Goal: Information Seeking & Learning: Learn about a topic

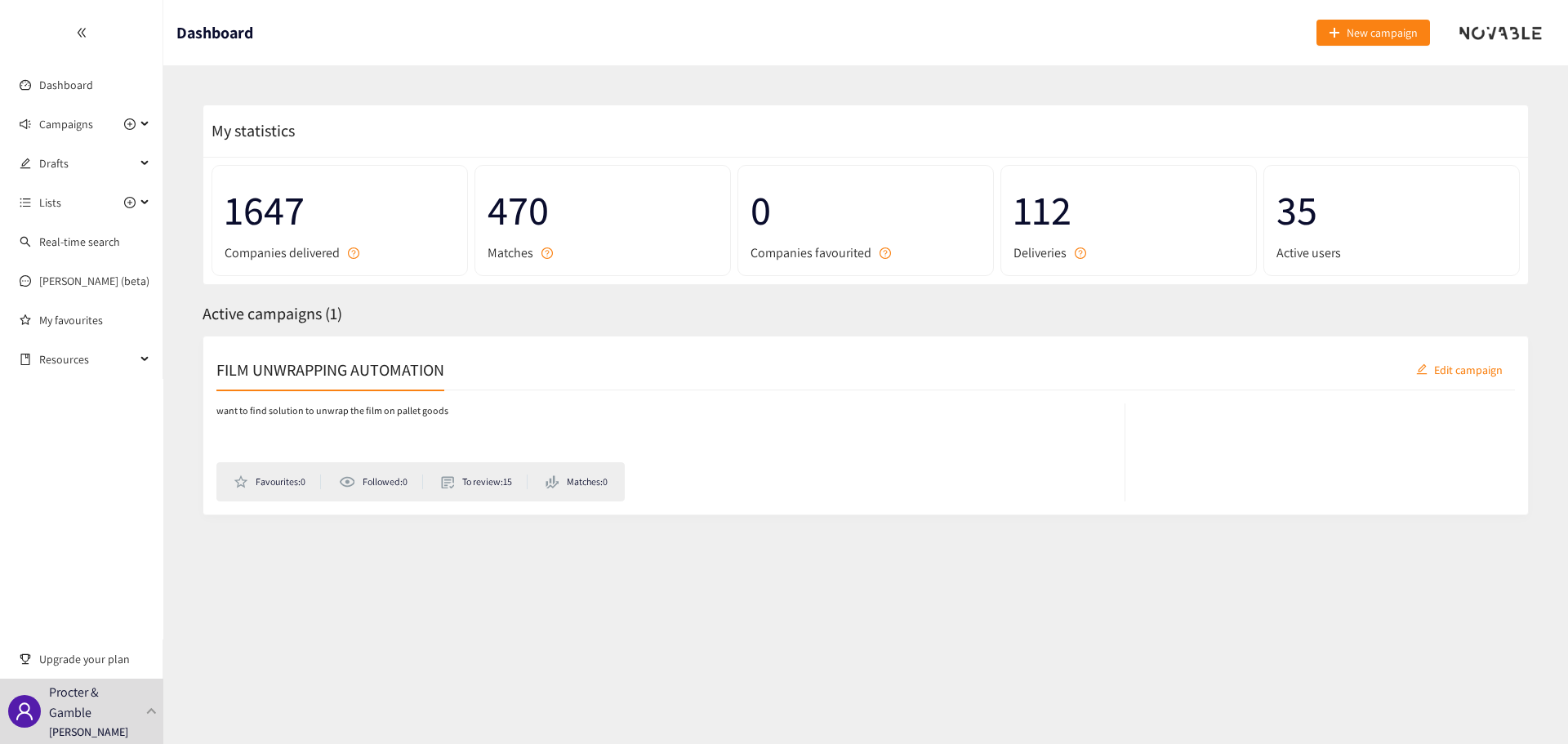
click at [379, 372] on h2 "FILM UNWRAPPING AUTOMATION" at bounding box center [331, 369] width 228 height 23
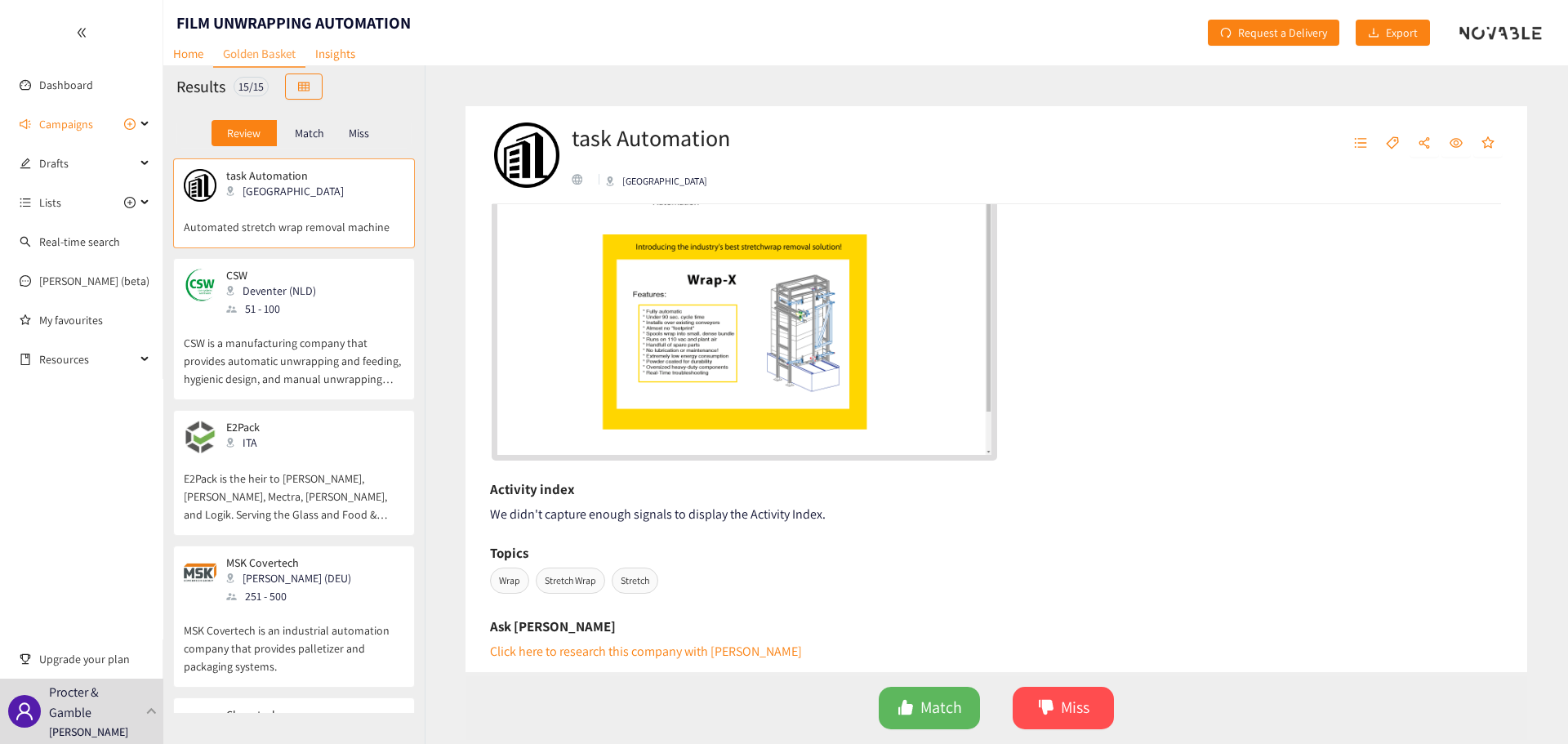
scroll to position [118, 0]
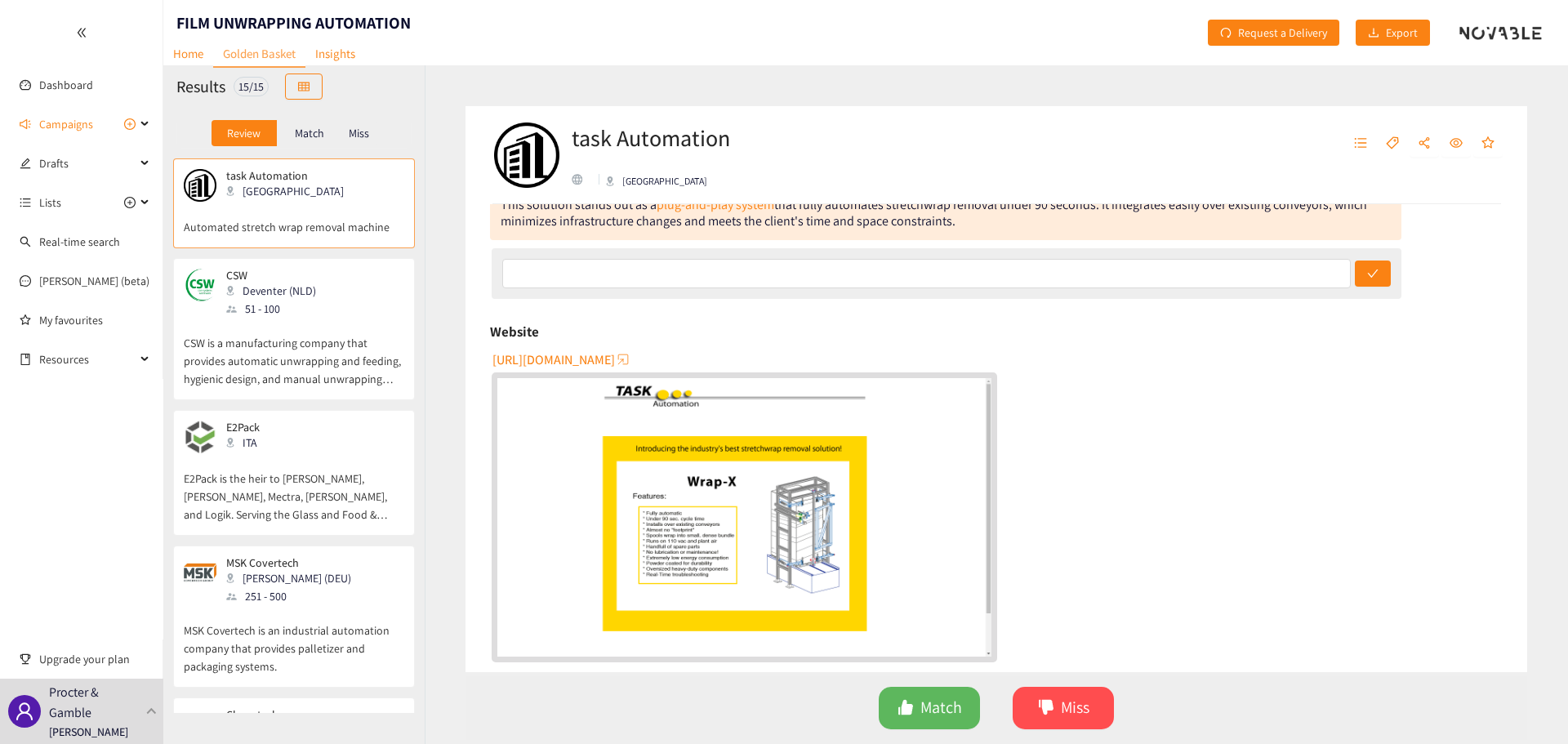
click at [332, 290] on div "CSW Deventer (NLD) 51 - 100" at bounding box center [294, 294] width 220 height 49
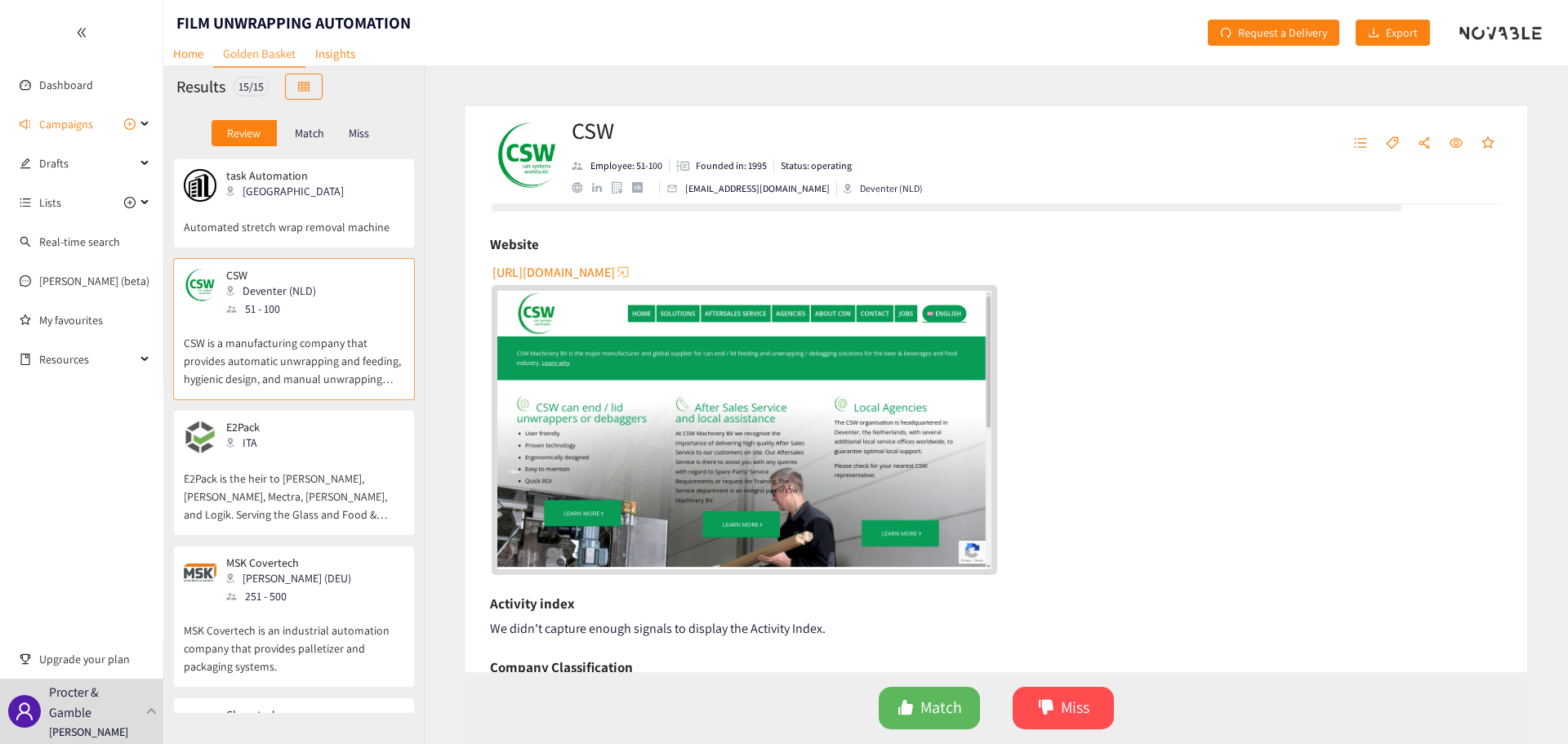
scroll to position [245, 0]
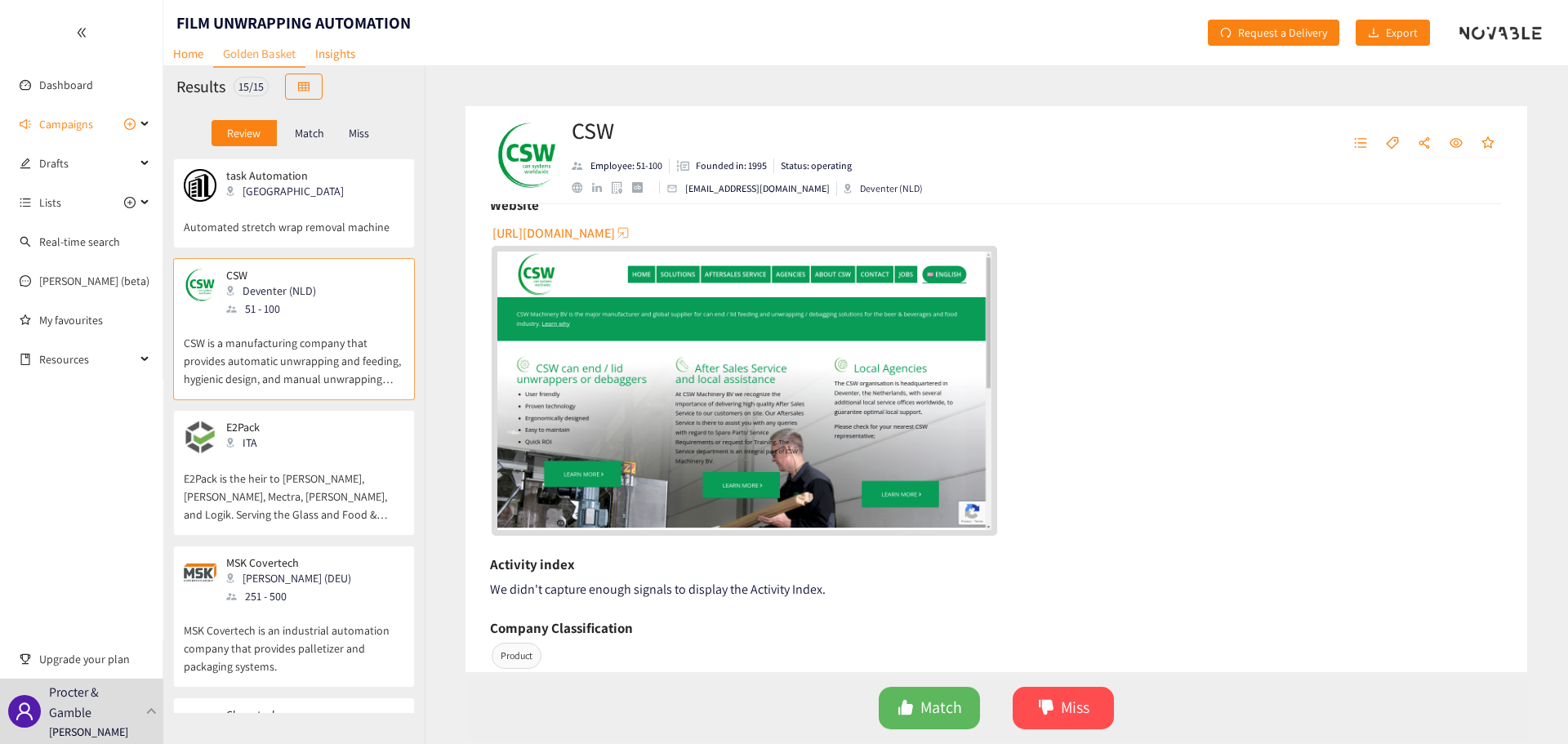
click at [320, 446] on div "E2Pack ITA" at bounding box center [294, 437] width 220 height 33
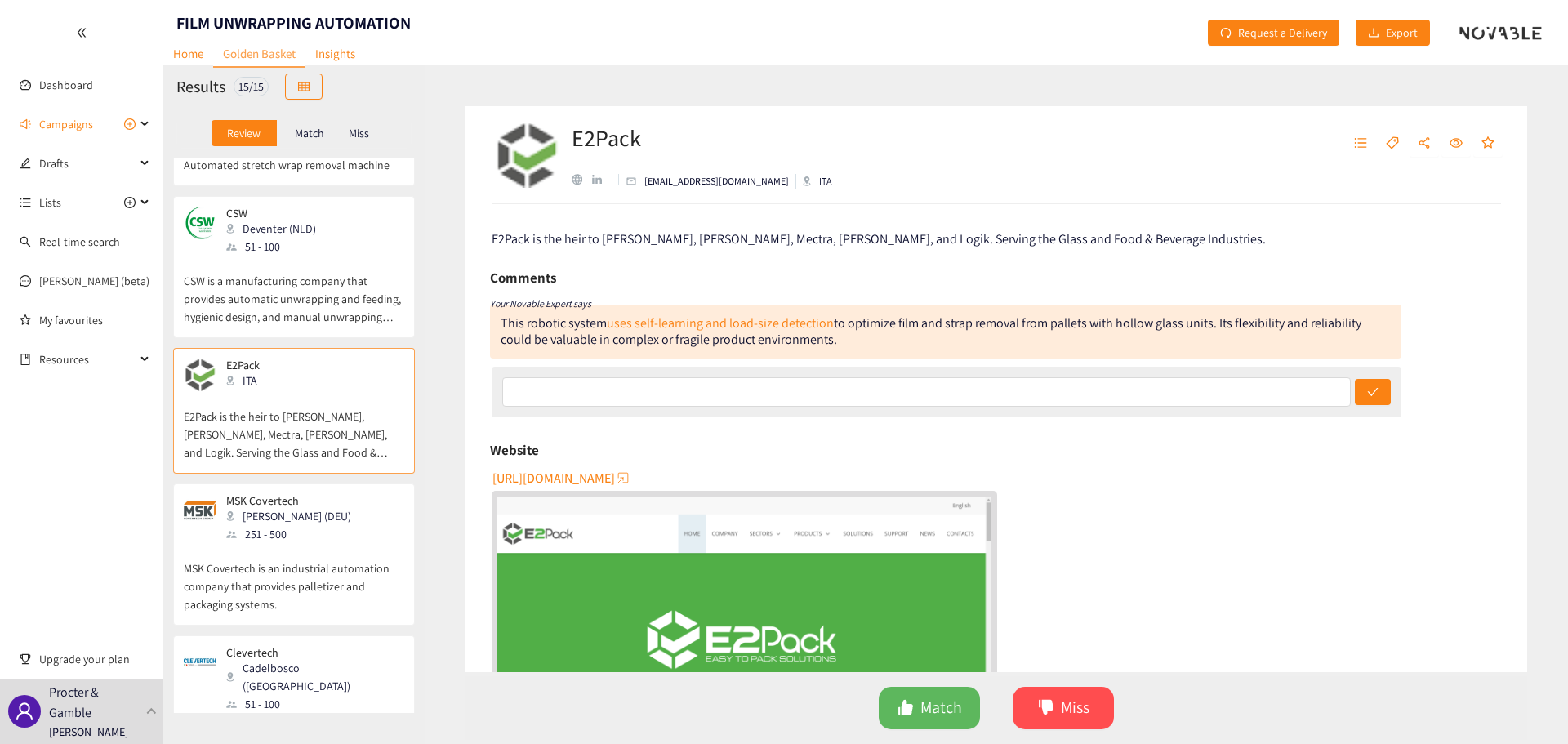
scroll to position [164, 0]
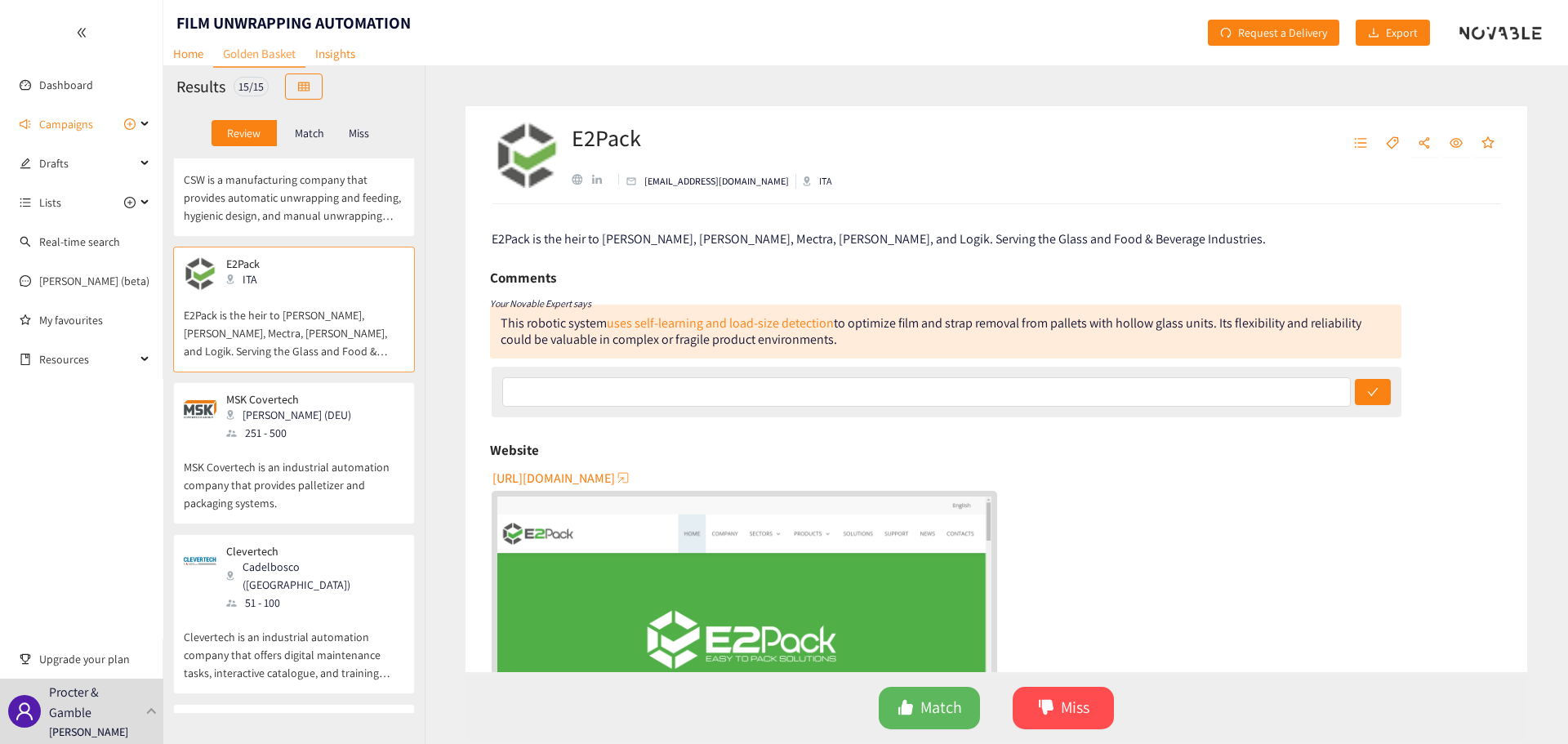
click at [274, 423] on div "[PERSON_NAME] (DEU)" at bounding box center [294, 414] width 135 height 18
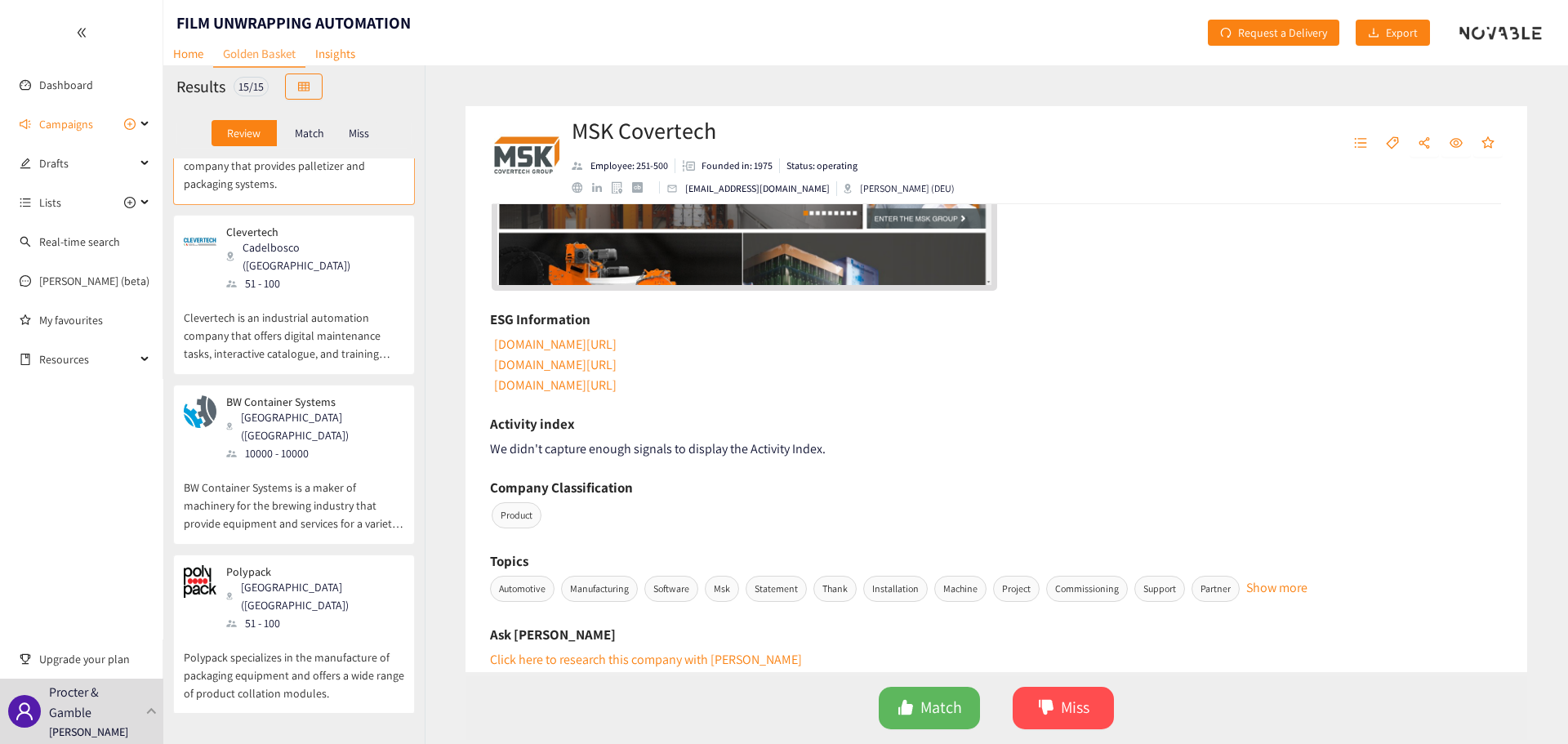
scroll to position [490, 0]
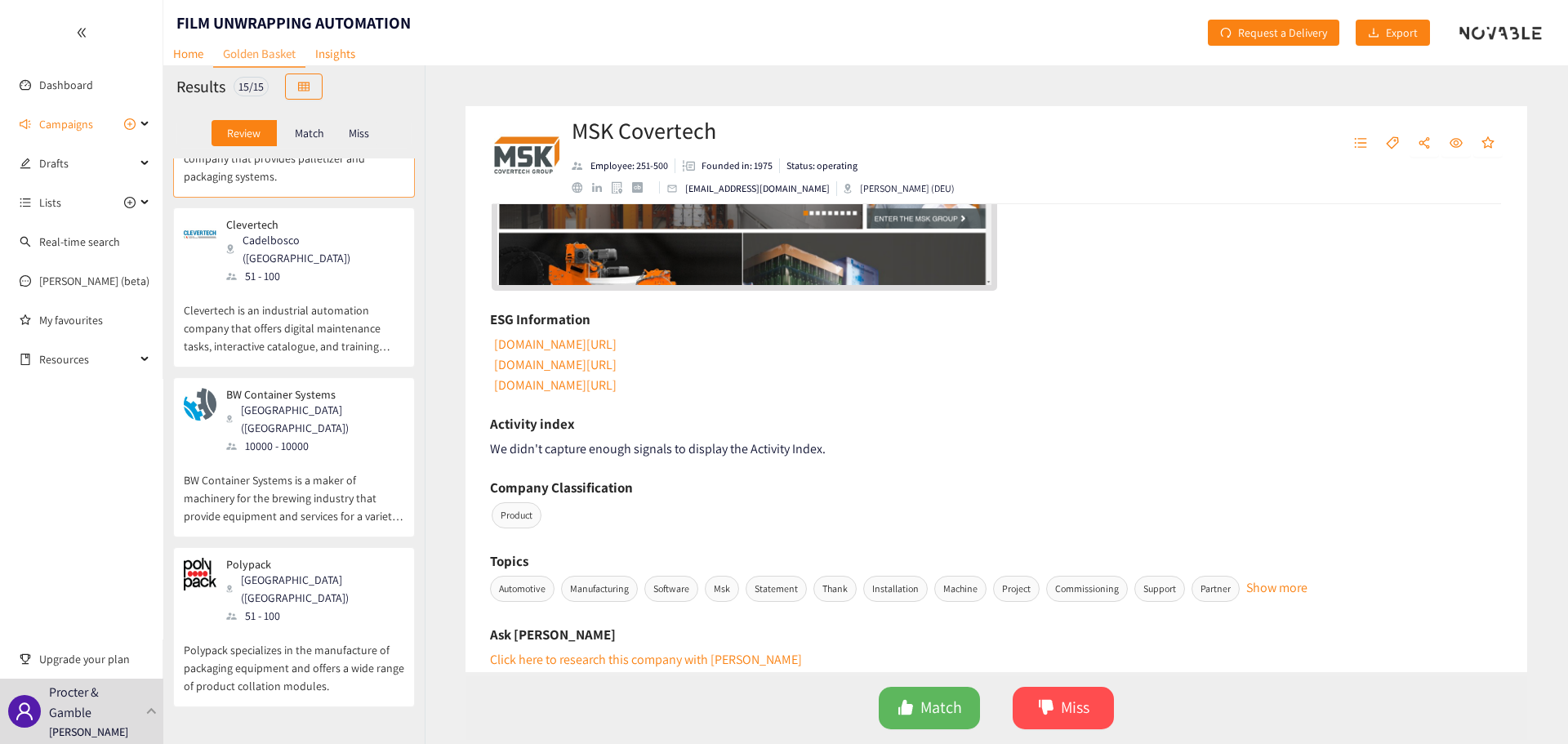
click at [353, 285] on p "Clevertech is an industrial automation company that offers digital maintenance …" at bounding box center [294, 320] width 220 height 70
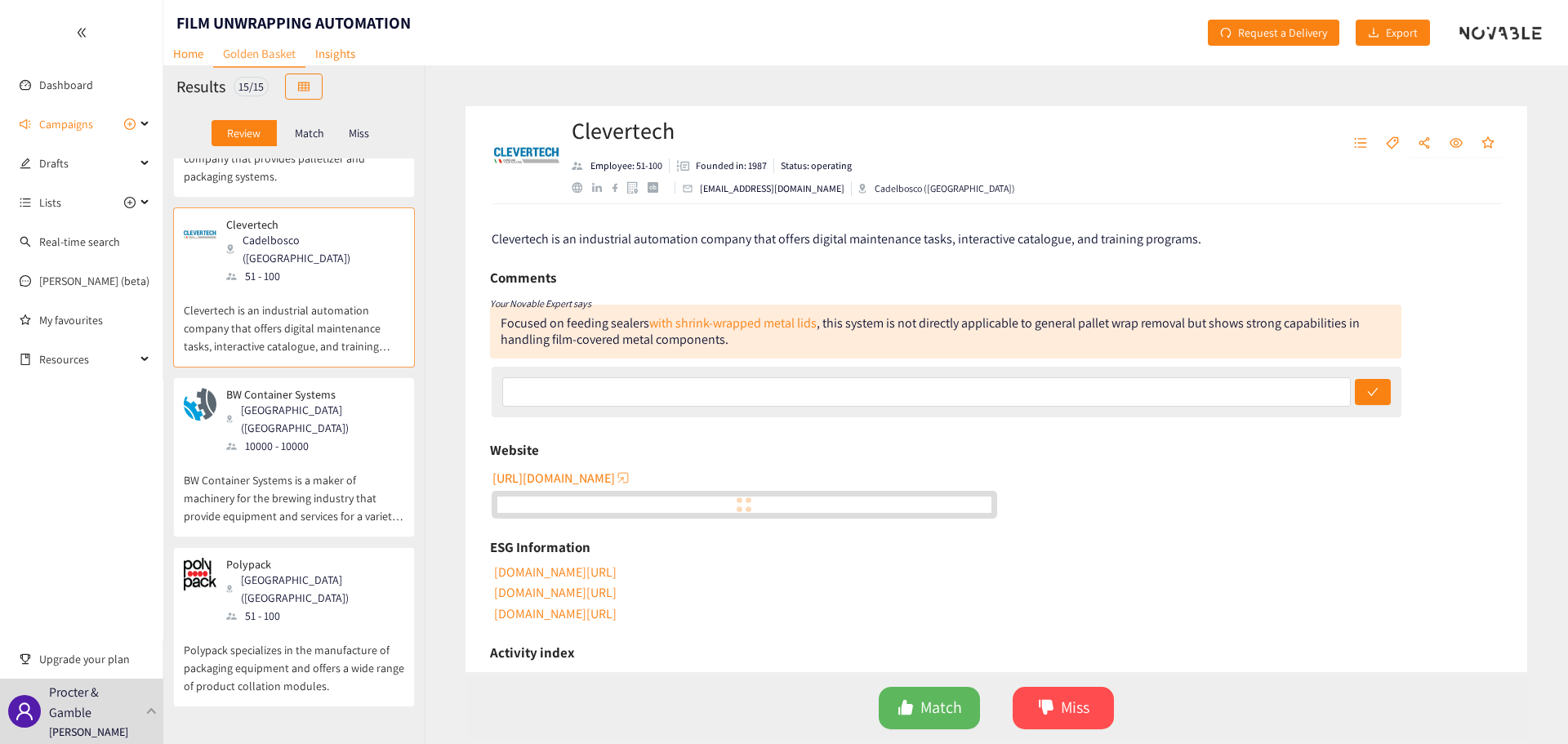
click at [328, 437] on div "10000 - 10000" at bounding box center [314, 445] width 176 height 18
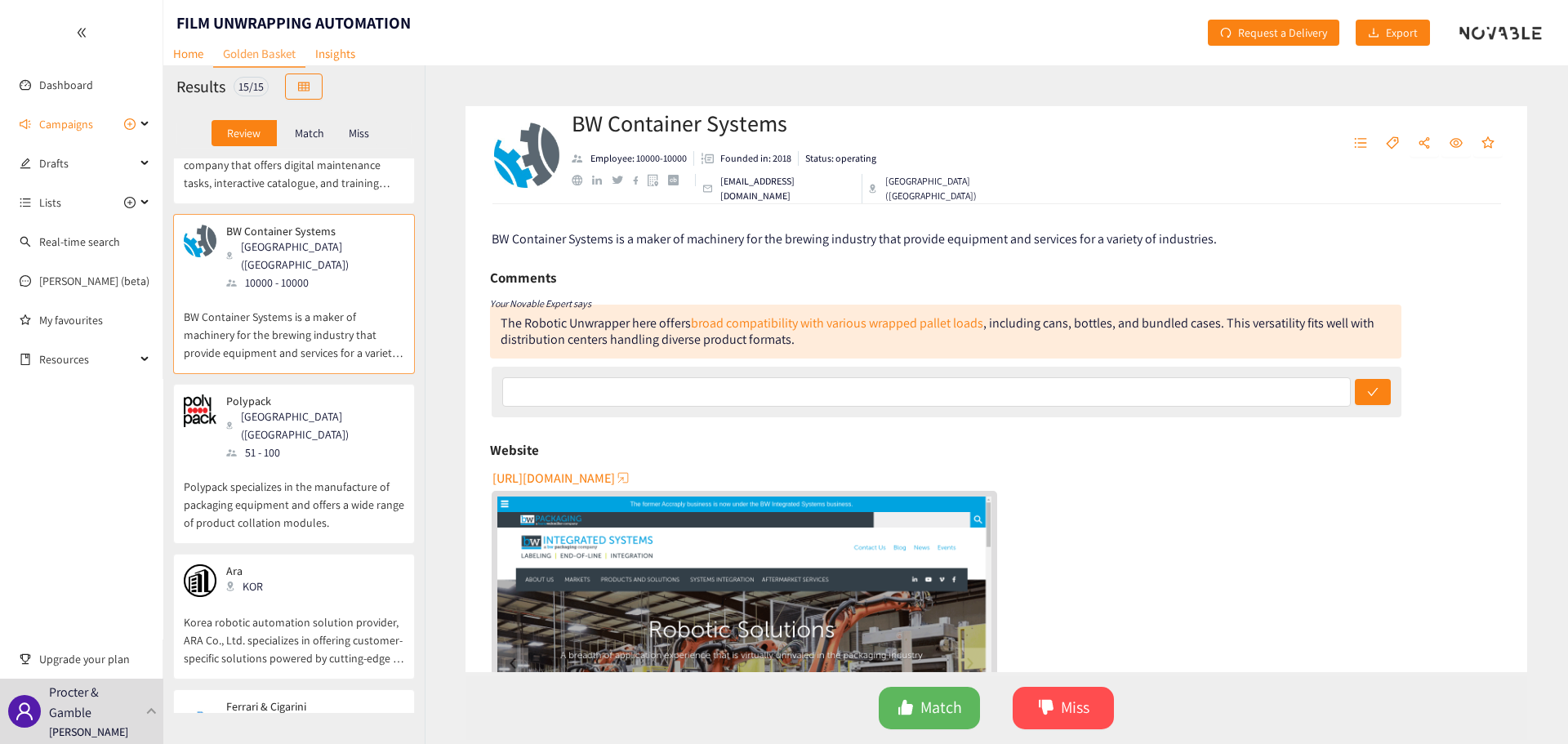
scroll to position [326, 0]
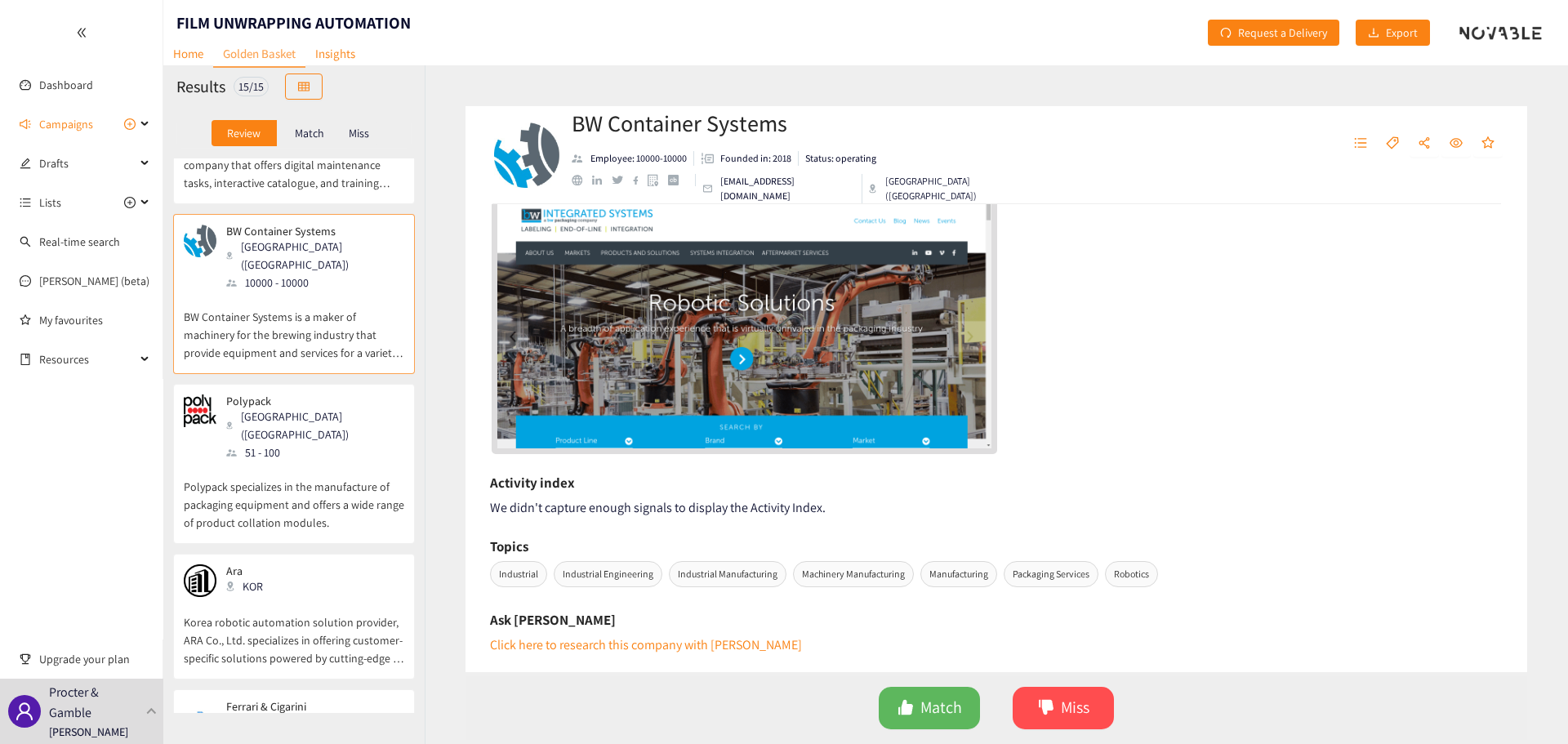
click at [399, 417] on div "Polypack [GEOGRAPHIC_DATA] ([GEOGRAPHIC_DATA]) 51 - 100 Polypack specializes in…" at bounding box center [294, 464] width 242 height 160
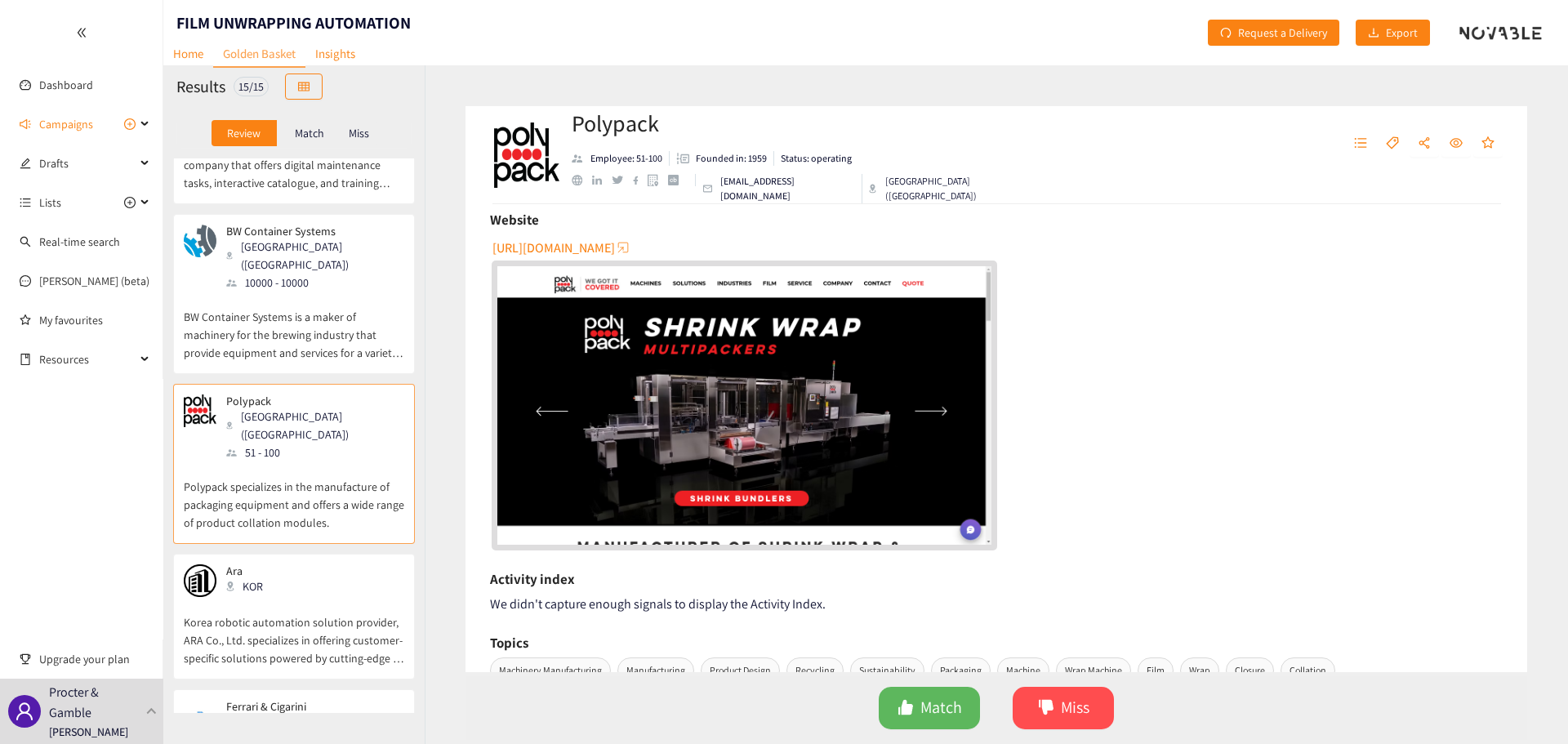
scroll to position [245, 0]
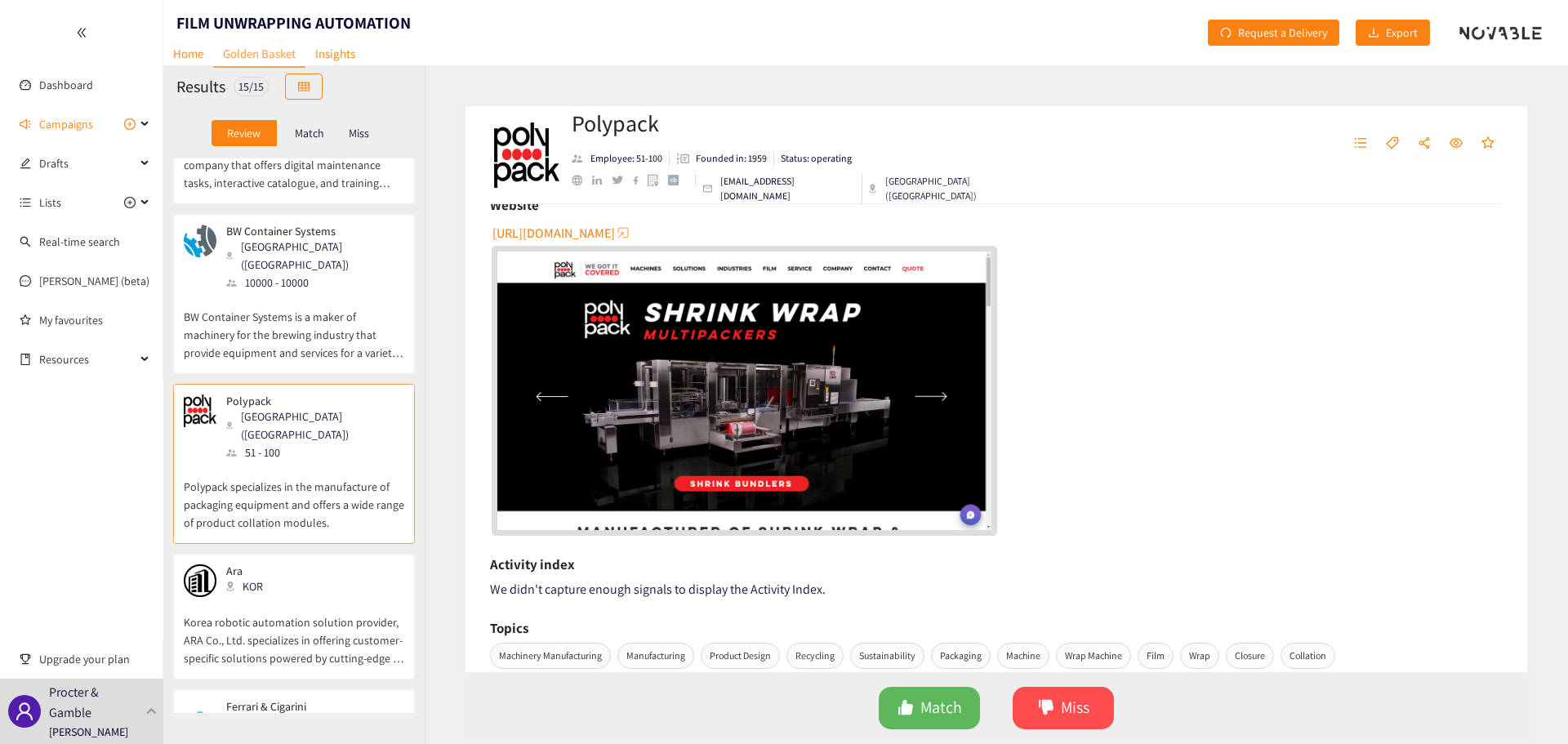
click at [412, 542] on div "task Automation USA Automated stretch wrap removal machine CSW Deventer (NLD) 5…" at bounding box center [294, 435] width 261 height 554
click at [369, 564] on div "[PERSON_NAME]" at bounding box center [294, 580] width 220 height 33
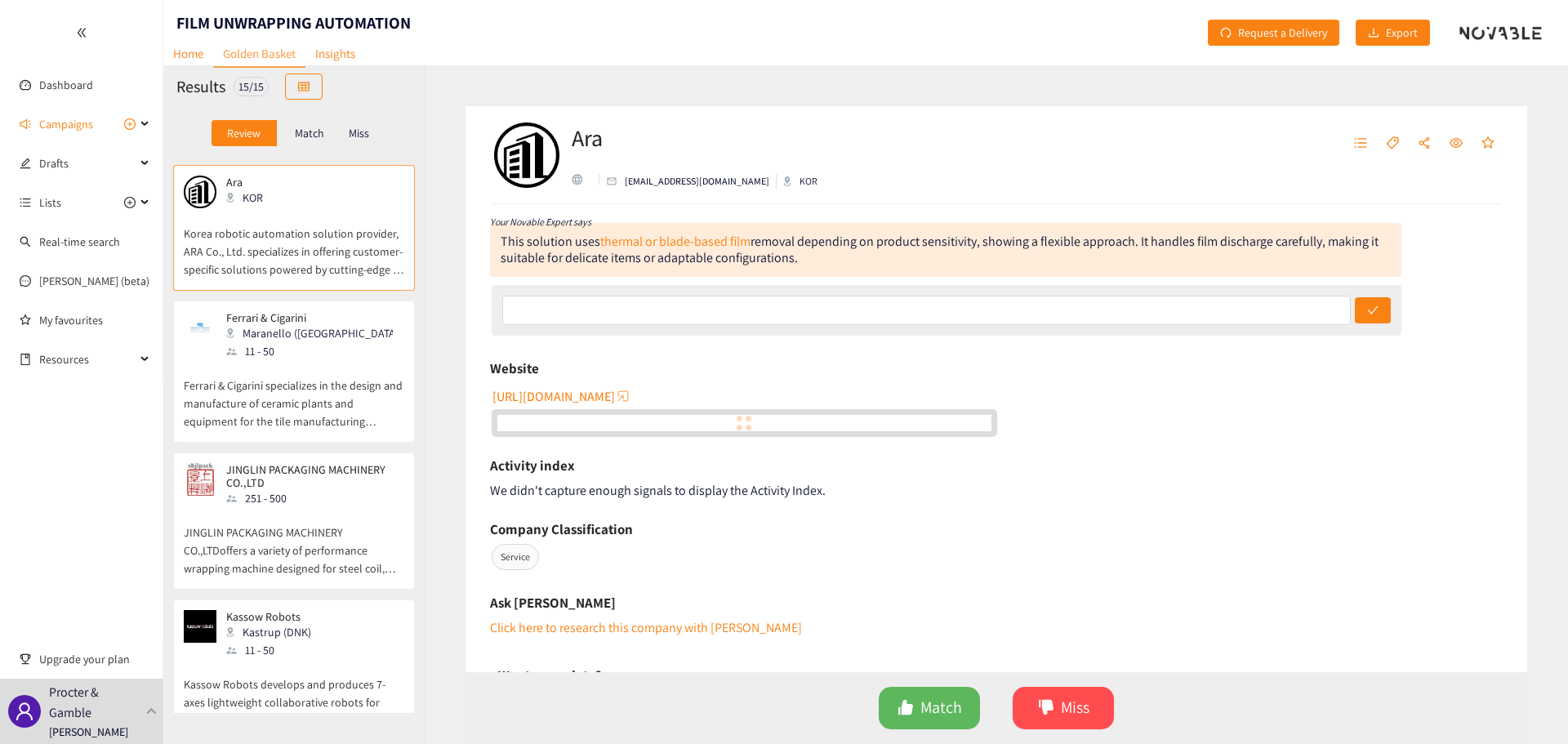
scroll to position [980, 0]
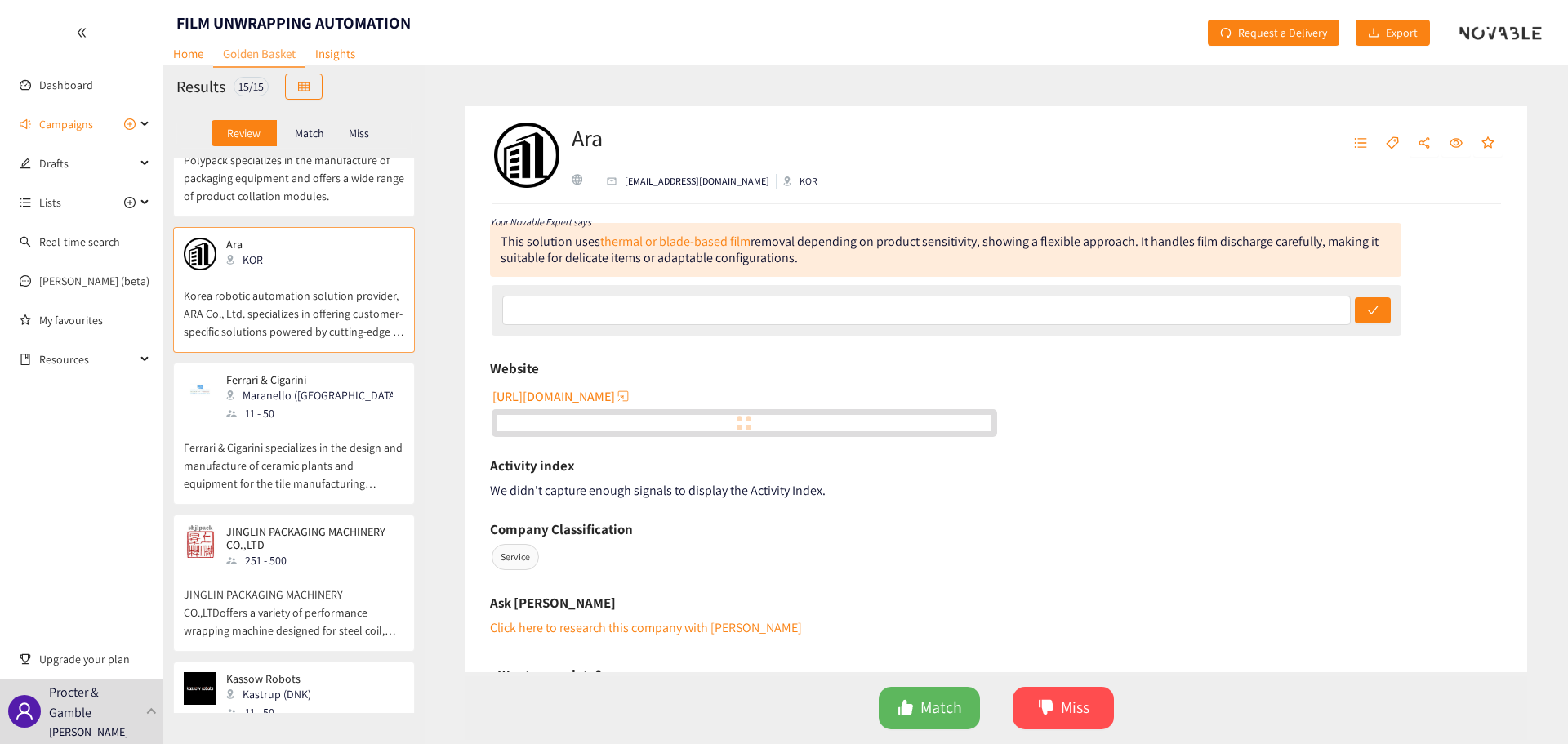
click at [374, 373] on div "Ferrari & [PERSON_NAME] ([GEOGRAPHIC_DATA]) 11 - 50" at bounding box center [294, 397] width 220 height 49
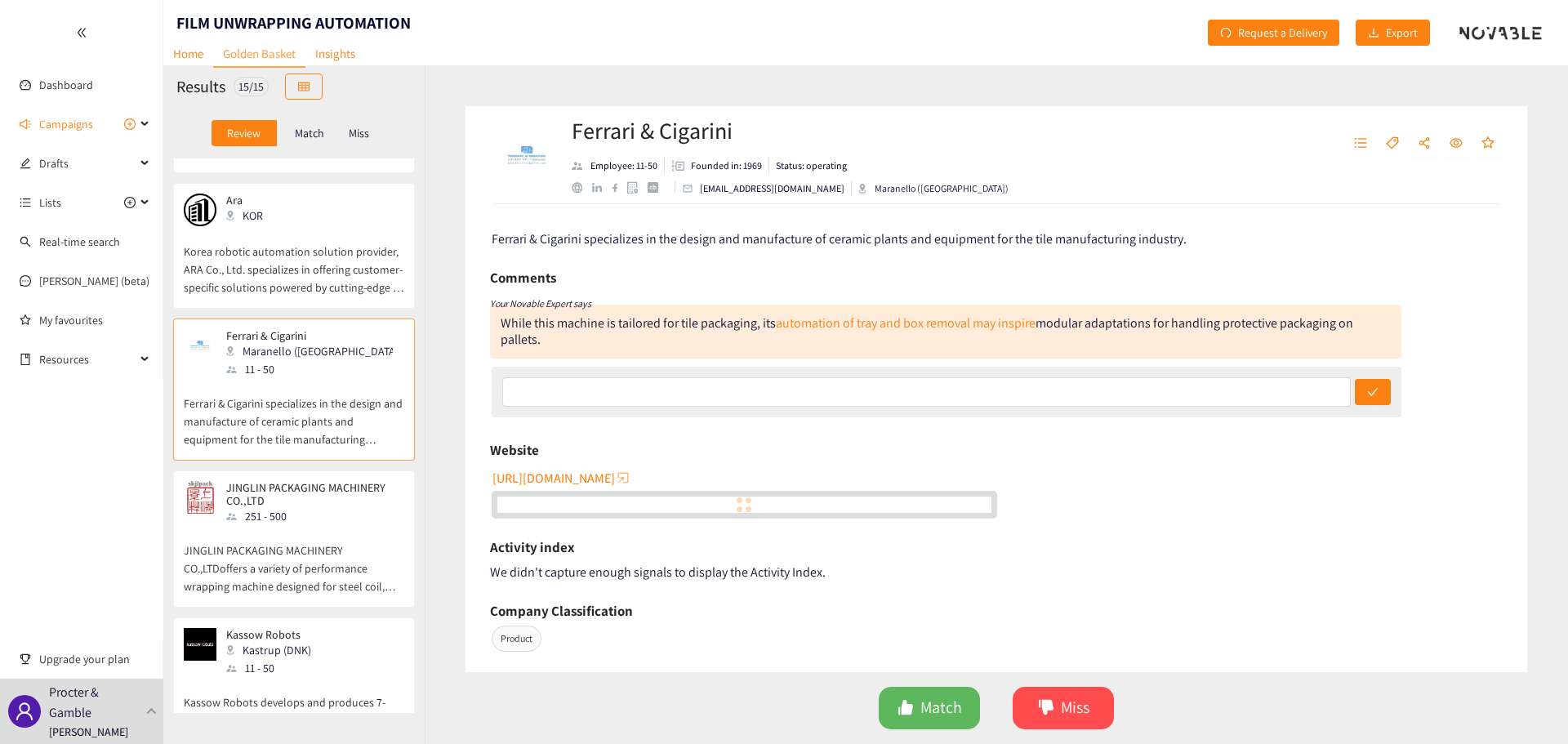
scroll to position [1062, 0]
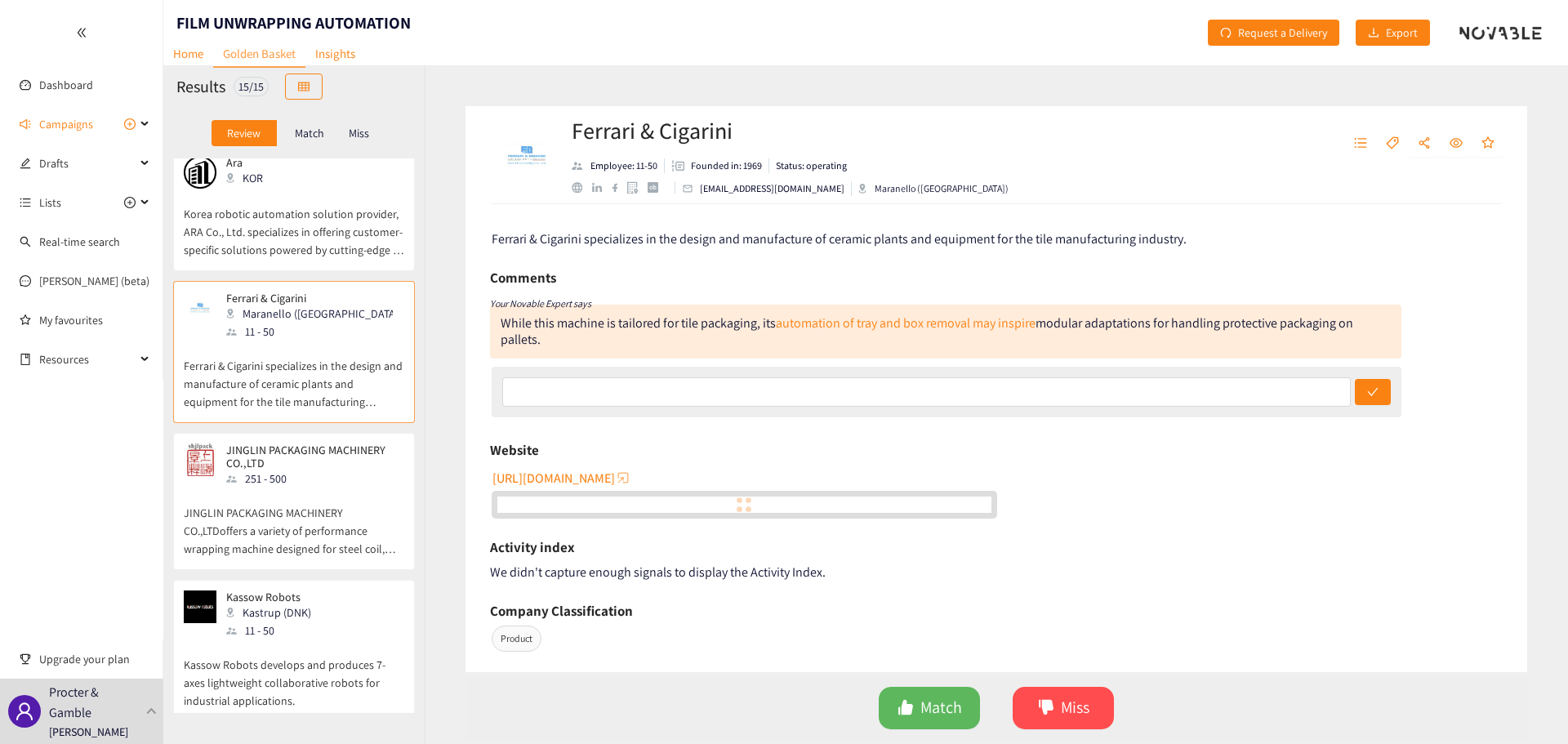
click at [348, 470] on div "251 - 500" at bounding box center [314, 478] width 176 height 18
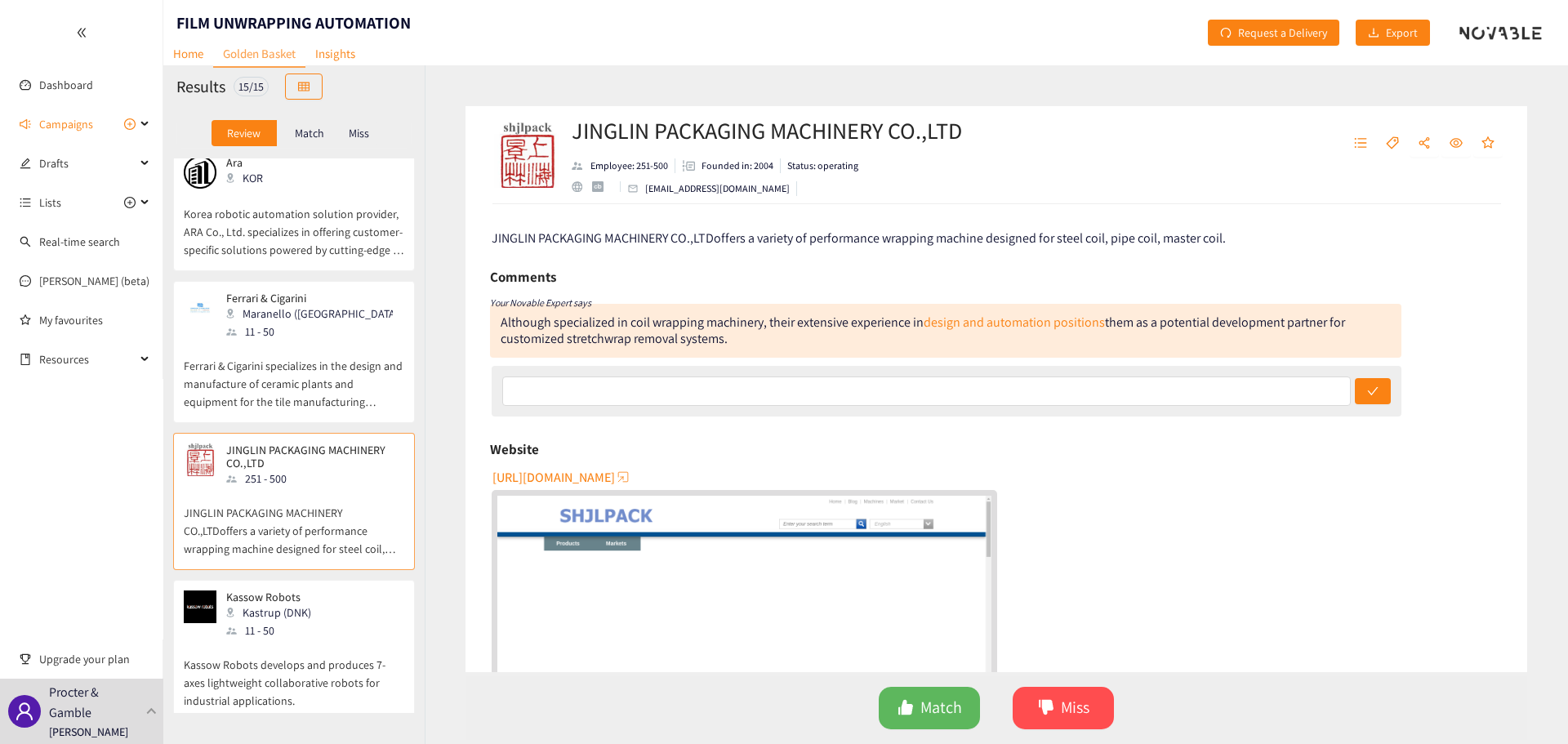
scroll to position [0, 0]
click at [293, 604] on div "Kastrup (DNK)" at bounding box center [273, 612] width 94 height 18
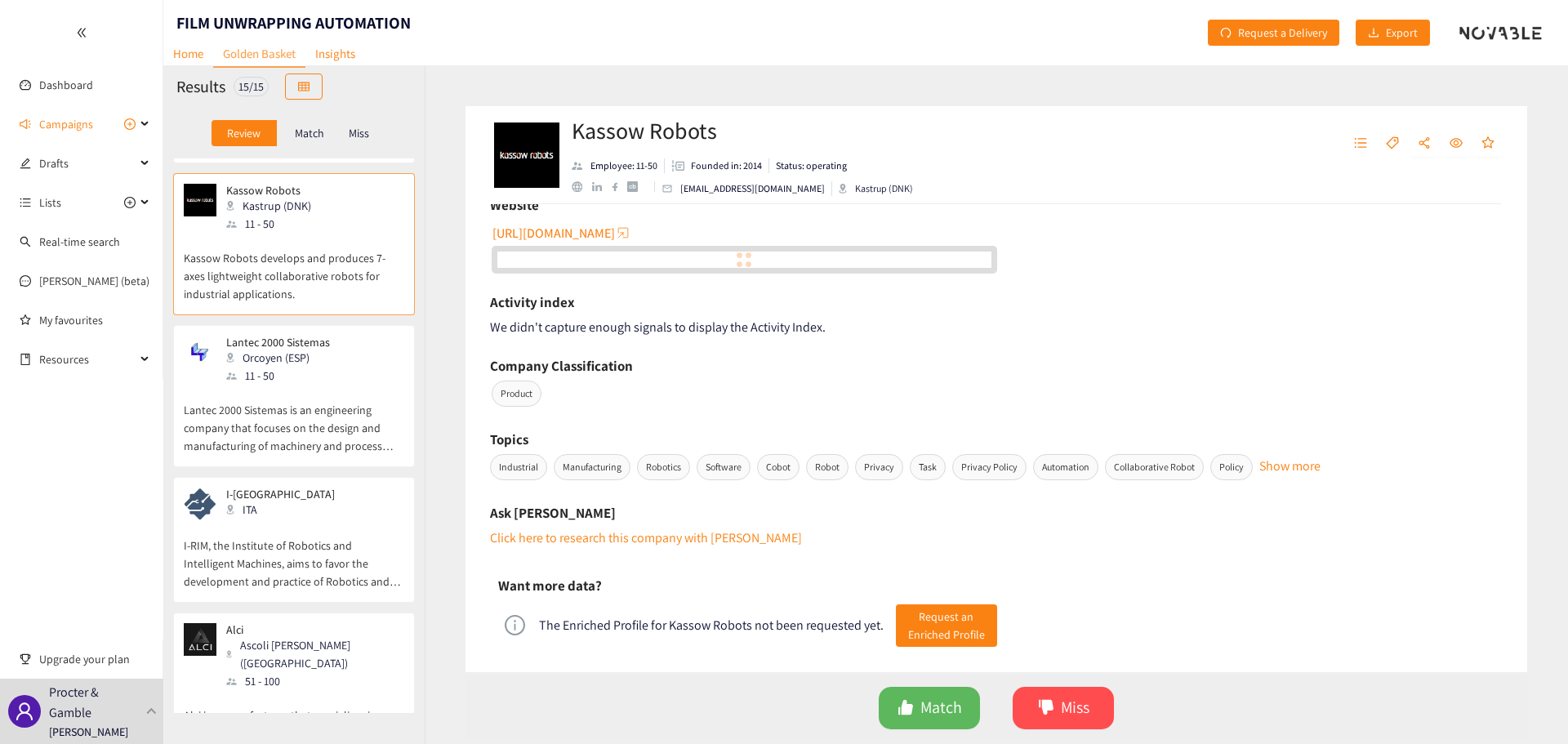
scroll to position [1470, 0]
click at [328, 365] on div "11 - 50" at bounding box center [283, 374] width 114 height 18
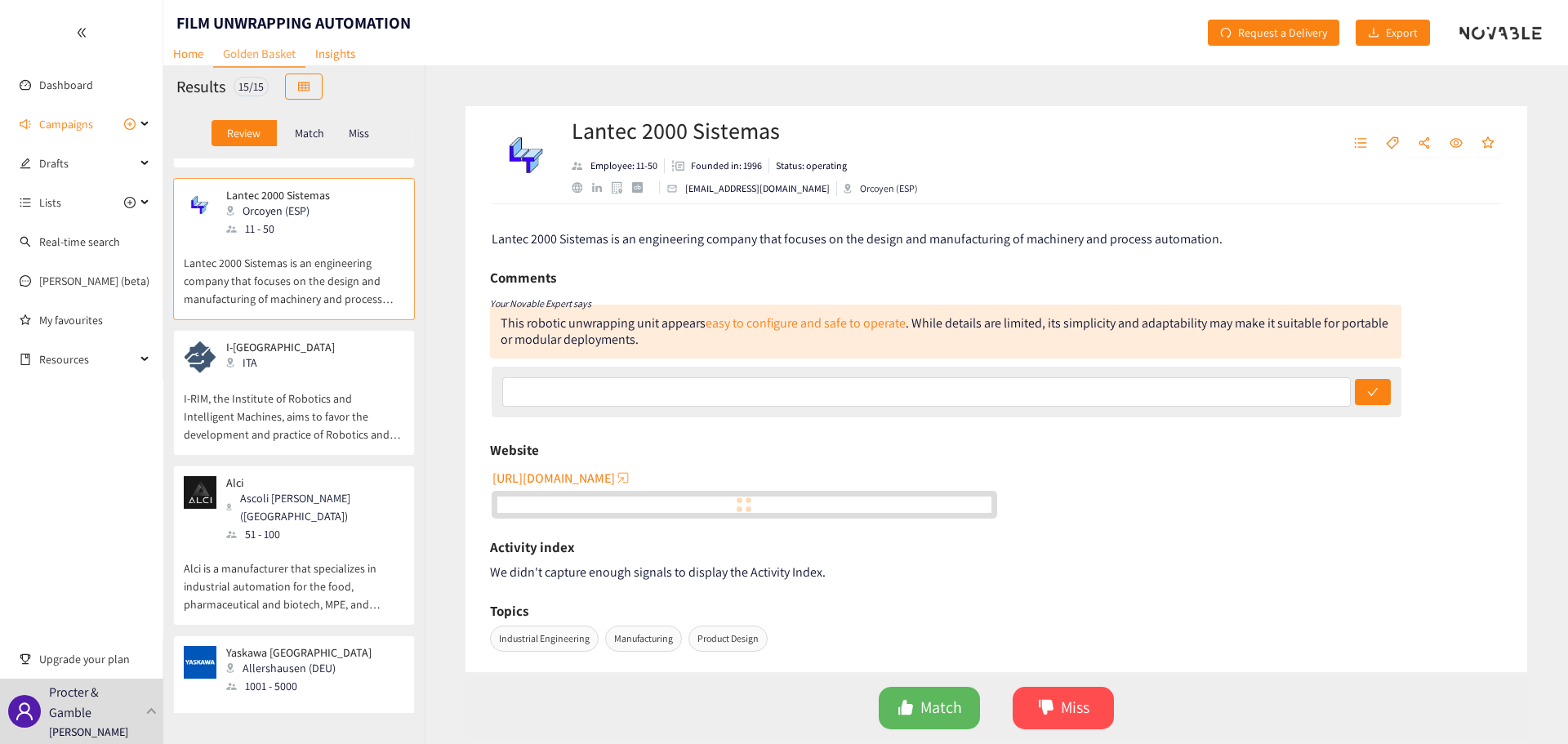
scroll to position [1618, 0]
click at [352, 371] on p "I-RIM, the Institute of Robotics and Intelligent Machines, aims to favor the de…" at bounding box center [294, 406] width 220 height 70
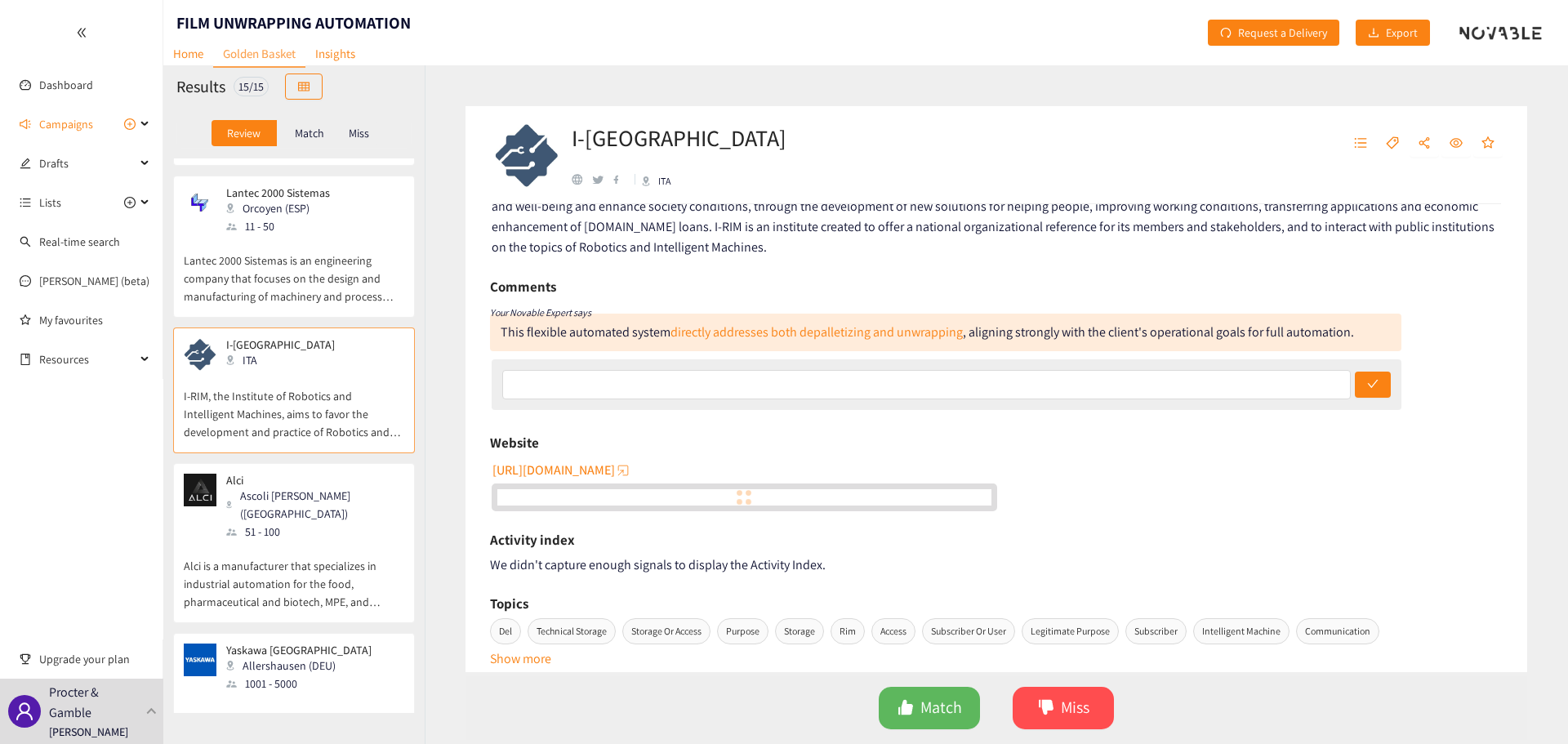
scroll to position [82, 0]
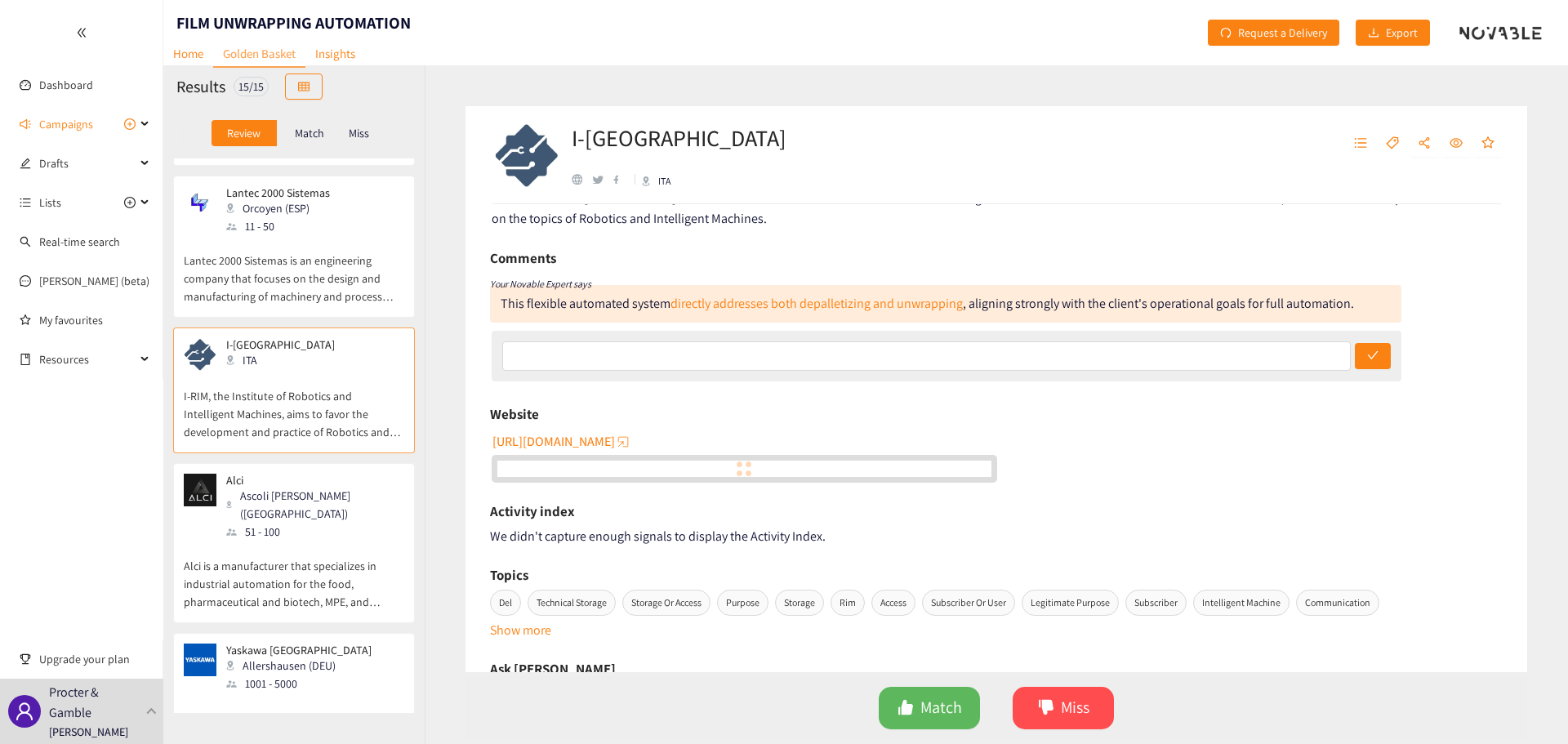
click at [361, 474] on div "[PERSON_NAME] [PERSON_NAME] ([GEOGRAPHIC_DATA]) 51 - 100" at bounding box center [294, 507] width 220 height 67
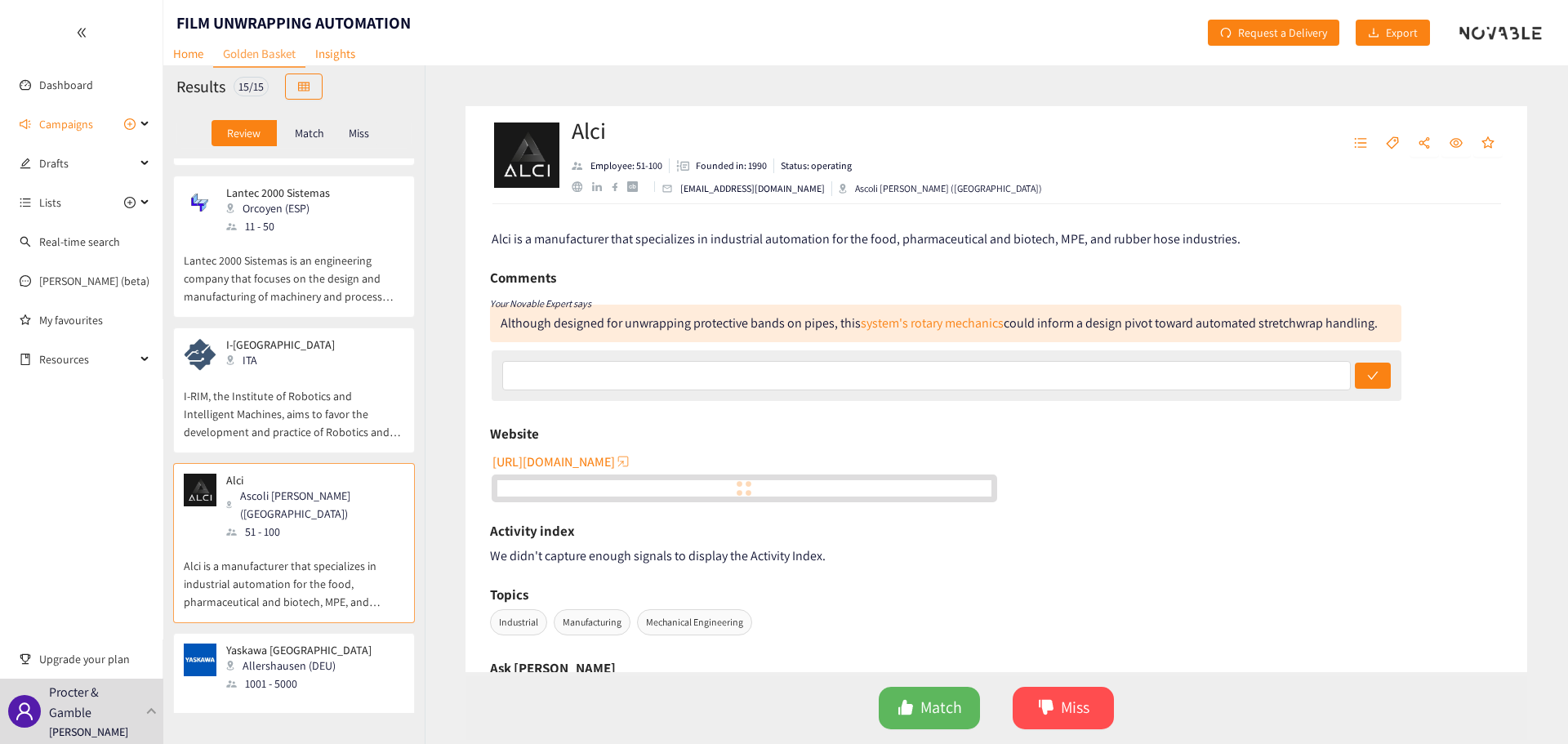
click at [354, 644] on div "Yaskawa Europe Allershausen (DEU) 1001 - 5000" at bounding box center [294, 668] width 220 height 49
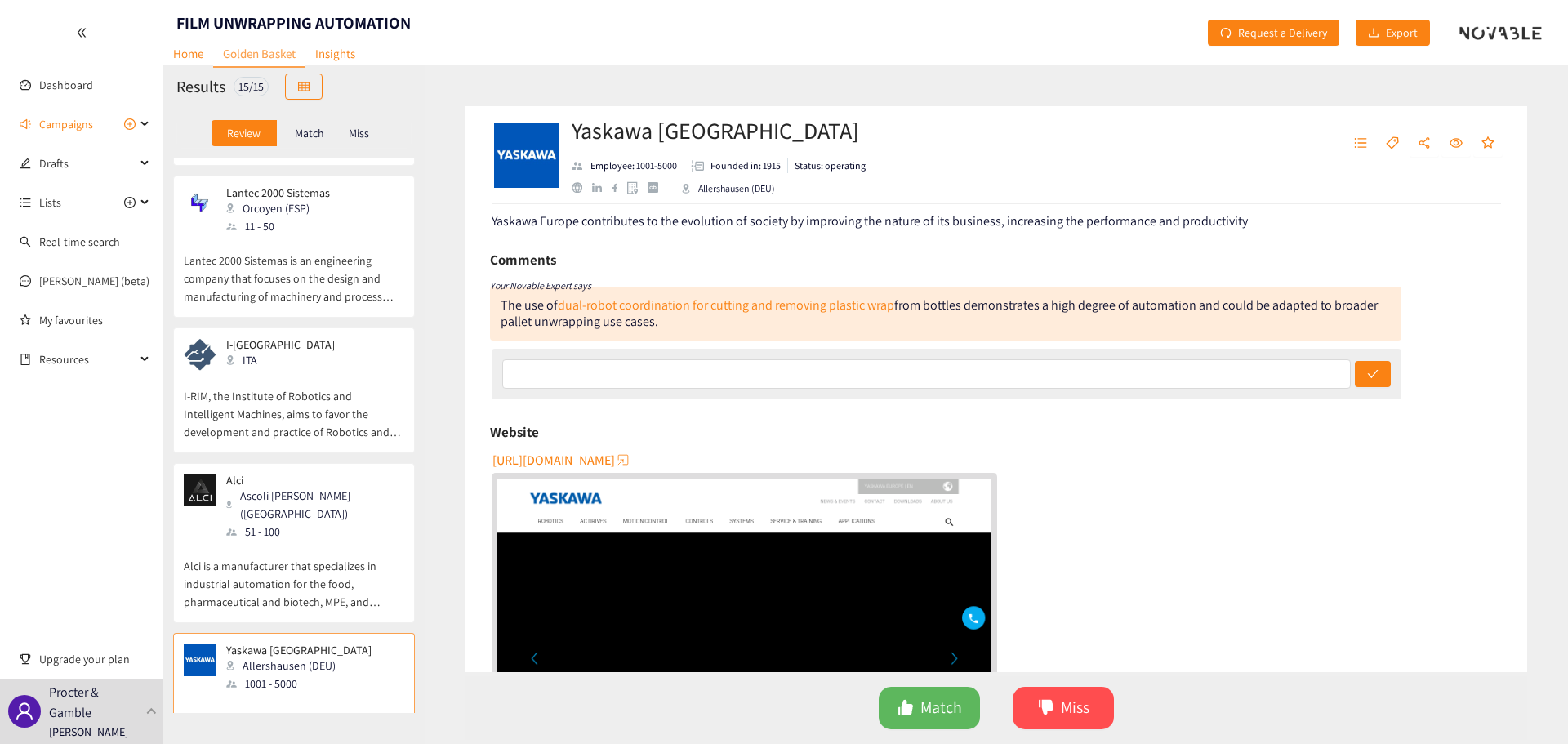
scroll to position [0, 0]
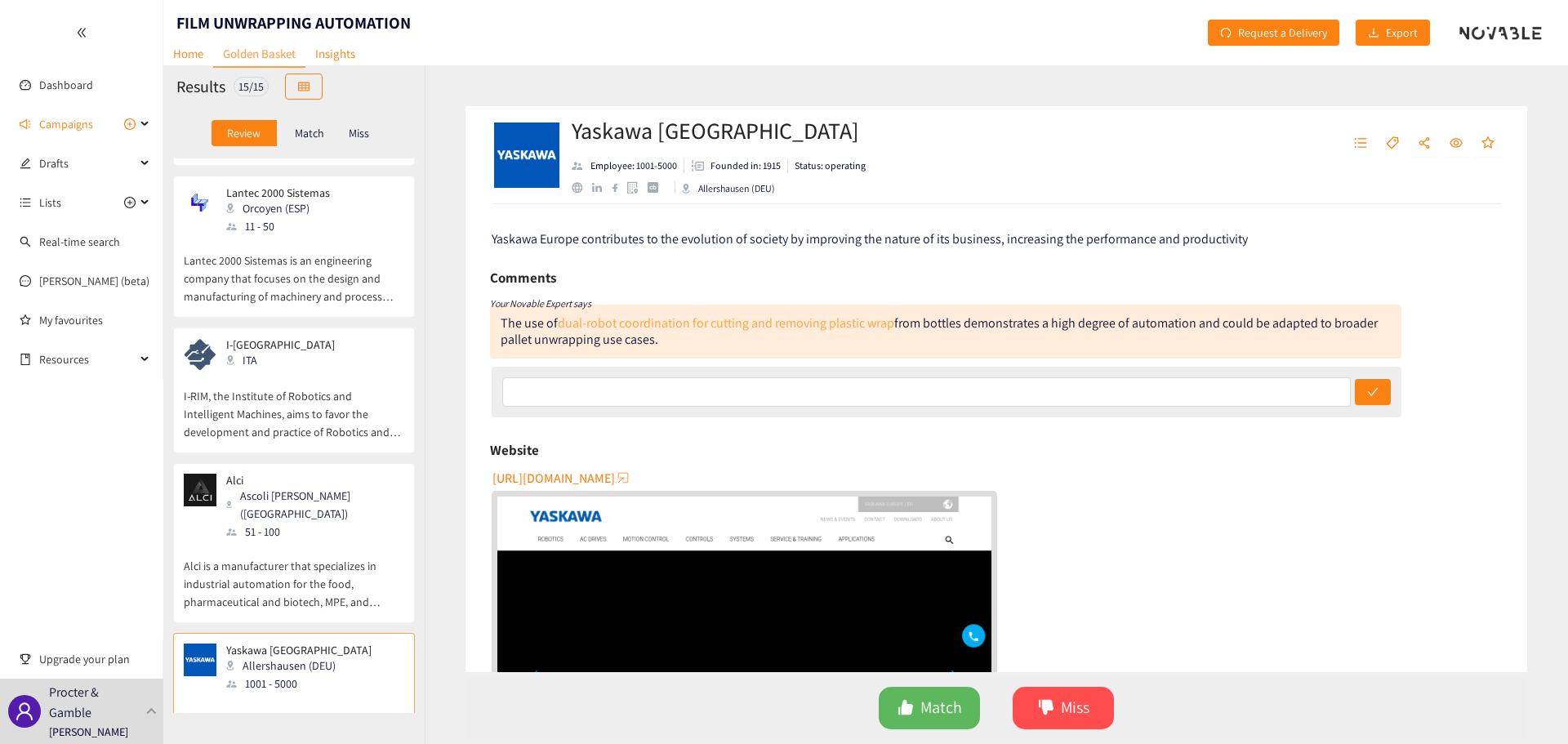
click at [829, 322] on link "dual-robot coordination for cutting and removing plastic wrap" at bounding box center [725, 323] width 337 height 17
click at [346, 541] on p "Alci is a manufacturer that specializes in industrial automation for the food, …" at bounding box center [294, 575] width 220 height 70
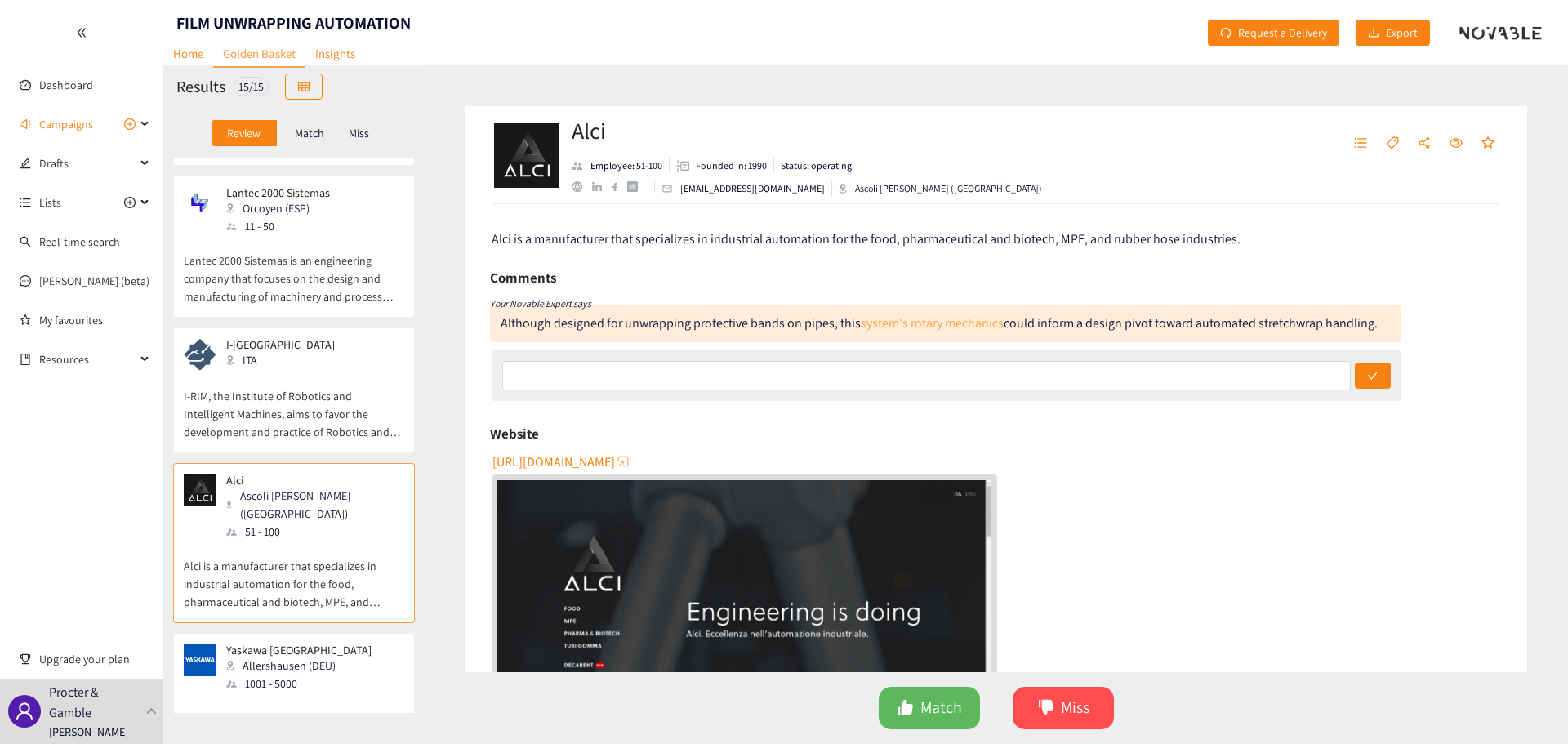
click at [923, 321] on link "system's rotary mechanics" at bounding box center [932, 323] width 143 height 17
click at [260, 338] on p "I-[GEOGRAPHIC_DATA]" at bounding box center [280, 344] width 109 height 13
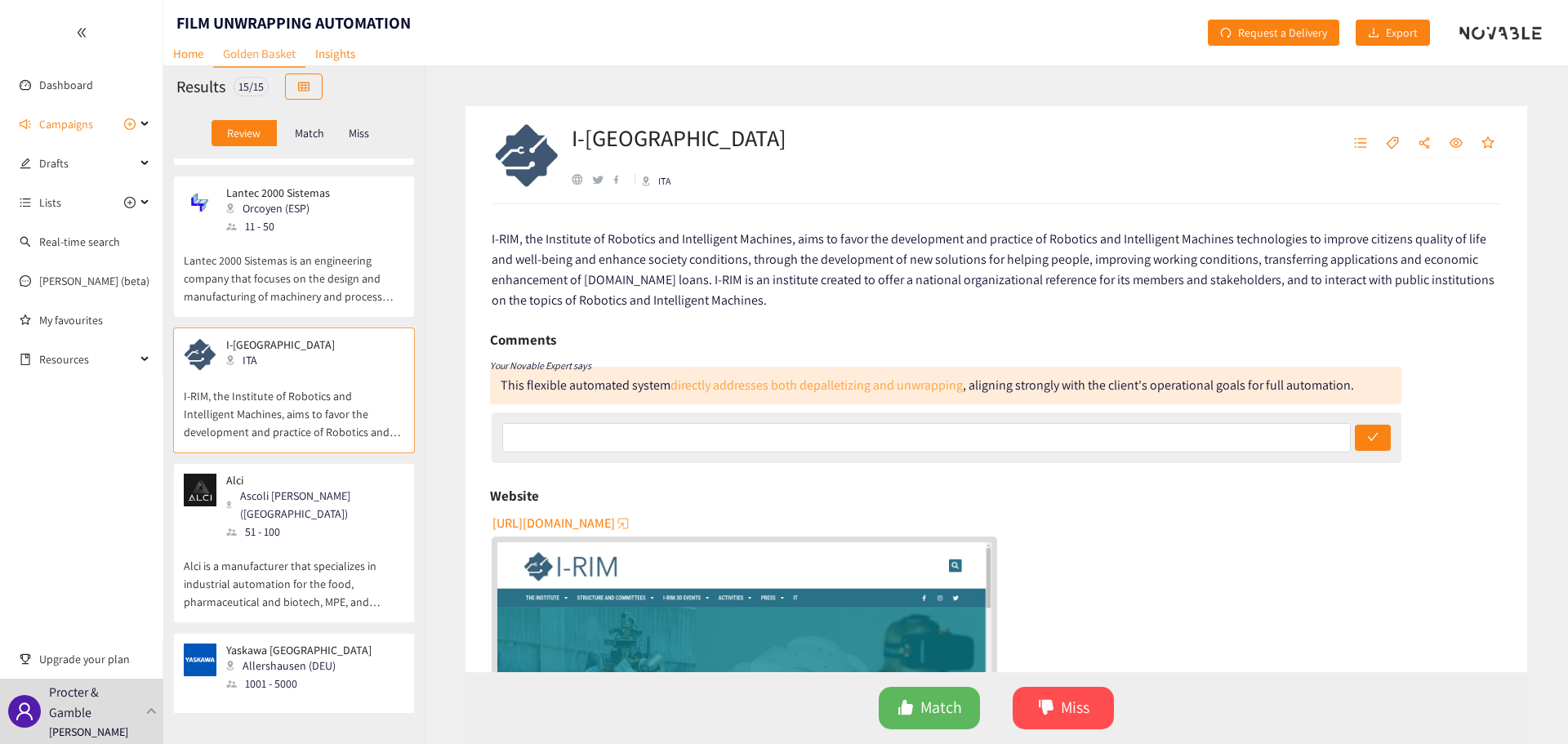
click at [777, 382] on link "directly addresses both depalletizing and unwrapping" at bounding box center [816, 385] width 293 height 17
drag, startPoint x: 542, startPoint y: 521, endPoint x: 523, endPoint y: 526, distance: 19.6
click at [523, 526] on span "[URL][DOMAIN_NAME]" at bounding box center [553, 523] width 122 height 20
click at [323, 235] on p "Lantec 2000 Sistemas is an engineering company that focuses on the design and m…" at bounding box center [294, 270] width 220 height 70
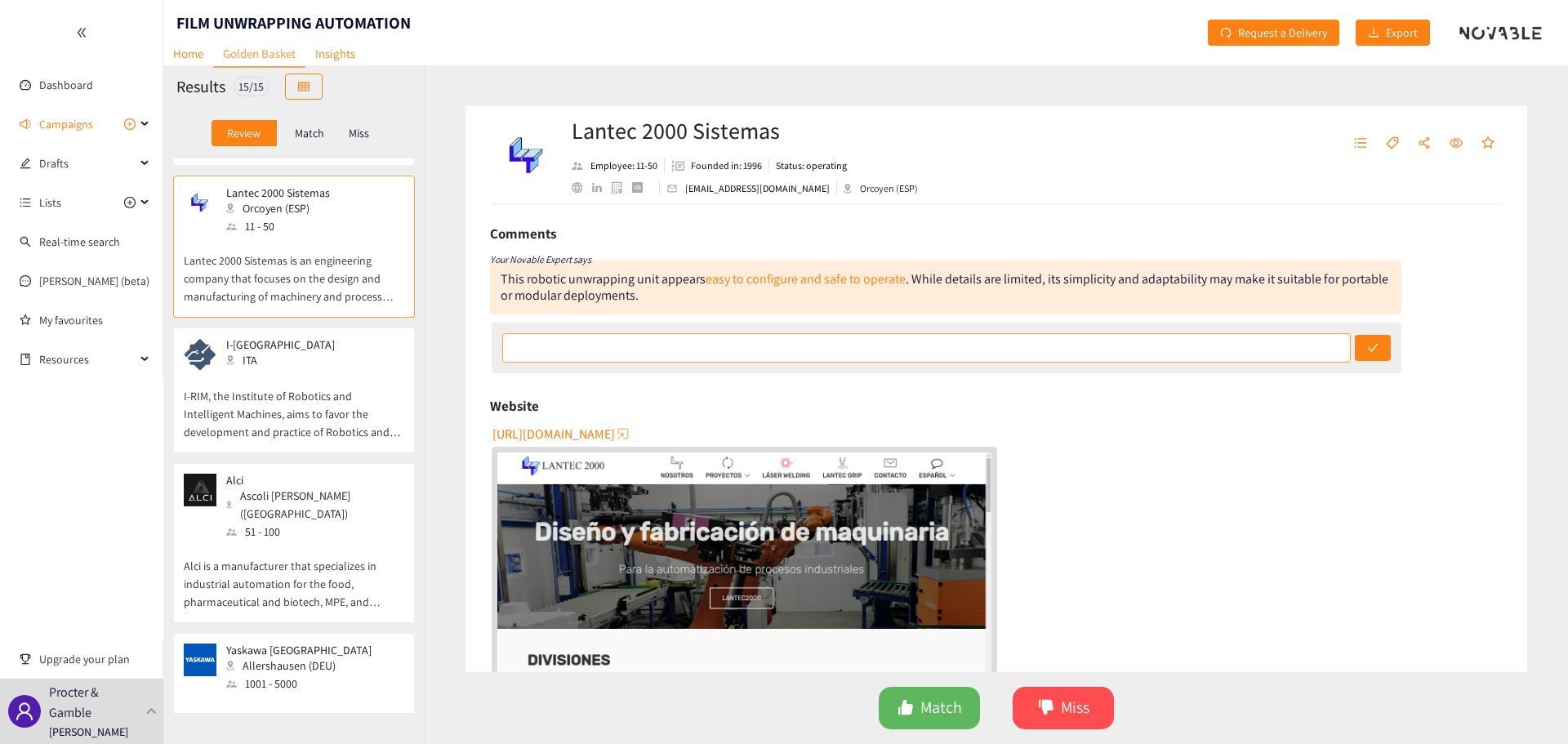
scroll to position [82, 0]
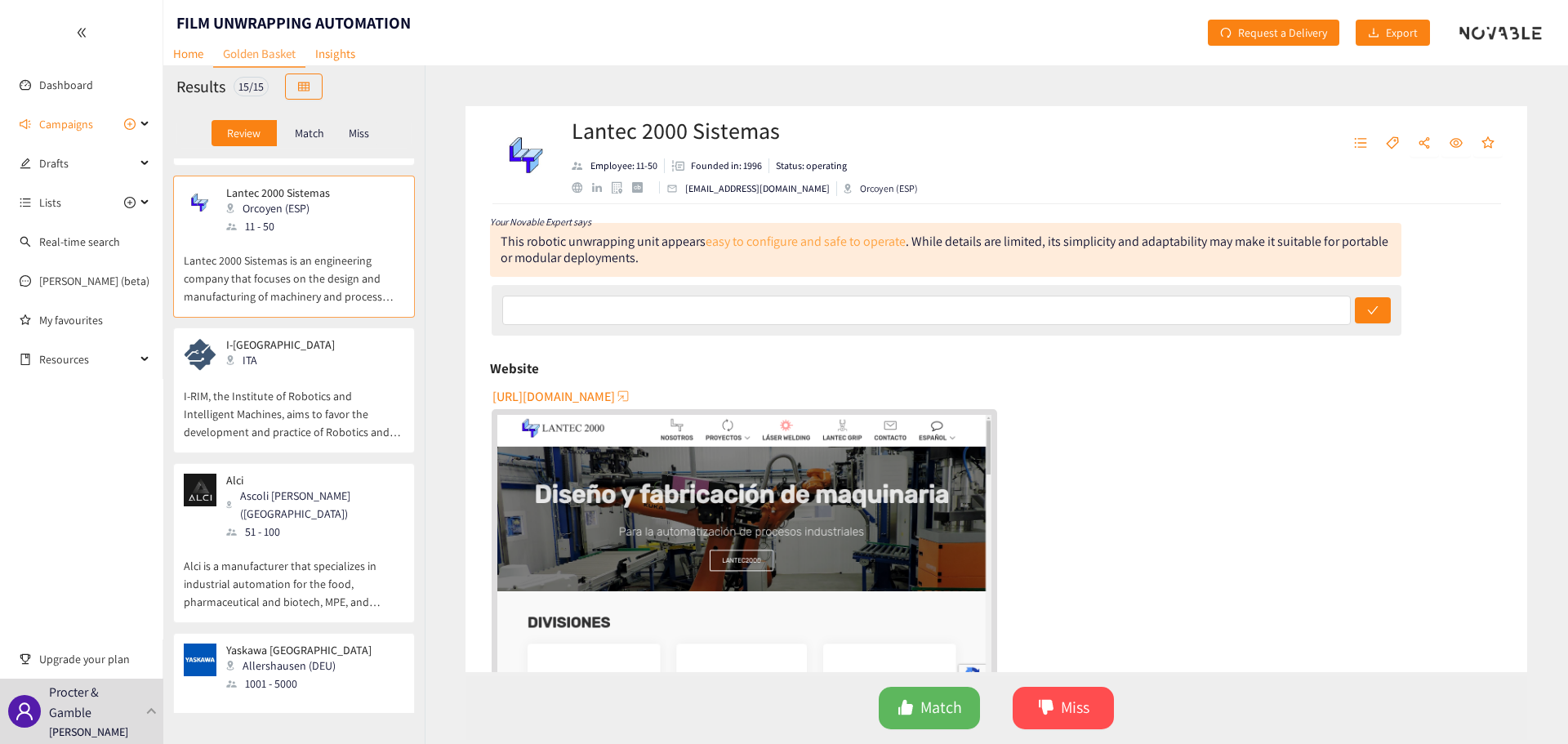
click at [765, 237] on link "easy to configure and safe to operate" at bounding box center [806, 241] width 200 height 17
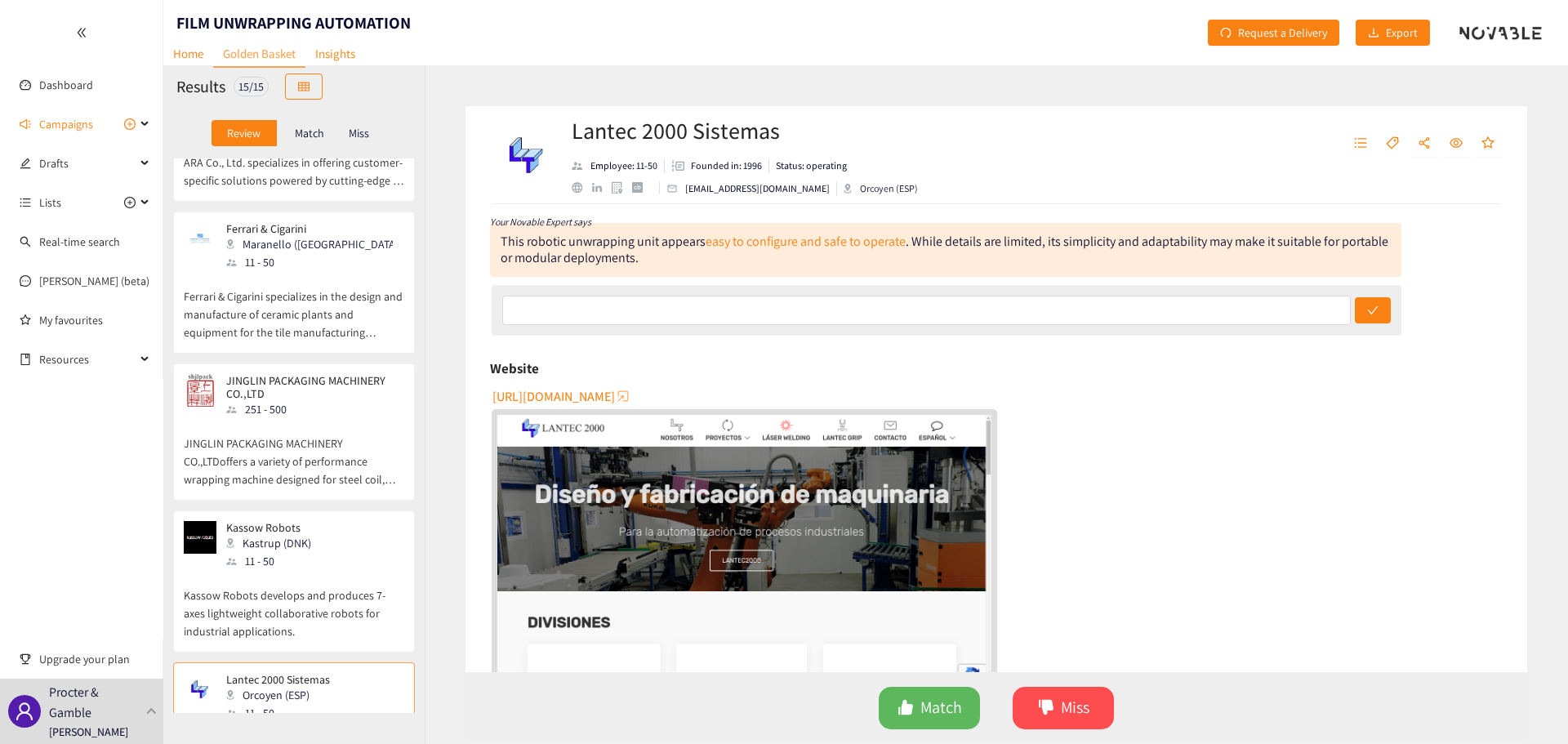
scroll to position [1128, 0]
click at [347, 525] on div "Kassow Robots Kastrup (DNK) 11 - 50" at bounding box center [294, 549] width 220 height 49
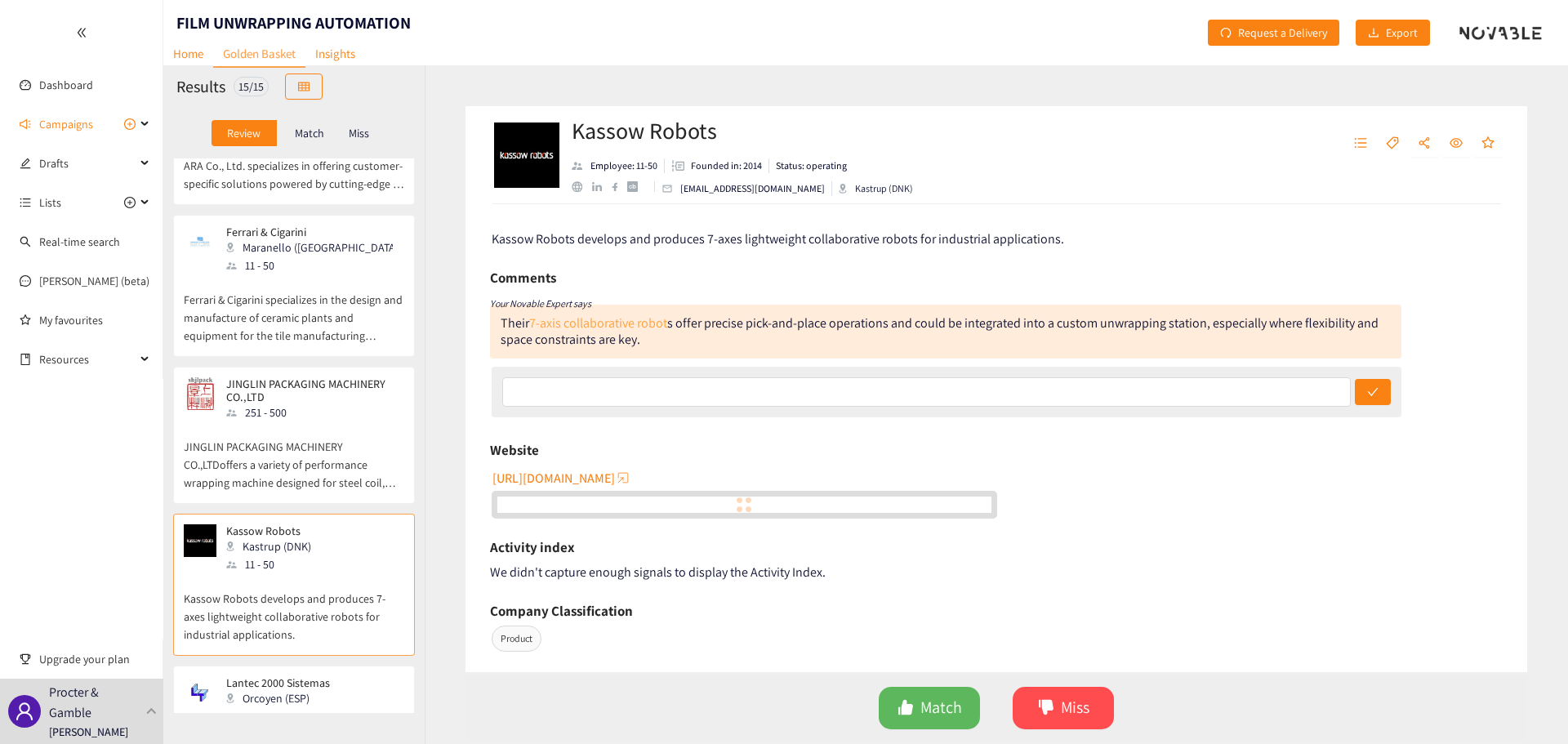
click at [625, 327] on link "7-axis collaborative robot" at bounding box center [598, 323] width 138 height 17
click at [304, 403] on div "251 - 500" at bounding box center [314, 412] width 176 height 18
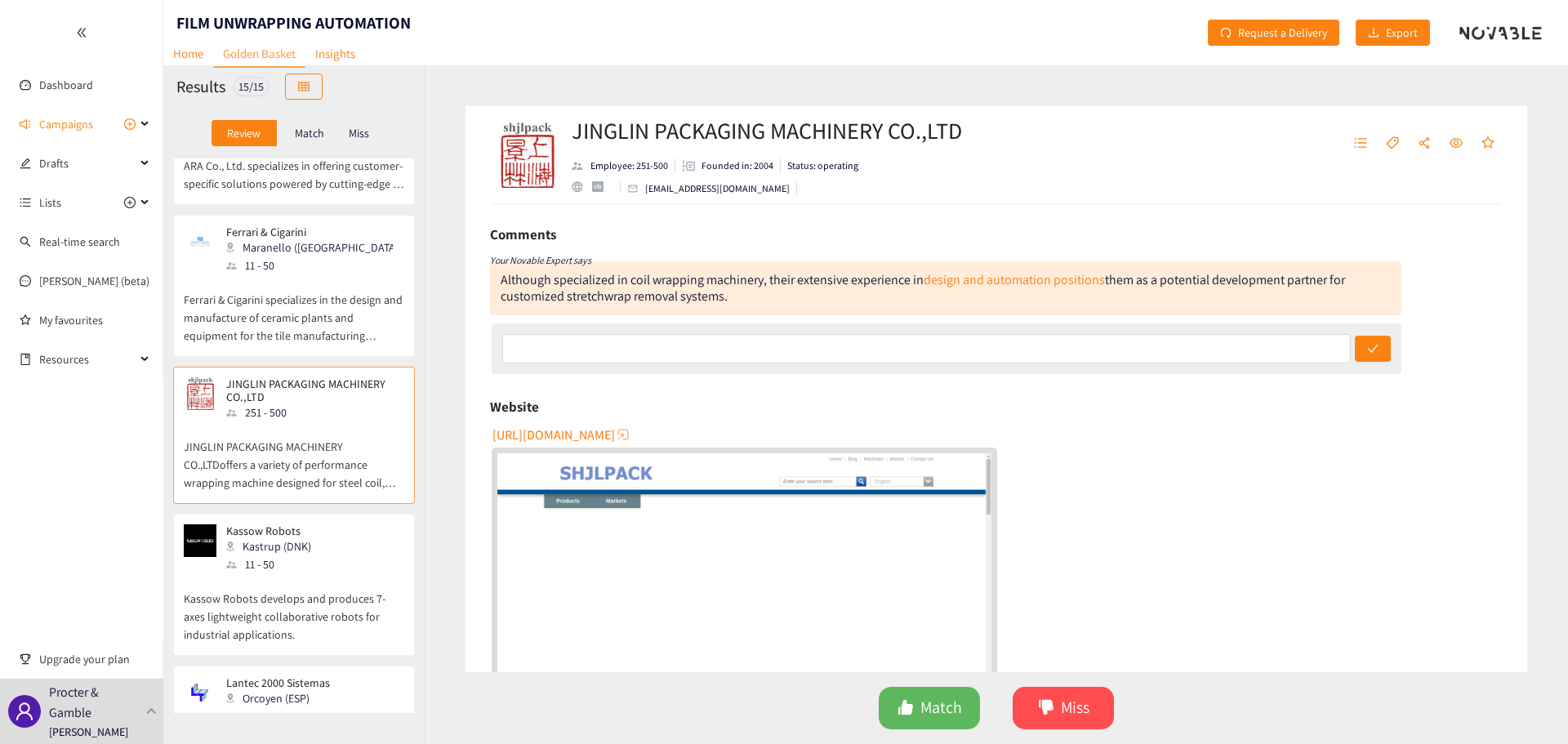
scroll to position [82, 0]
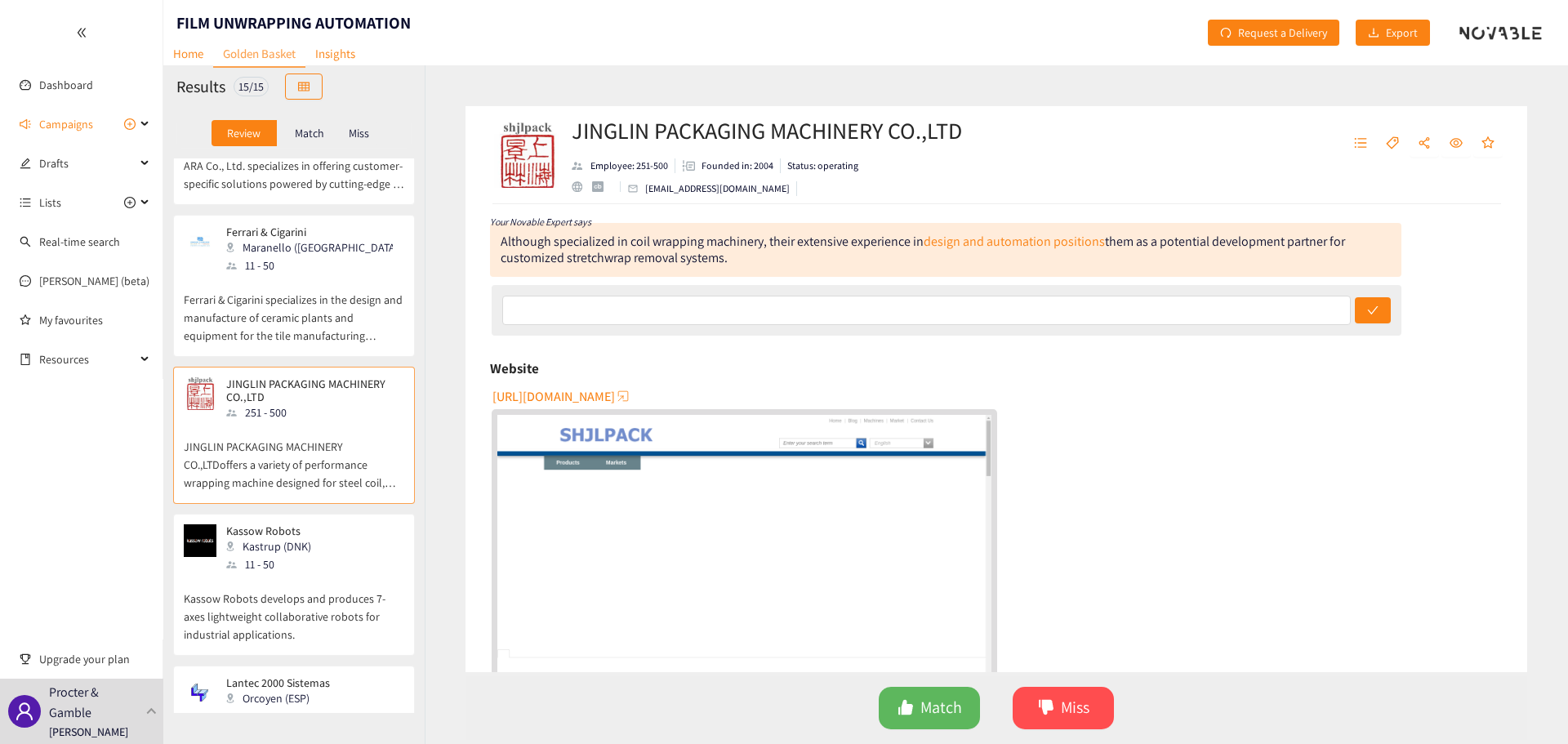
click at [581, 389] on span "[URL][DOMAIN_NAME]" at bounding box center [553, 396] width 122 height 20
click at [333, 225] on div "Ferrari & [PERSON_NAME] ([GEOGRAPHIC_DATA]) 11 - 50" at bounding box center [294, 250] width 220 height 49
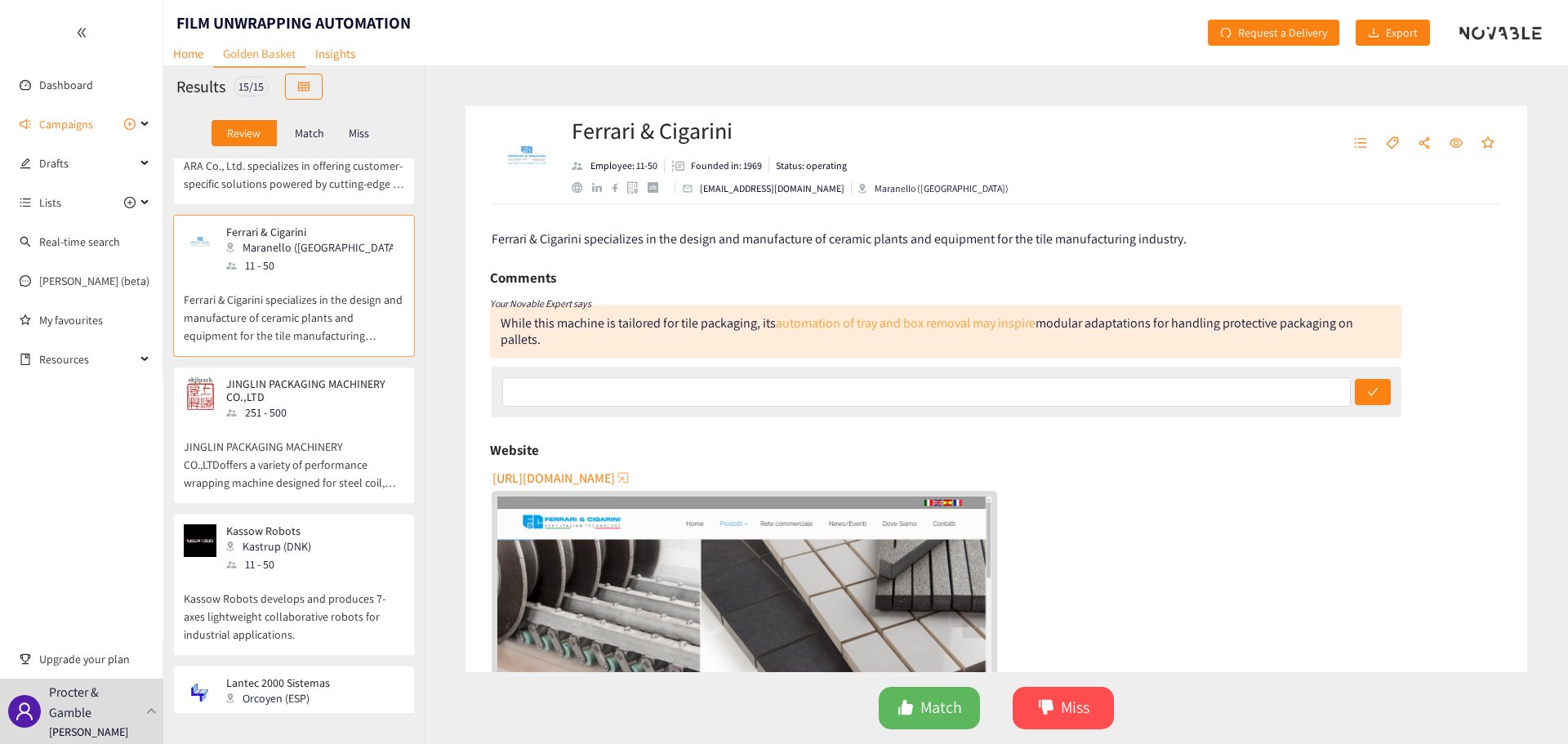
click at [839, 321] on link "automation of tray and box removal may inspire" at bounding box center [906, 323] width 260 height 17
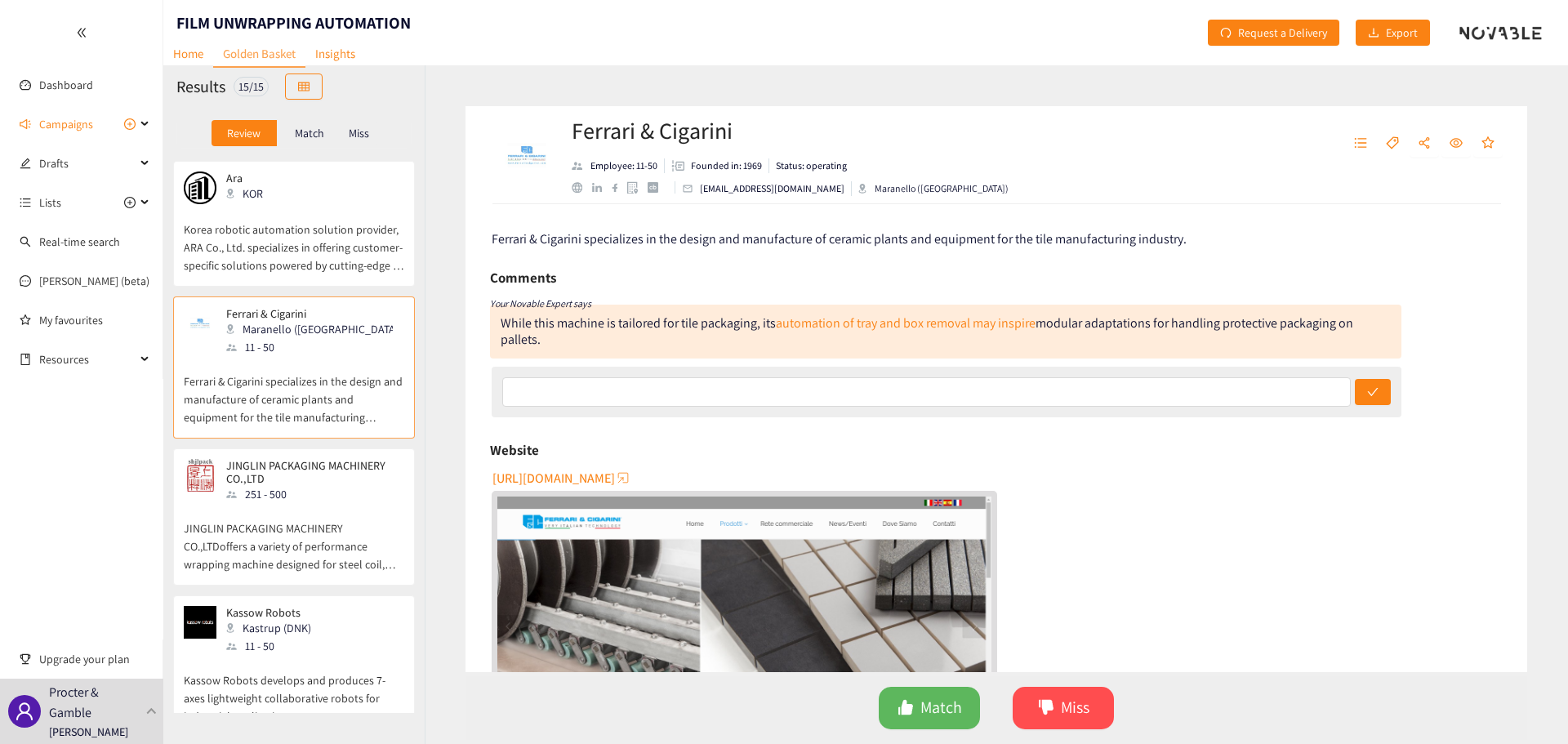
click at [279, 204] on p "Korea robotic automation solution provider, ARA Co., Ltd. specializes in offeri…" at bounding box center [294, 239] width 220 height 70
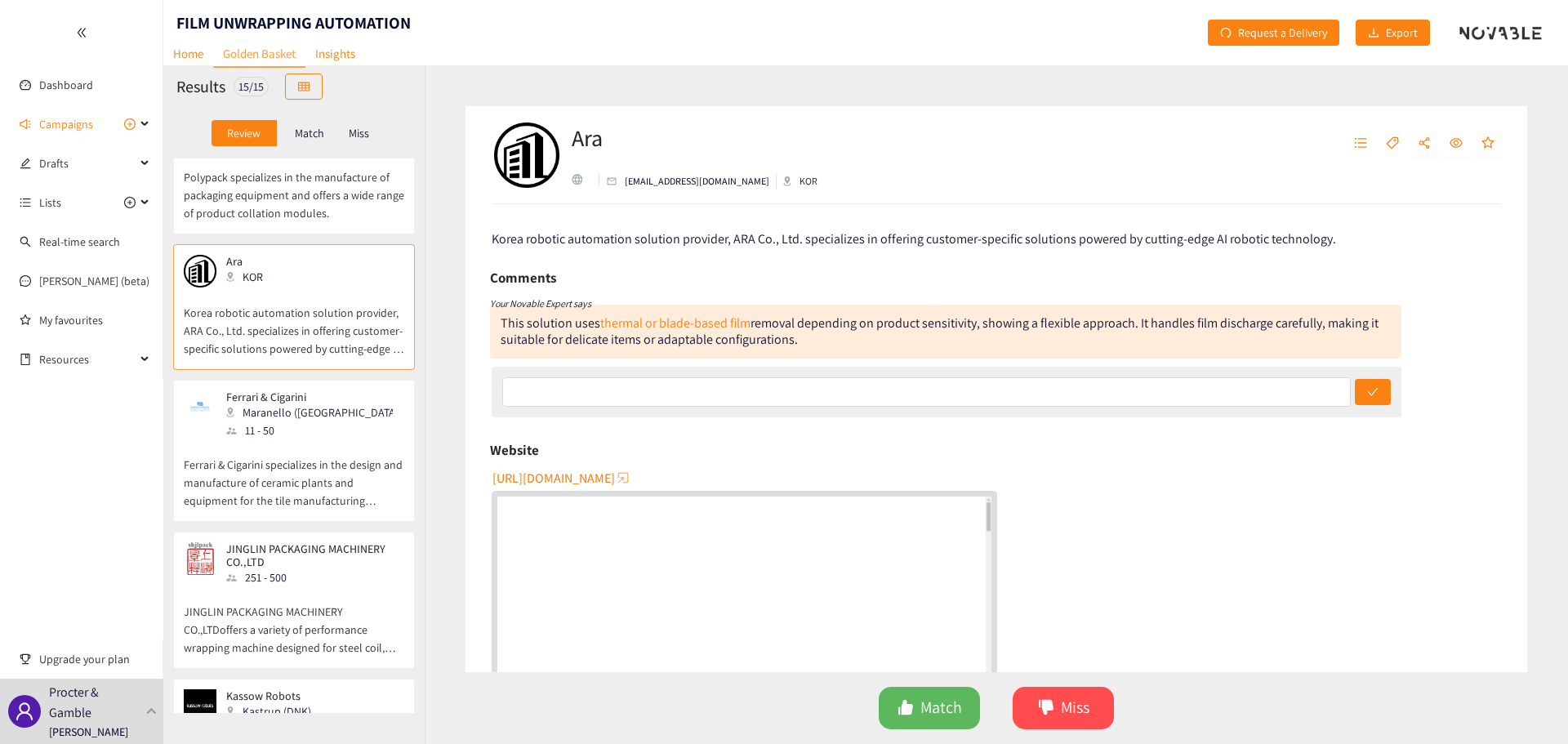
scroll to position [883, 0]
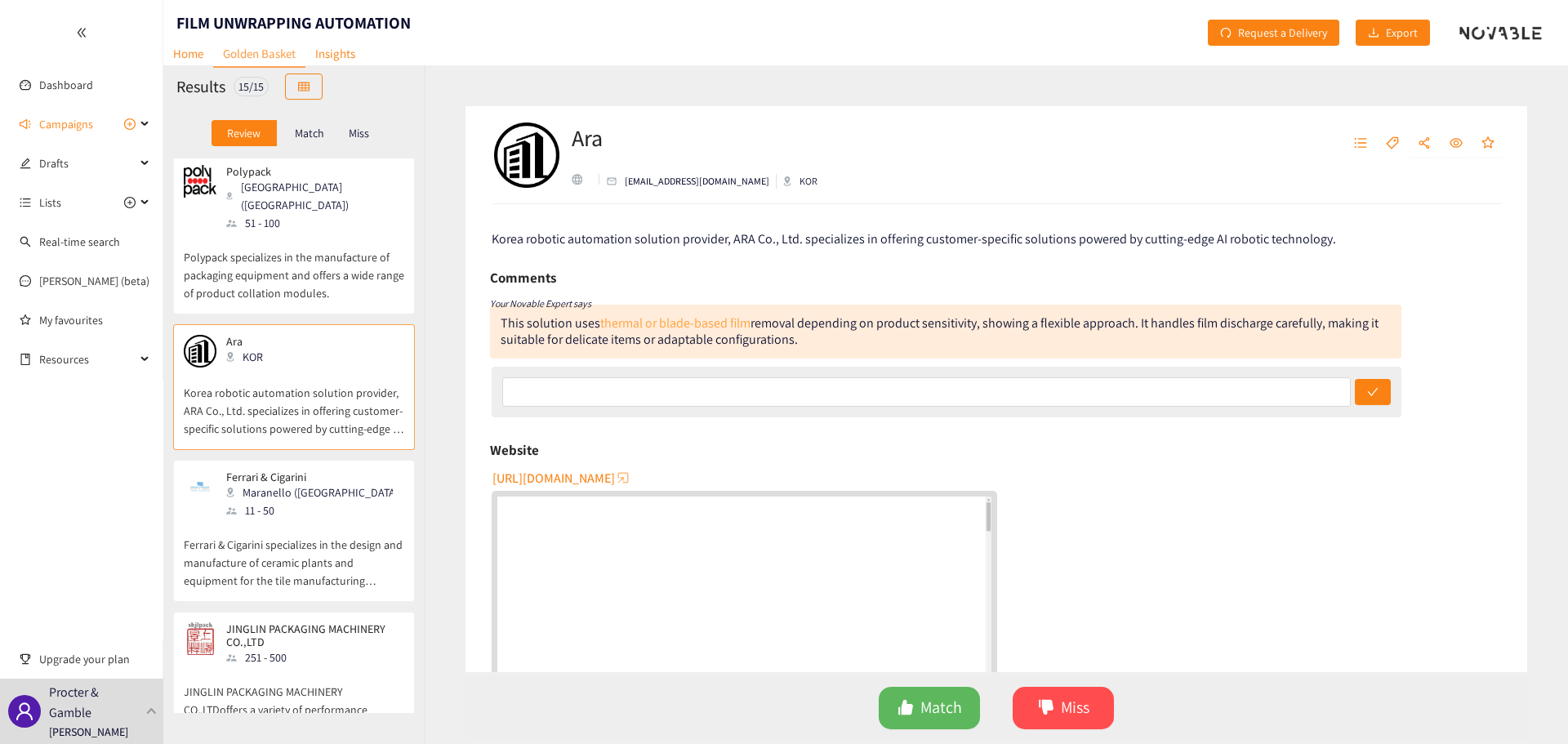
click at [691, 321] on link "thermal or blade-based film" at bounding box center [676, 323] width 150 height 17
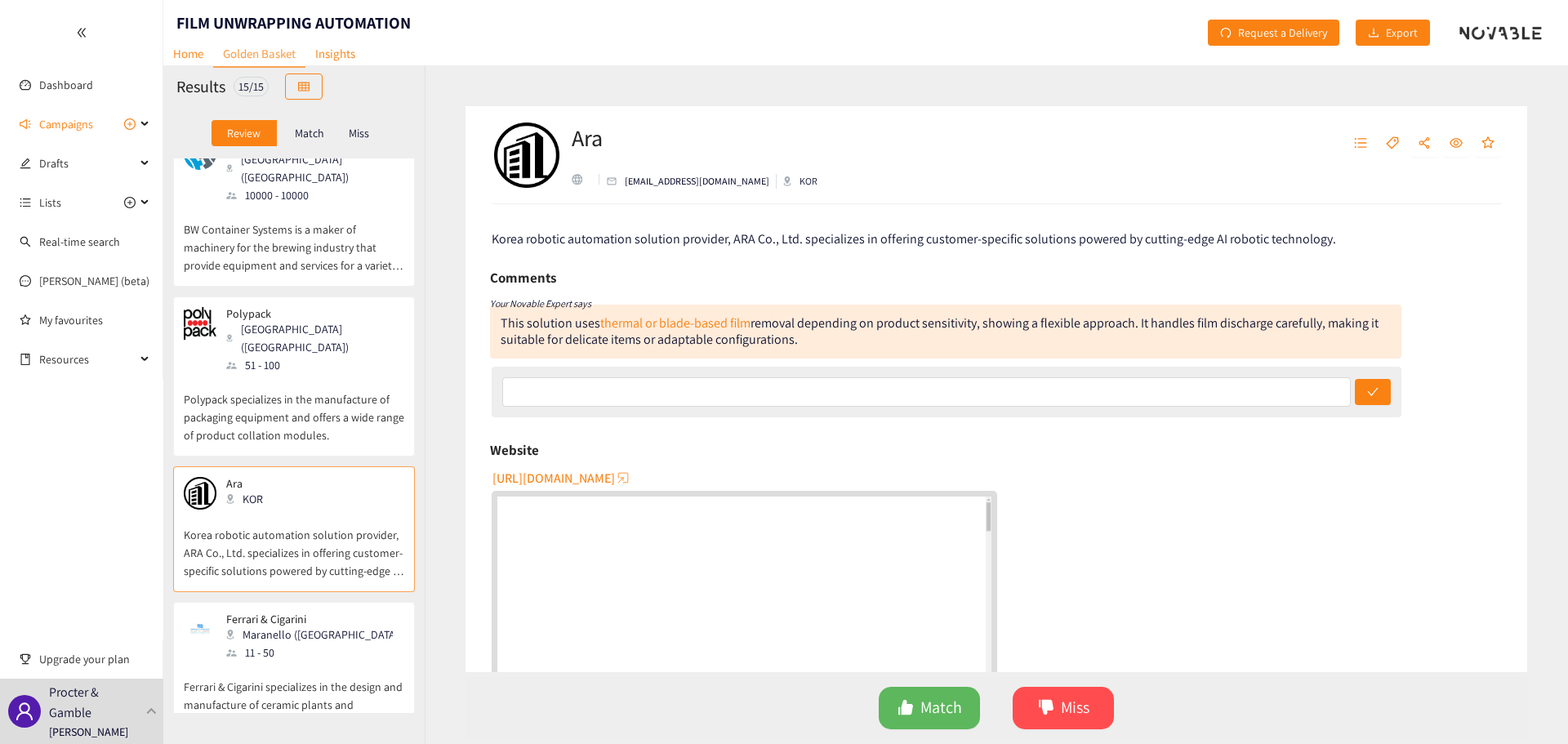
scroll to position [720, 0]
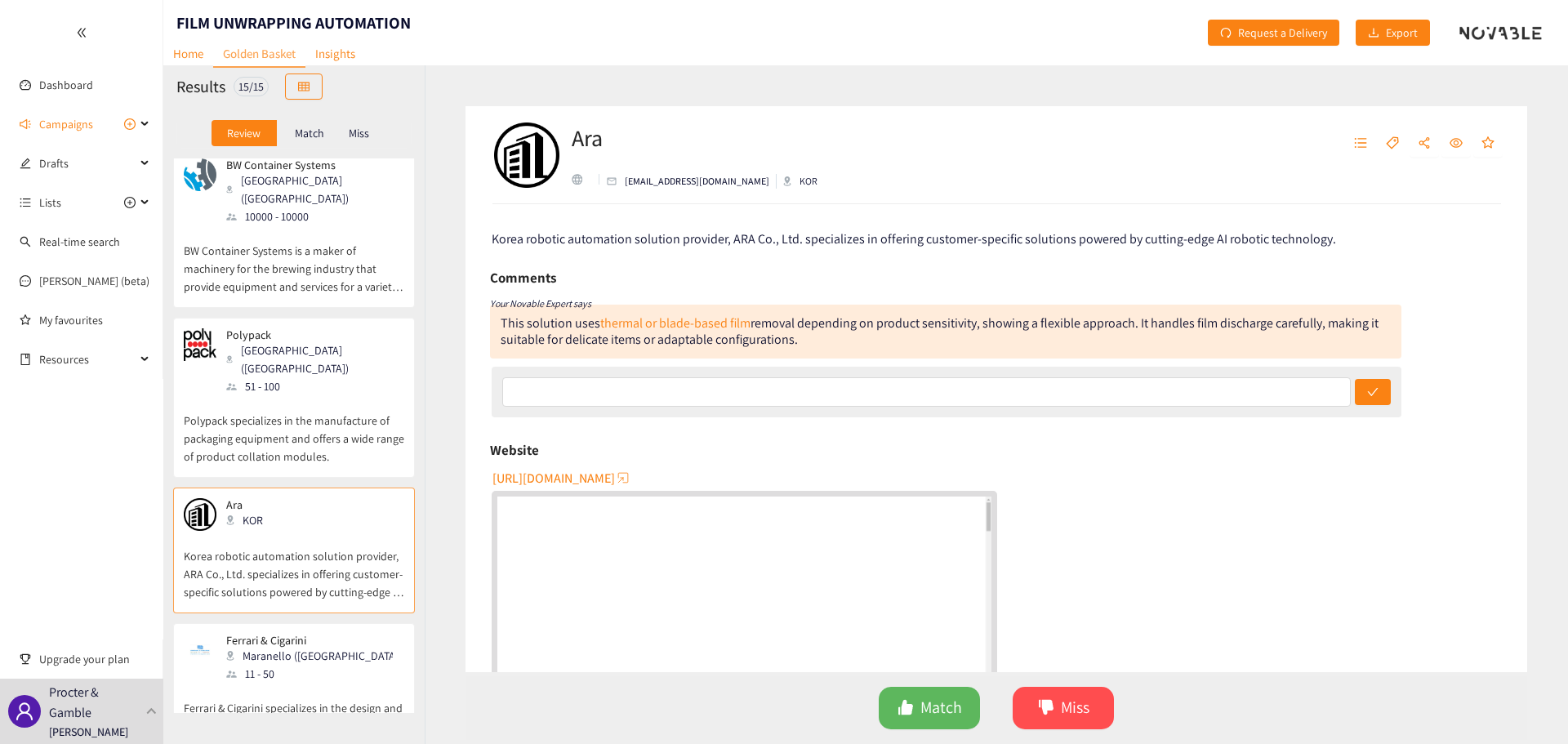
click at [290, 342] on div "[GEOGRAPHIC_DATA] ([GEOGRAPHIC_DATA])" at bounding box center [314, 359] width 176 height 36
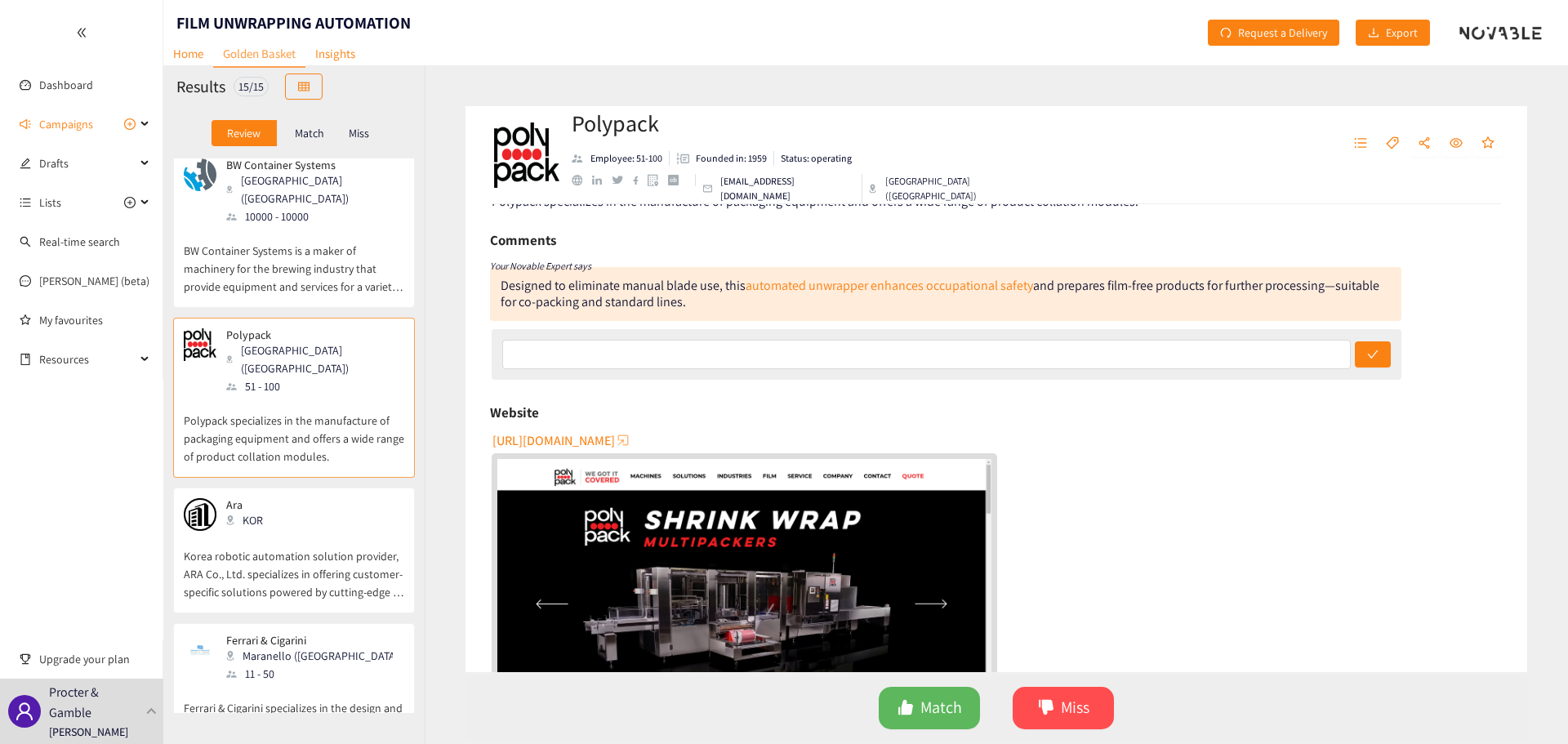
scroll to position [0, 0]
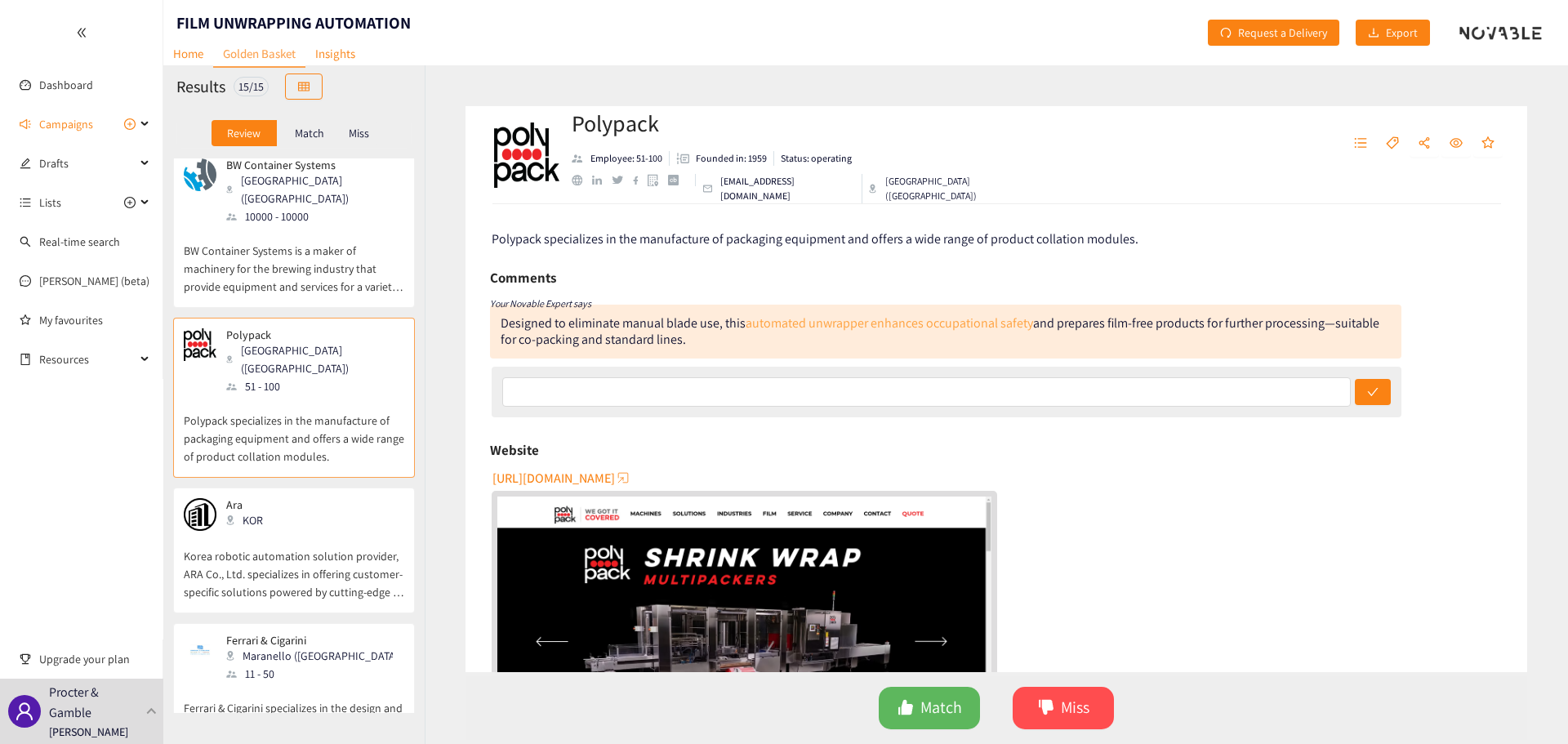
click at [805, 323] on link "automated unwrapper enhances occupational safety" at bounding box center [889, 323] width 288 height 17
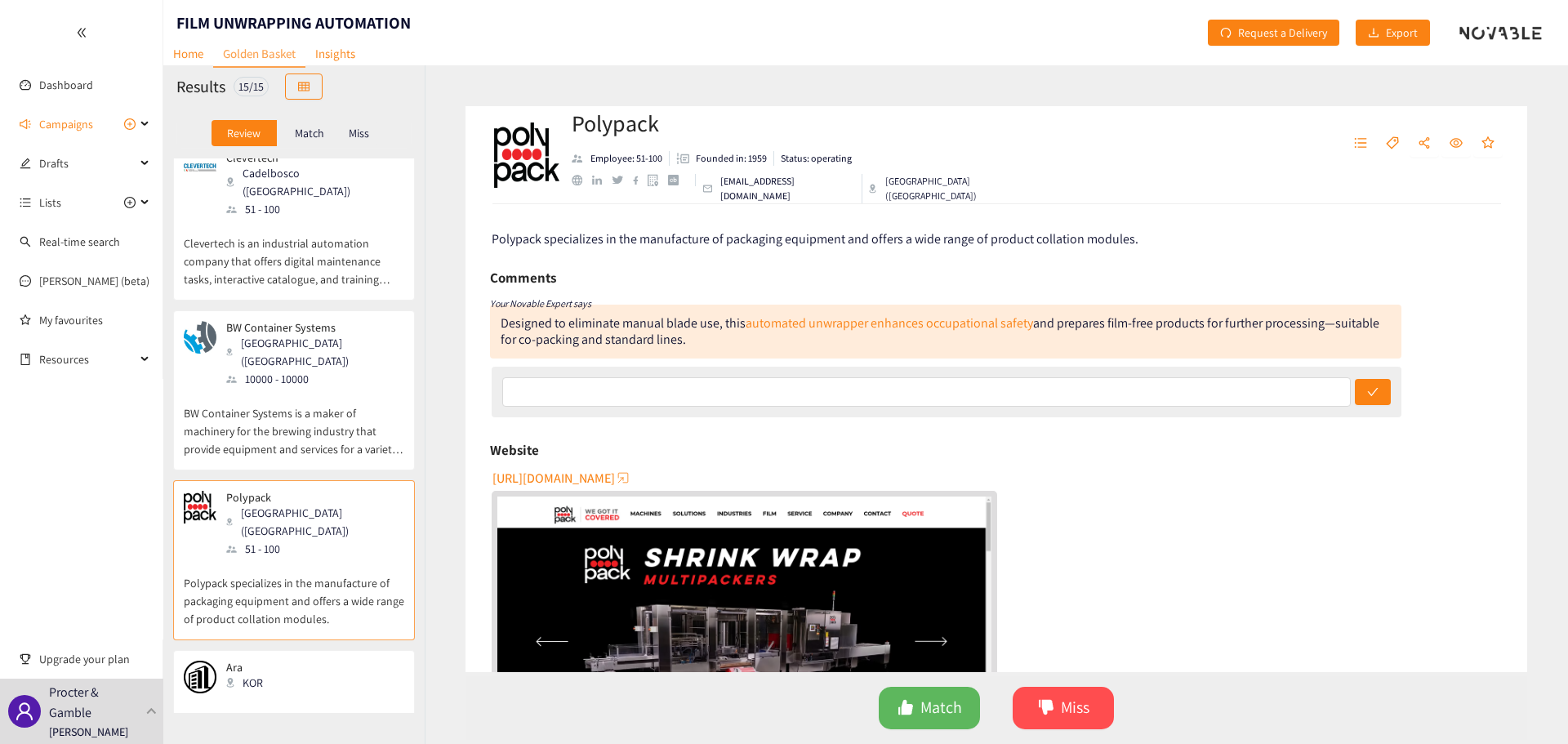
scroll to position [556, 0]
click at [339, 401] on p "BW Container Systems is a maker of machinery for the brewing industry that prov…" at bounding box center [294, 423] width 220 height 70
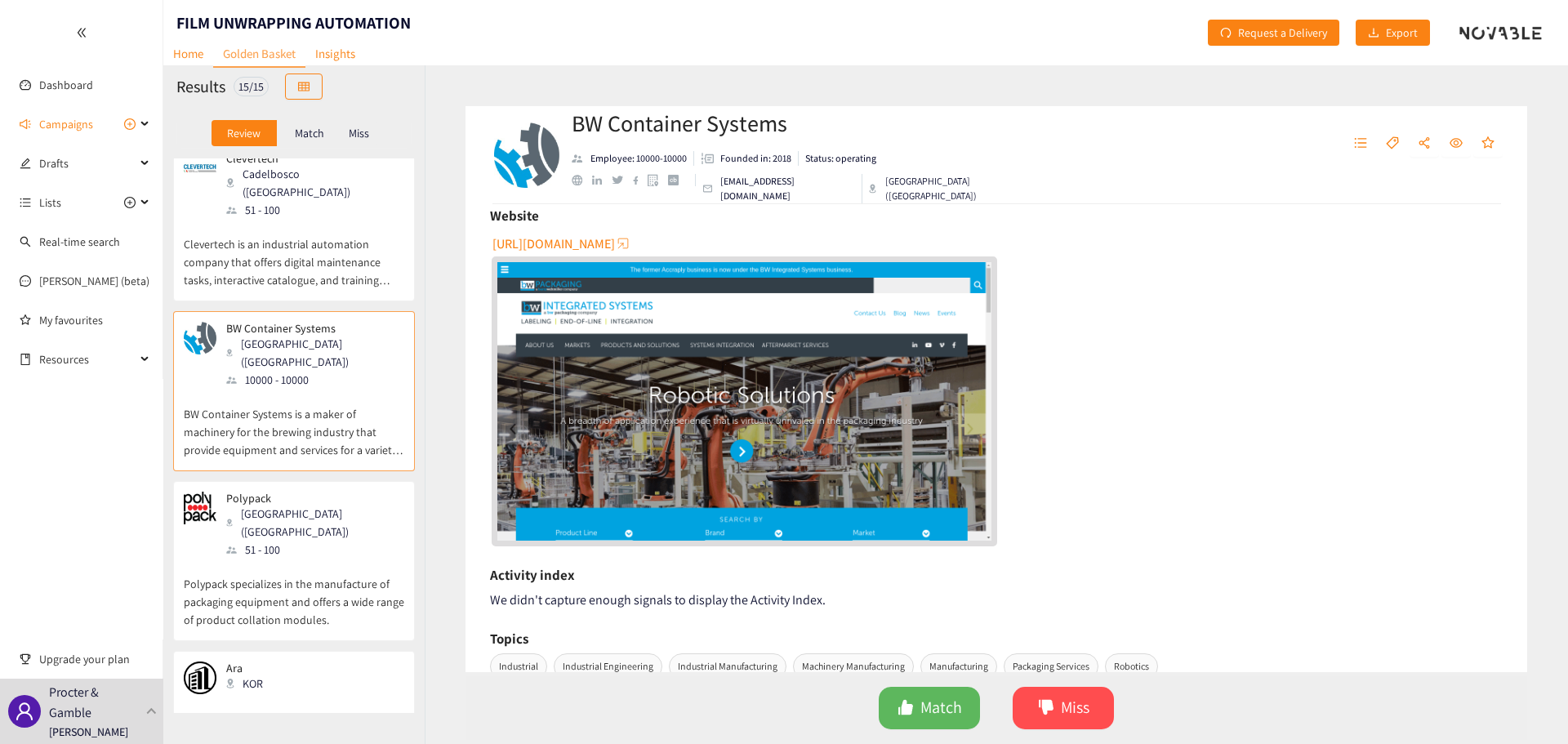
scroll to position [245, 0]
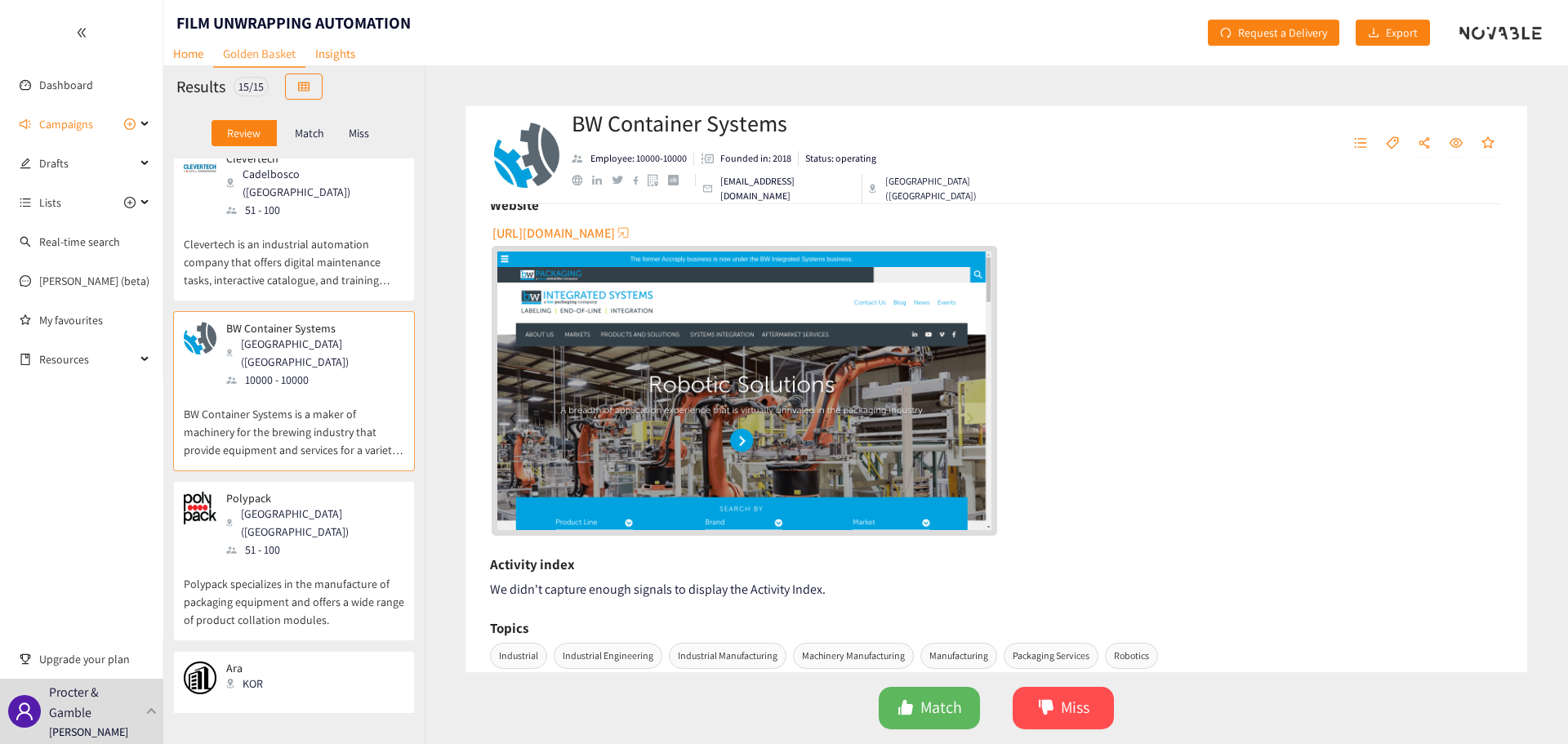
click at [615, 230] on span "[URL][DOMAIN_NAME]" at bounding box center [553, 233] width 122 height 20
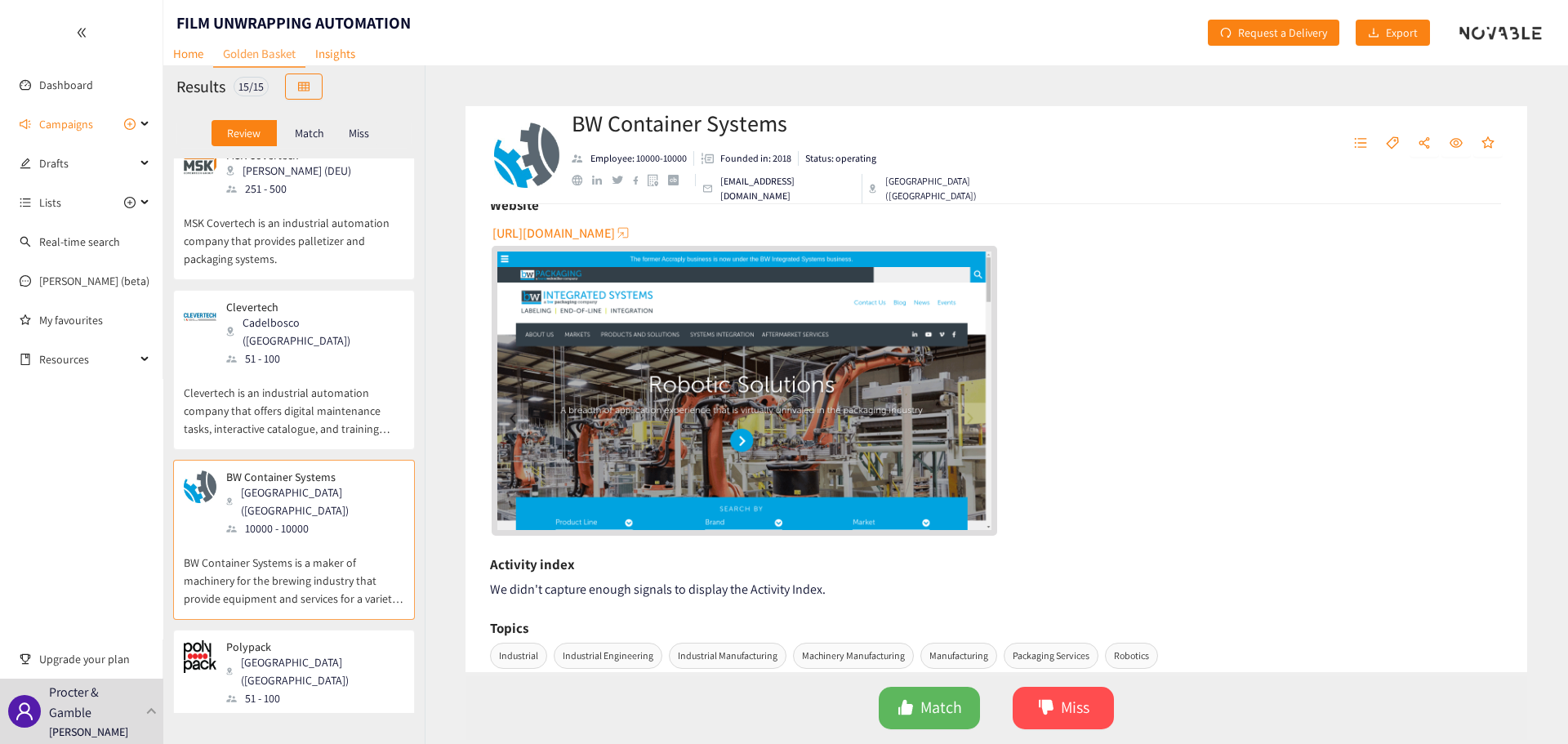
scroll to position [393, 0]
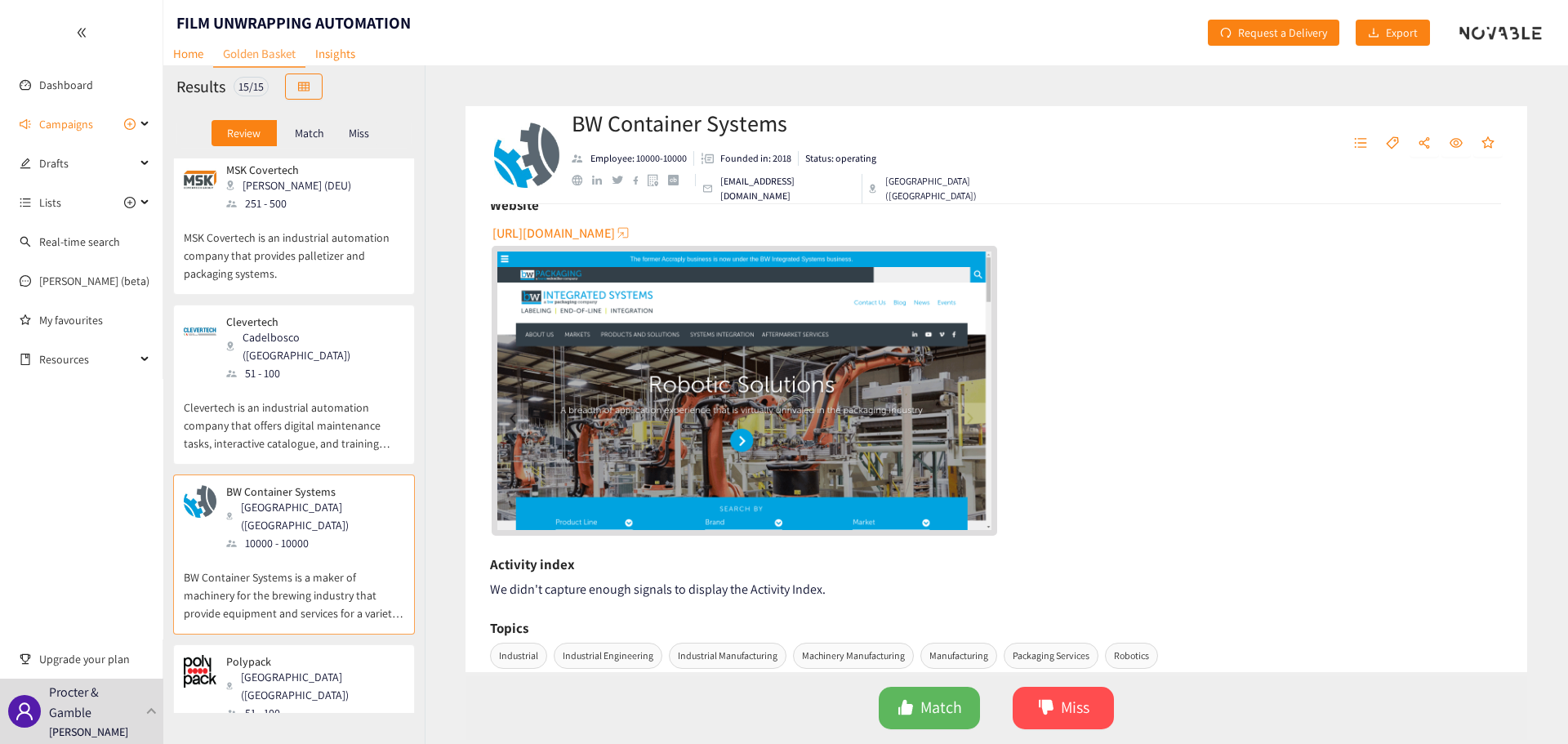
click at [343, 325] on div "Clevertech Cadelbosco ([GEOGRAPHIC_DATA]) 51 - 100" at bounding box center [294, 348] width 220 height 67
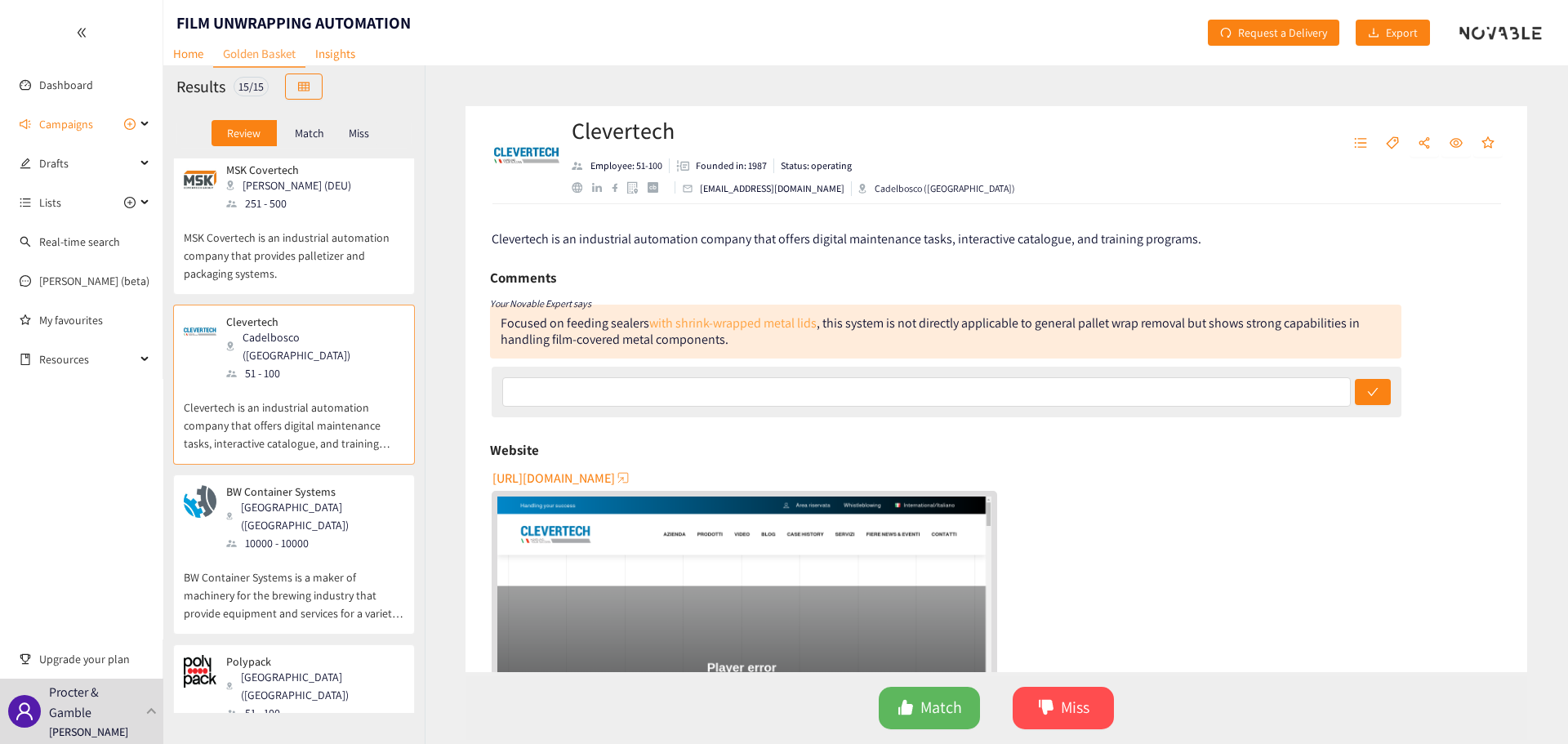
click at [760, 328] on link "with shrink-wrapped metal lids" at bounding box center [733, 323] width 167 height 17
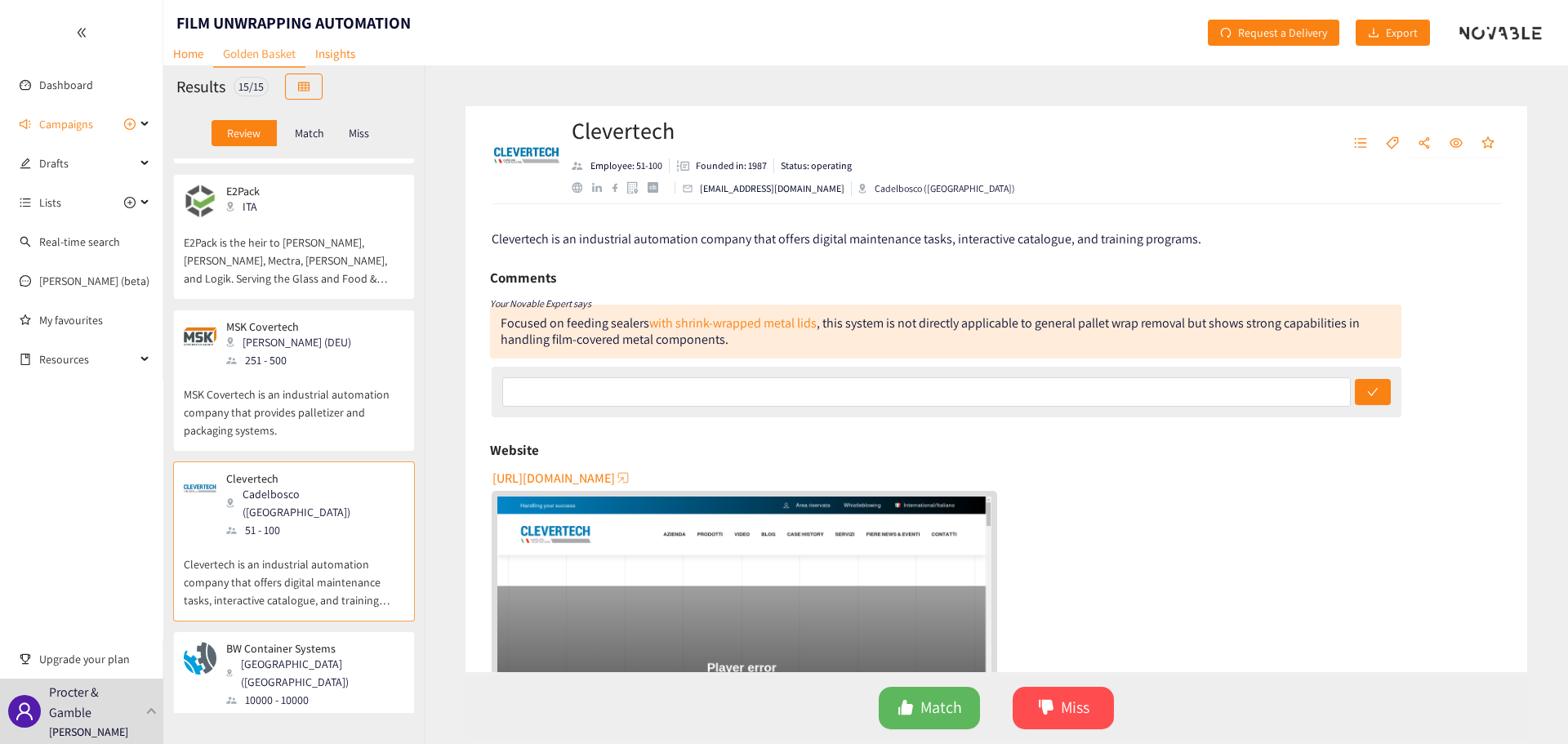
scroll to position [229, 0]
click at [312, 380] on p "MSK Covertech is an industrial automation company that provides palletizer and …" at bounding box center [294, 410] width 220 height 70
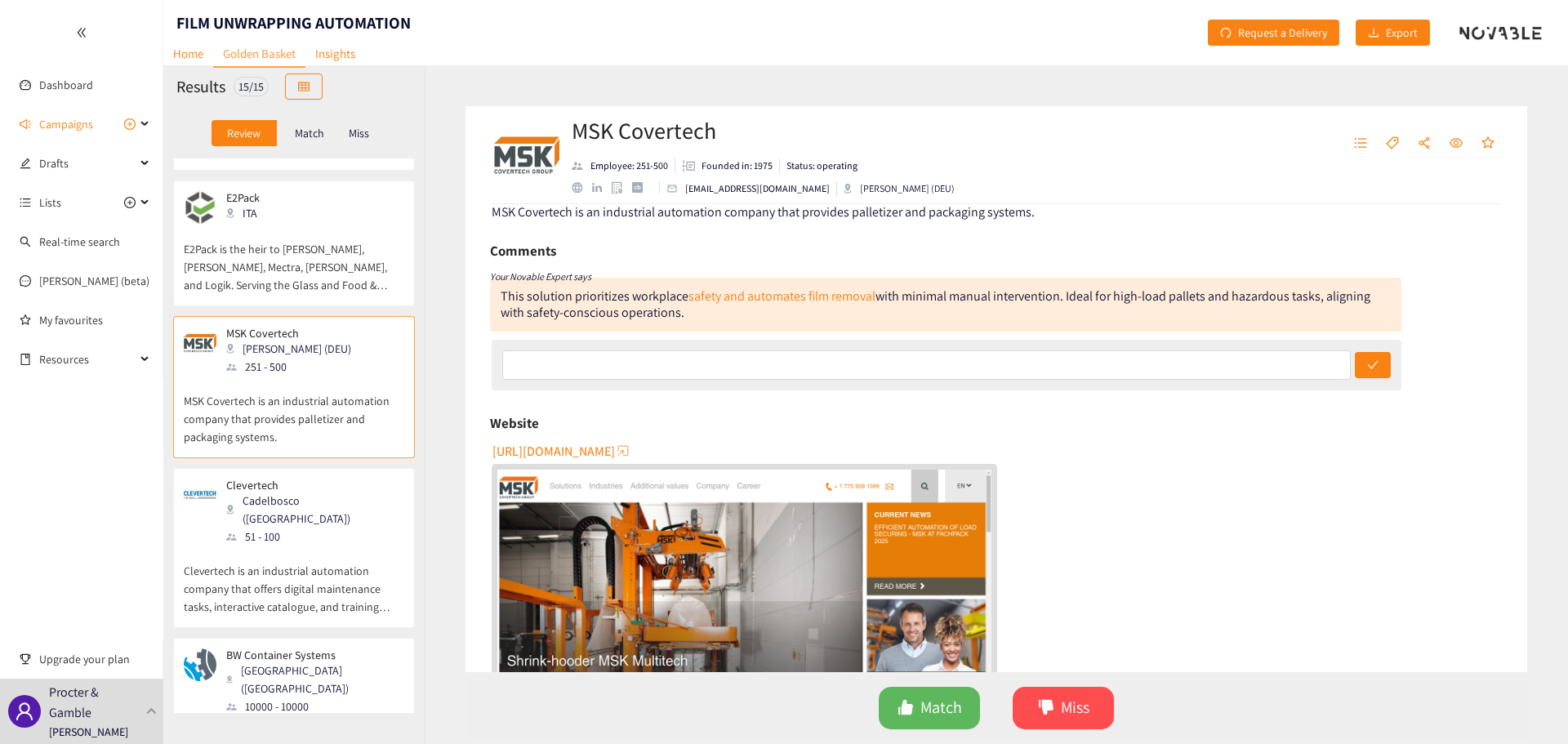
scroll to position [0, 0]
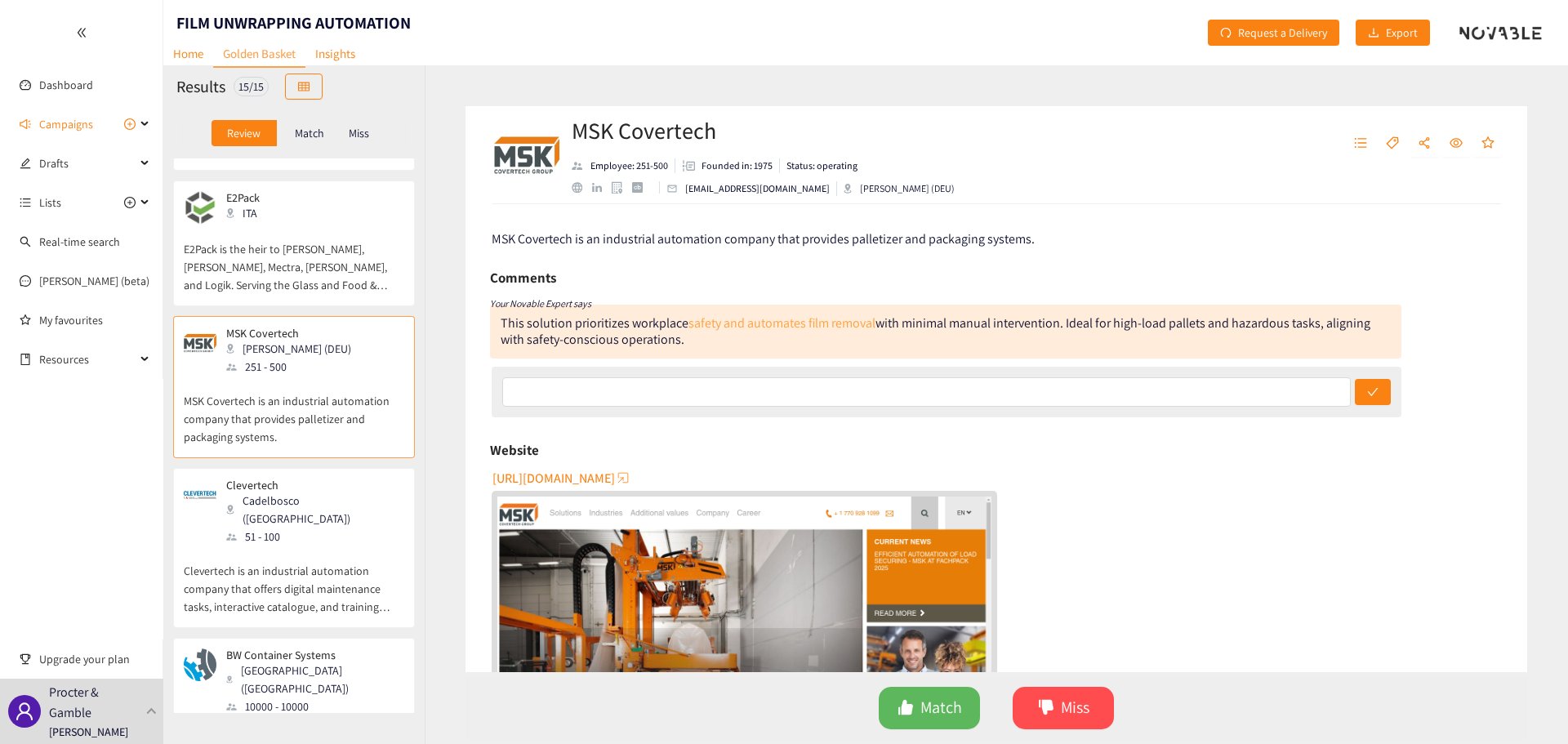
click at [816, 321] on link "safety and automates film removal" at bounding box center [782, 323] width 187 height 17
click at [277, 244] on p "E2Pack is the heir to [PERSON_NAME], [PERSON_NAME], Mectra, [PERSON_NAME], and …" at bounding box center [294, 258] width 220 height 70
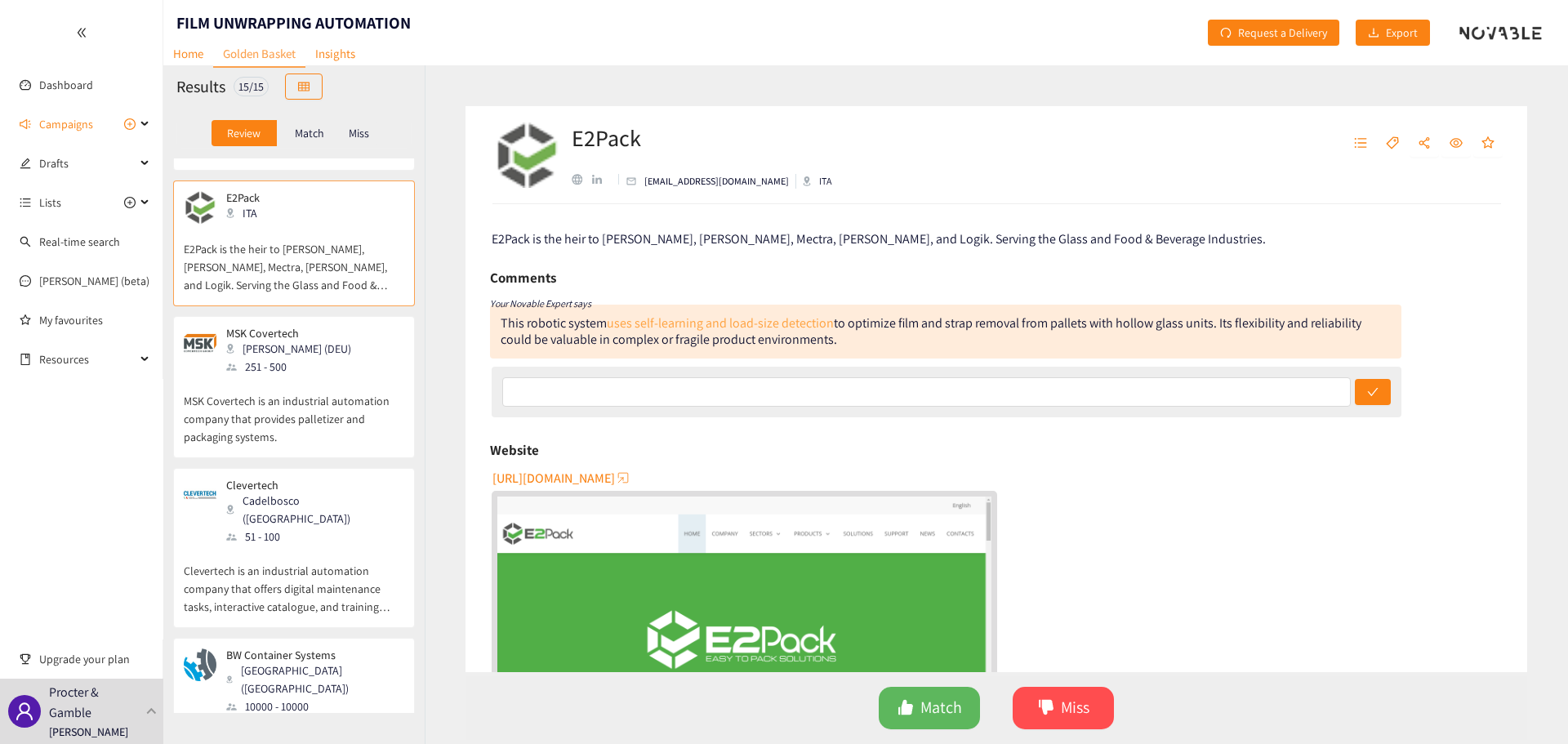
click at [741, 321] on link "uses self-learning and load-size detection" at bounding box center [719, 323] width 227 height 17
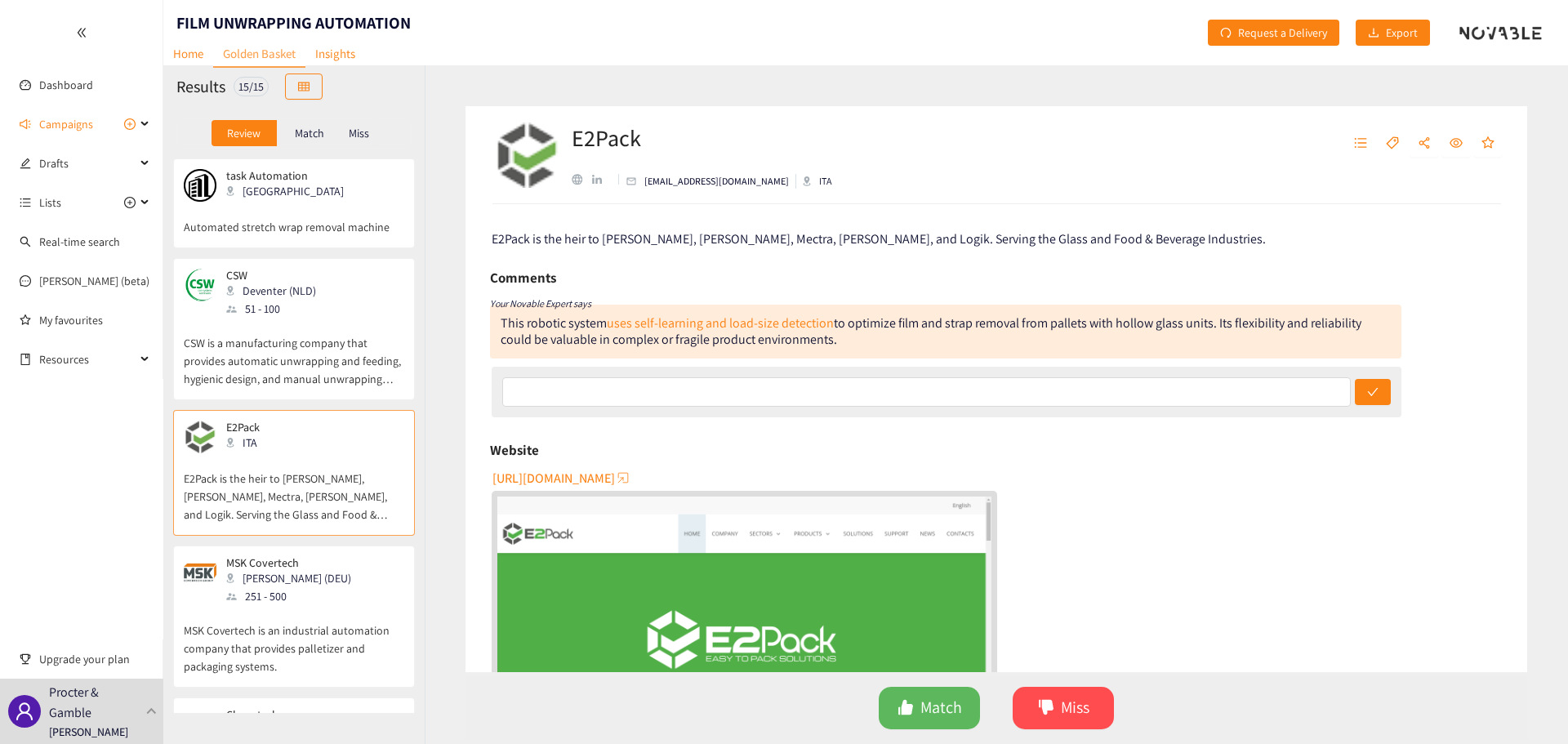
click at [342, 326] on p "CSW is a manufacturing company that provides automatic unwrapping and feeding, …" at bounding box center [294, 353] width 220 height 70
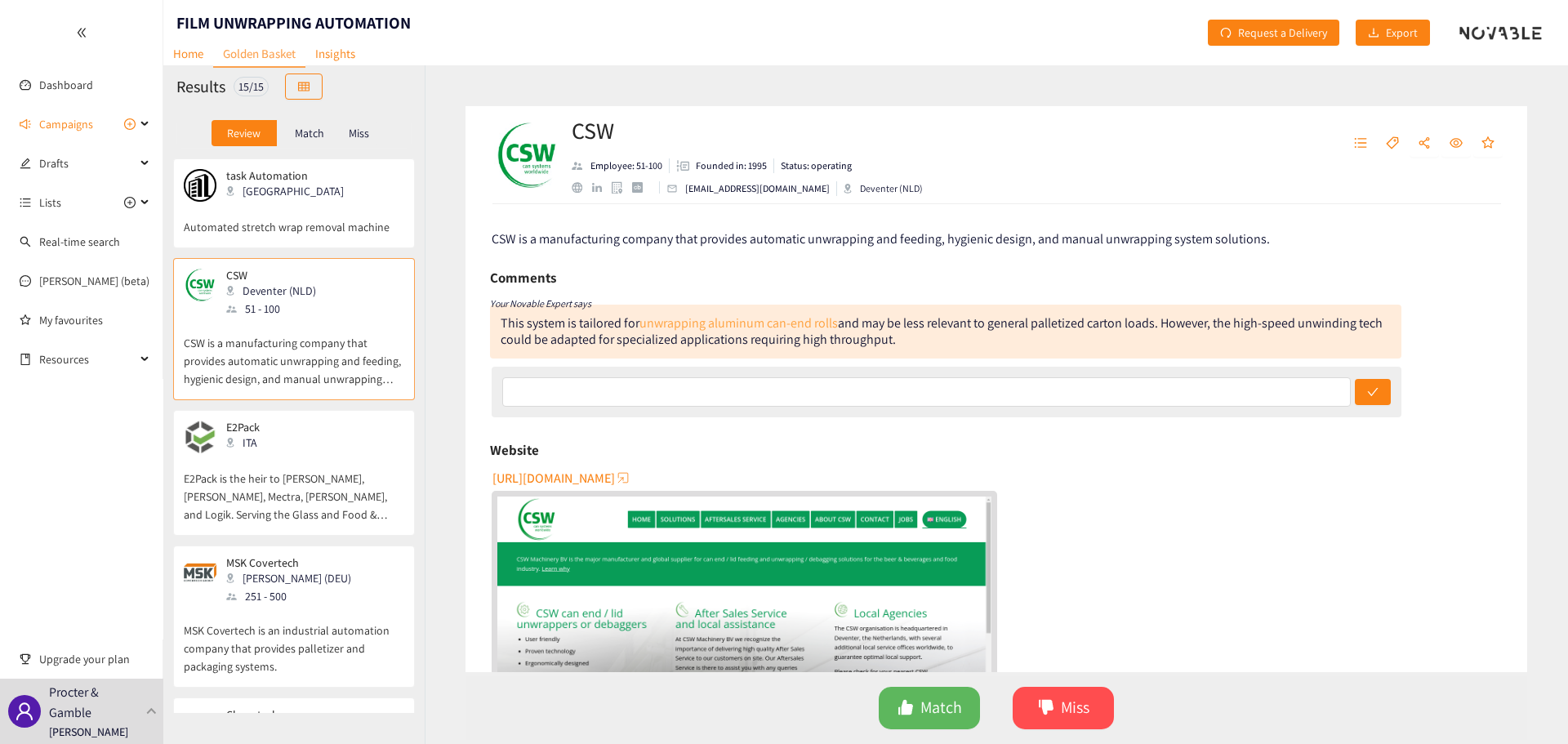
click at [741, 325] on link "unwrapping aluminum can-end rolls" at bounding box center [738, 323] width 198 height 17
click at [277, 220] on p "Automated stretch wrap removal machine" at bounding box center [294, 218] width 220 height 35
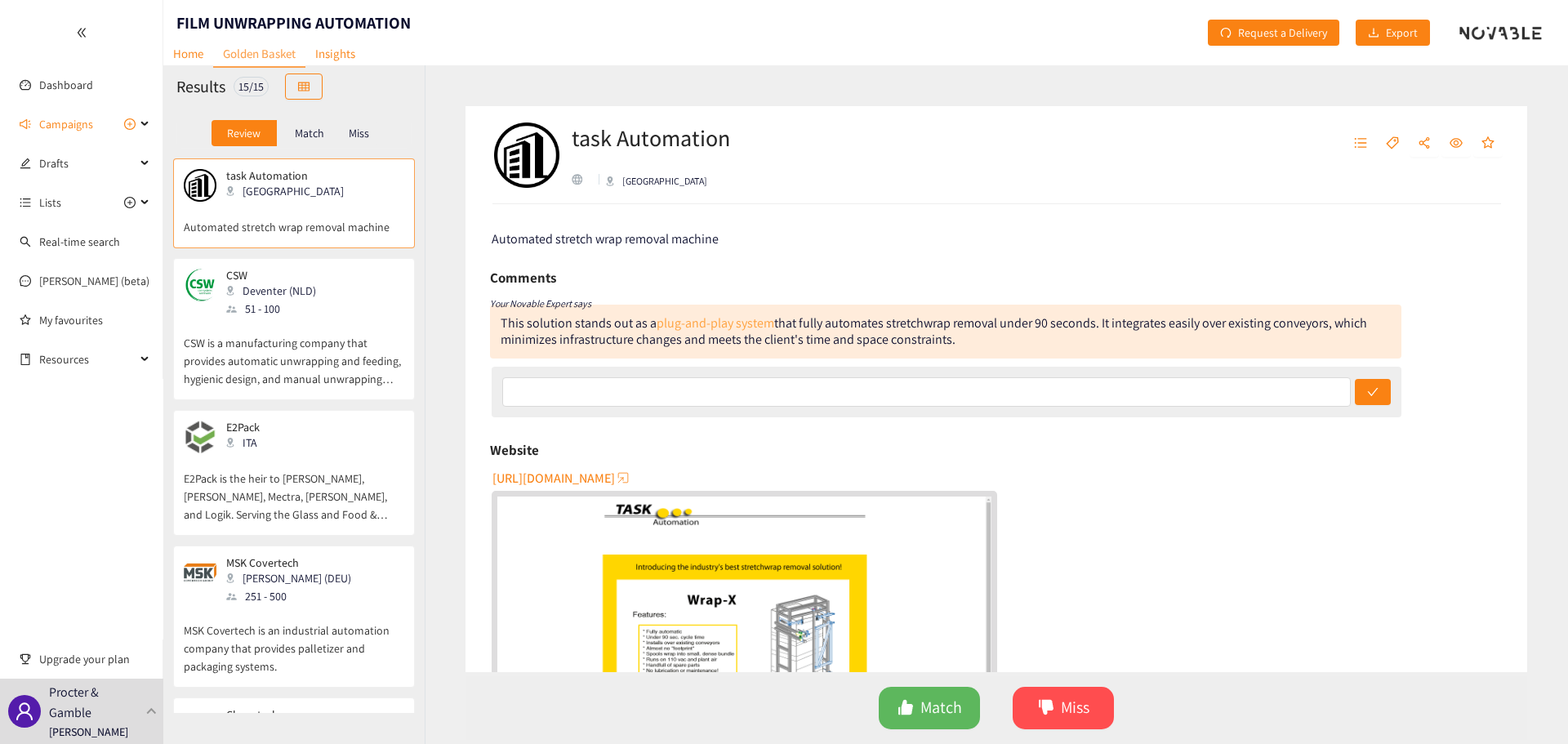
click at [739, 326] on link "plug-and-play system" at bounding box center [714, 323] width 117 height 17
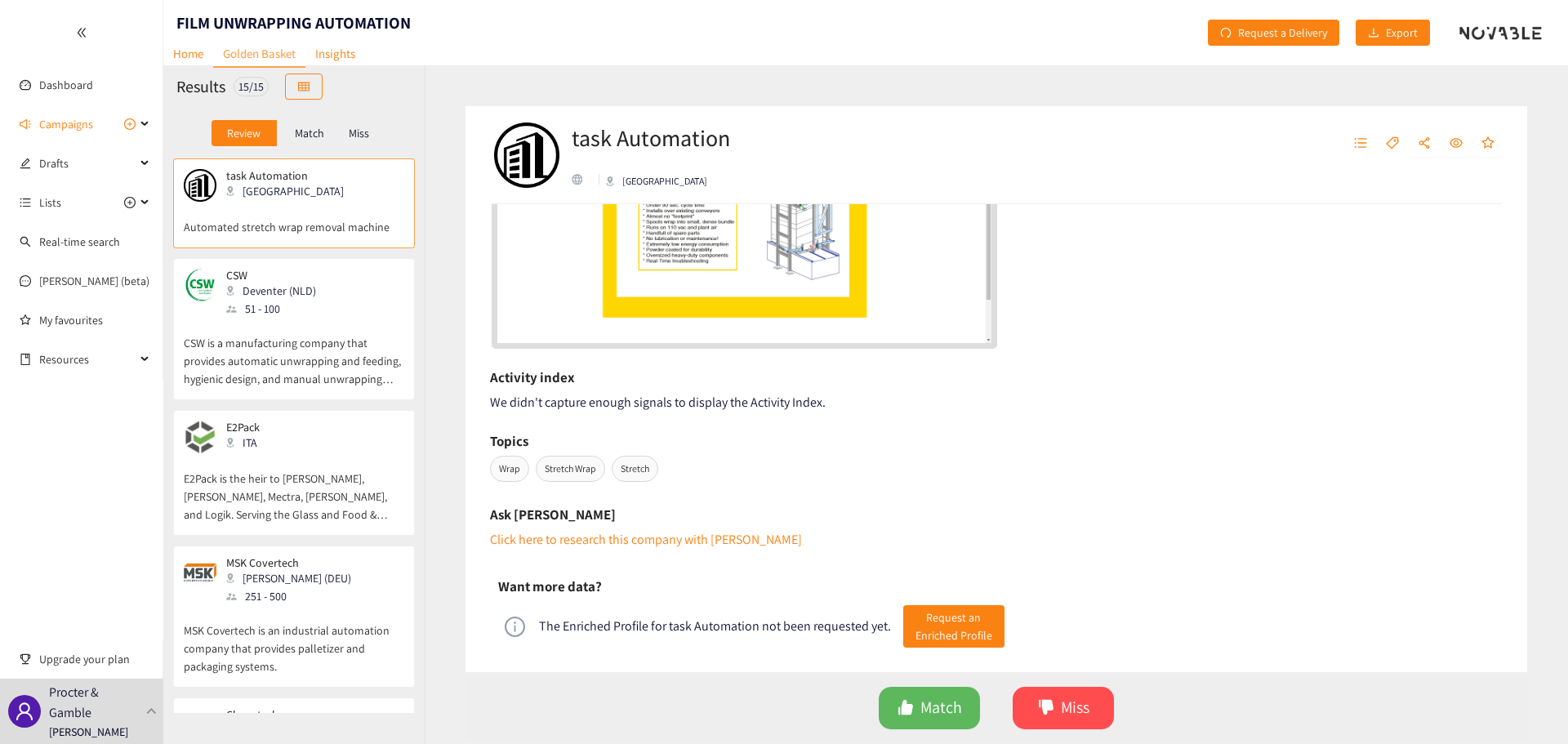
scroll to position [445, 0]
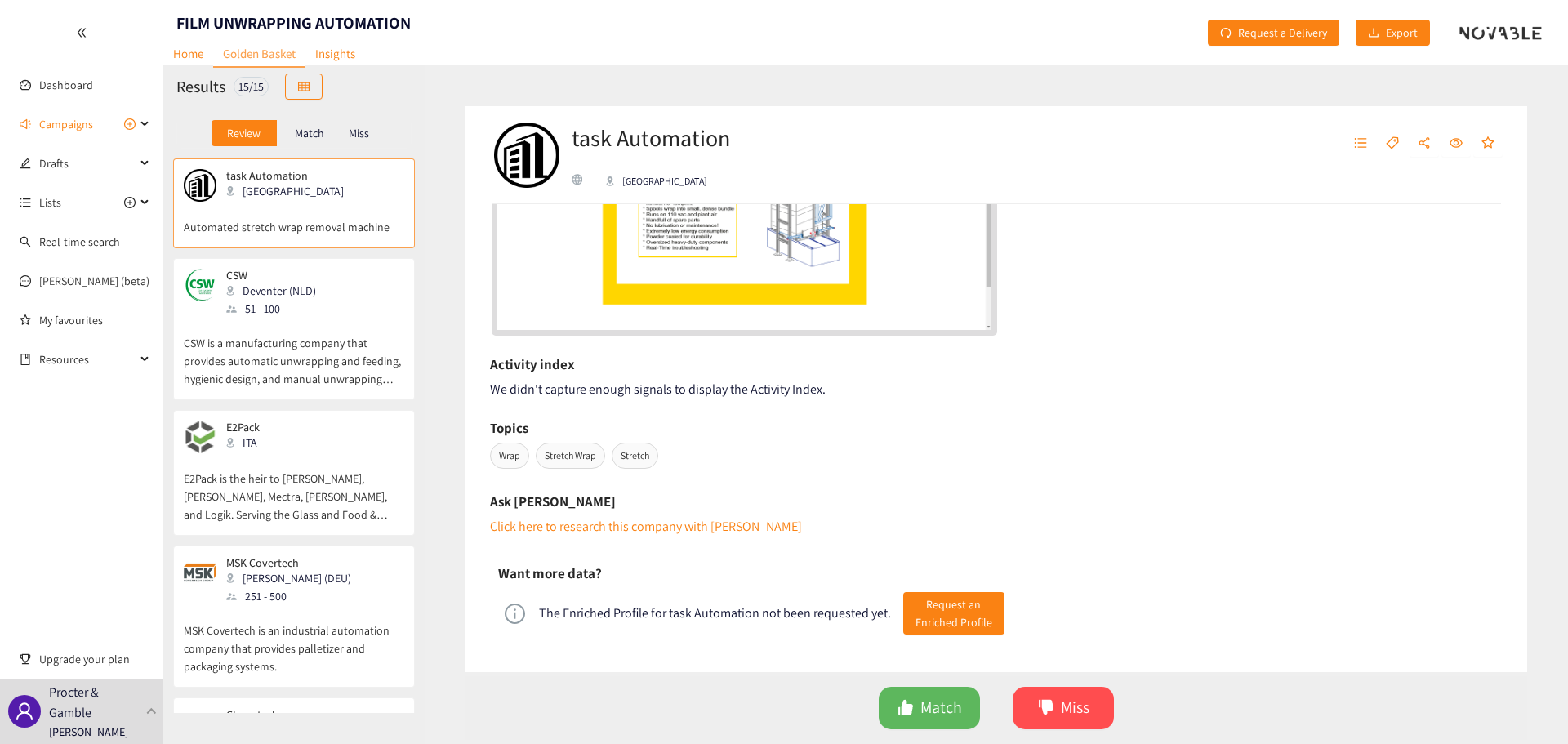
click at [374, 309] on div "CSW Deventer (NLD) 51 - 100" at bounding box center [294, 294] width 220 height 49
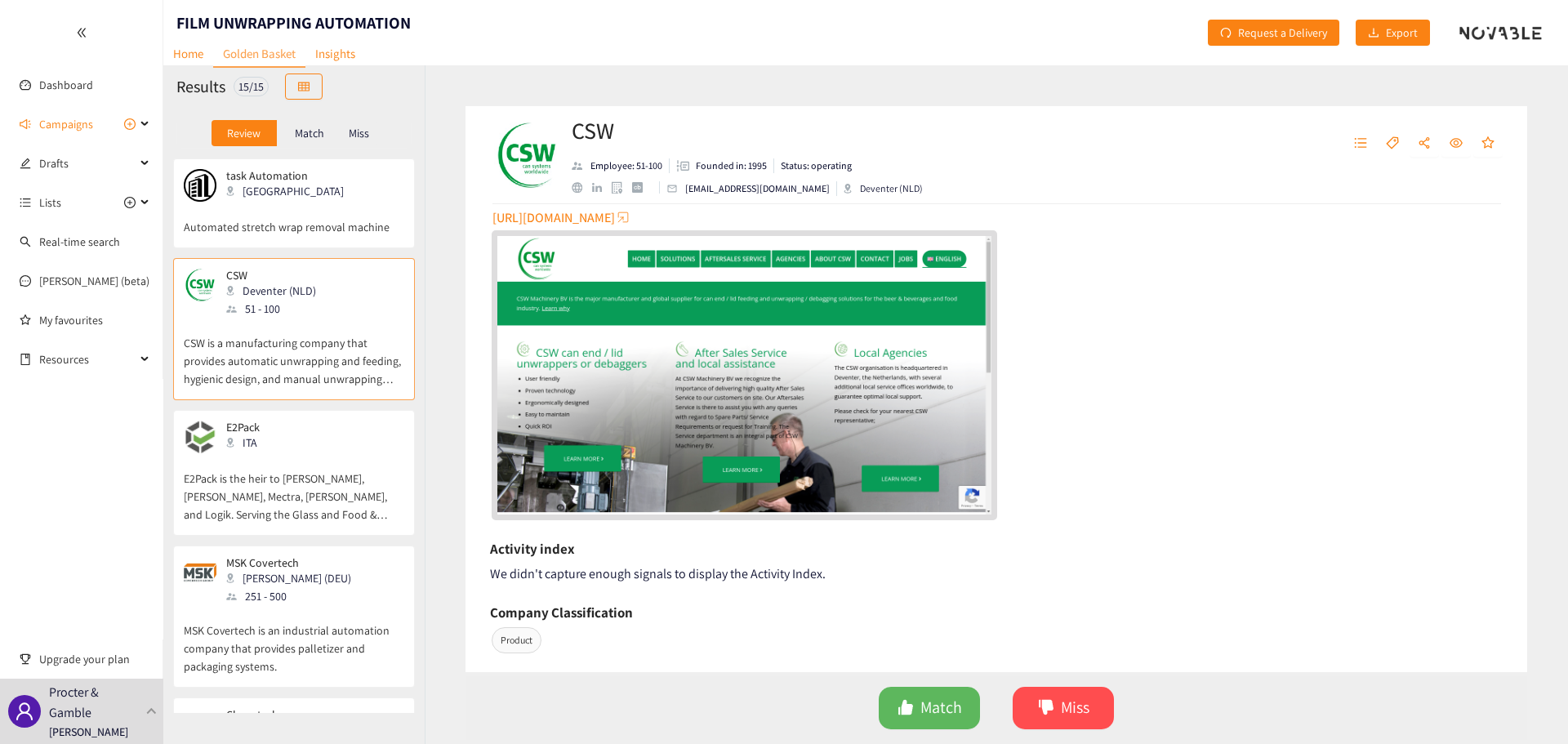
scroll to position [490, 0]
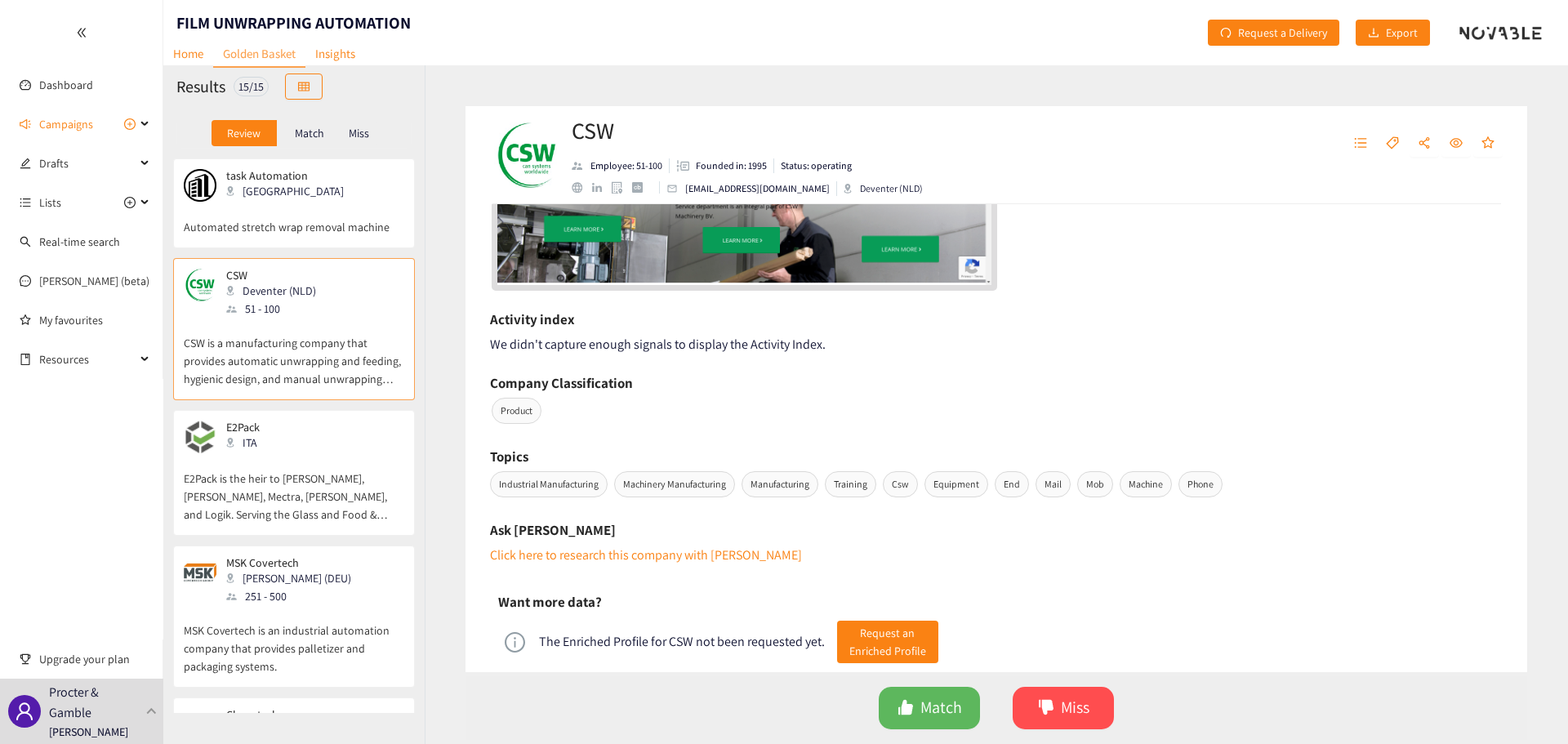
click at [324, 465] on p "E2Pack is the heir to [PERSON_NAME], [PERSON_NAME], Mectra, [PERSON_NAME], and …" at bounding box center [294, 488] width 220 height 70
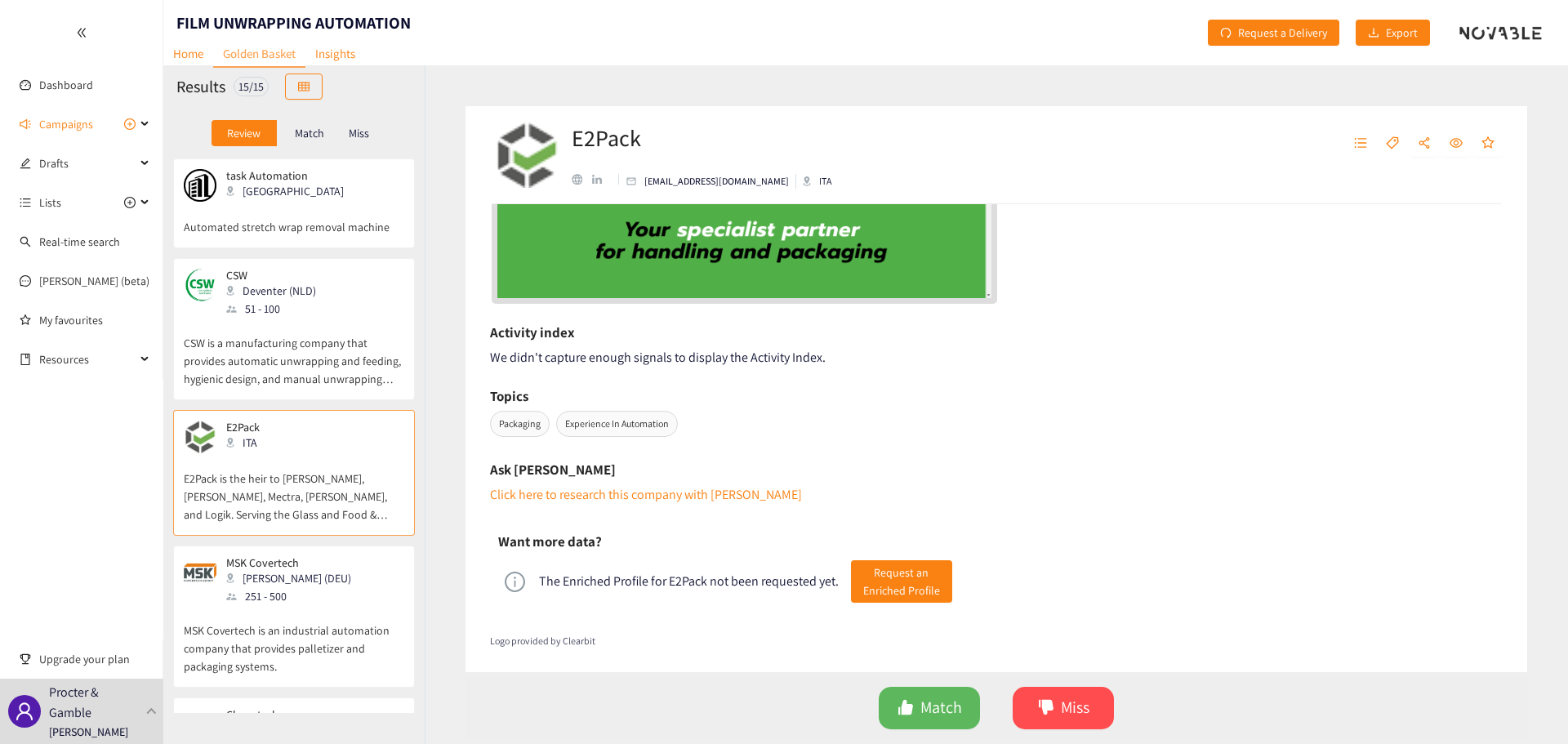
scroll to position [245, 0]
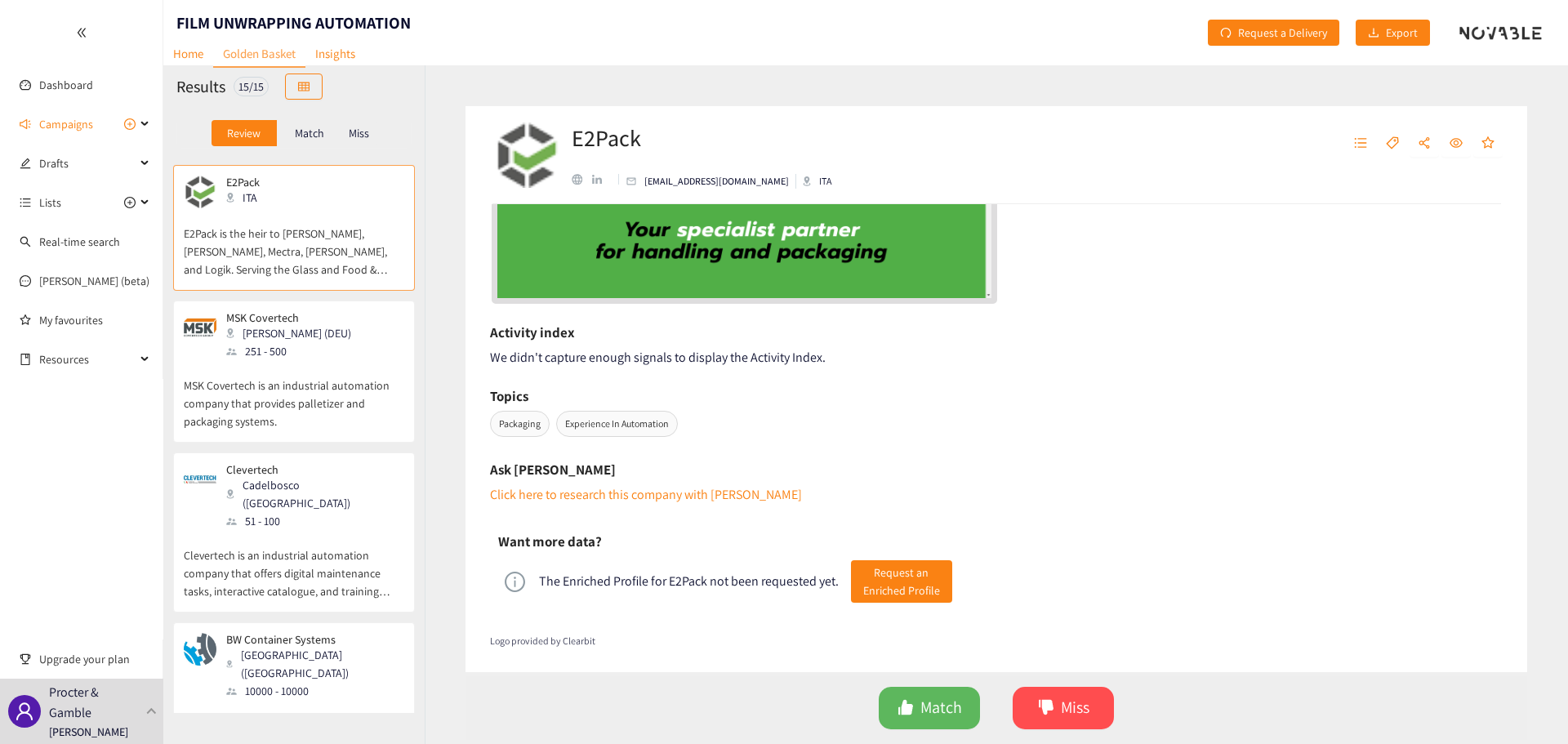
click at [326, 504] on div "Clevertech Cadelbosco ([GEOGRAPHIC_DATA]) 51 - 100" at bounding box center [294, 496] width 220 height 67
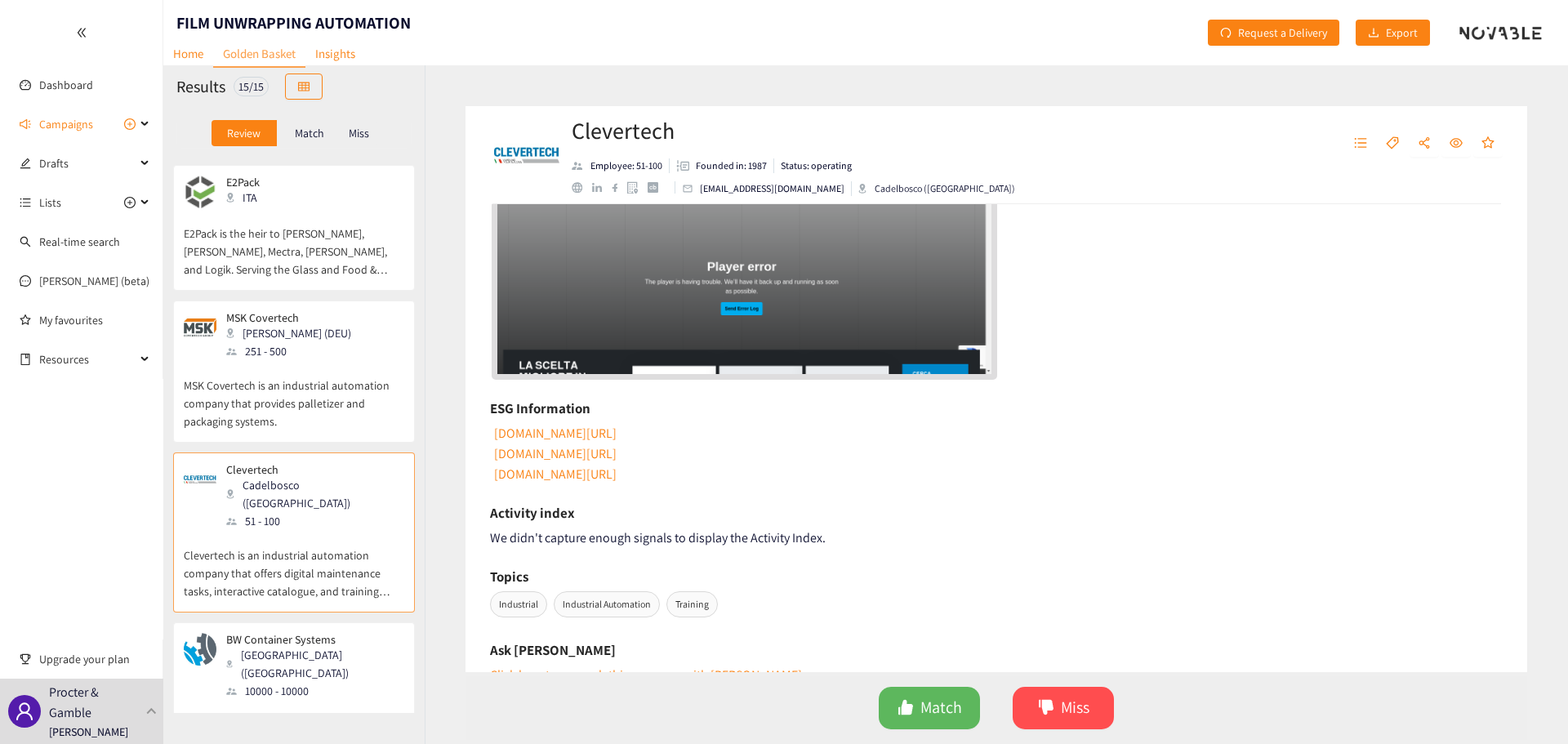
scroll to position [490, 0]
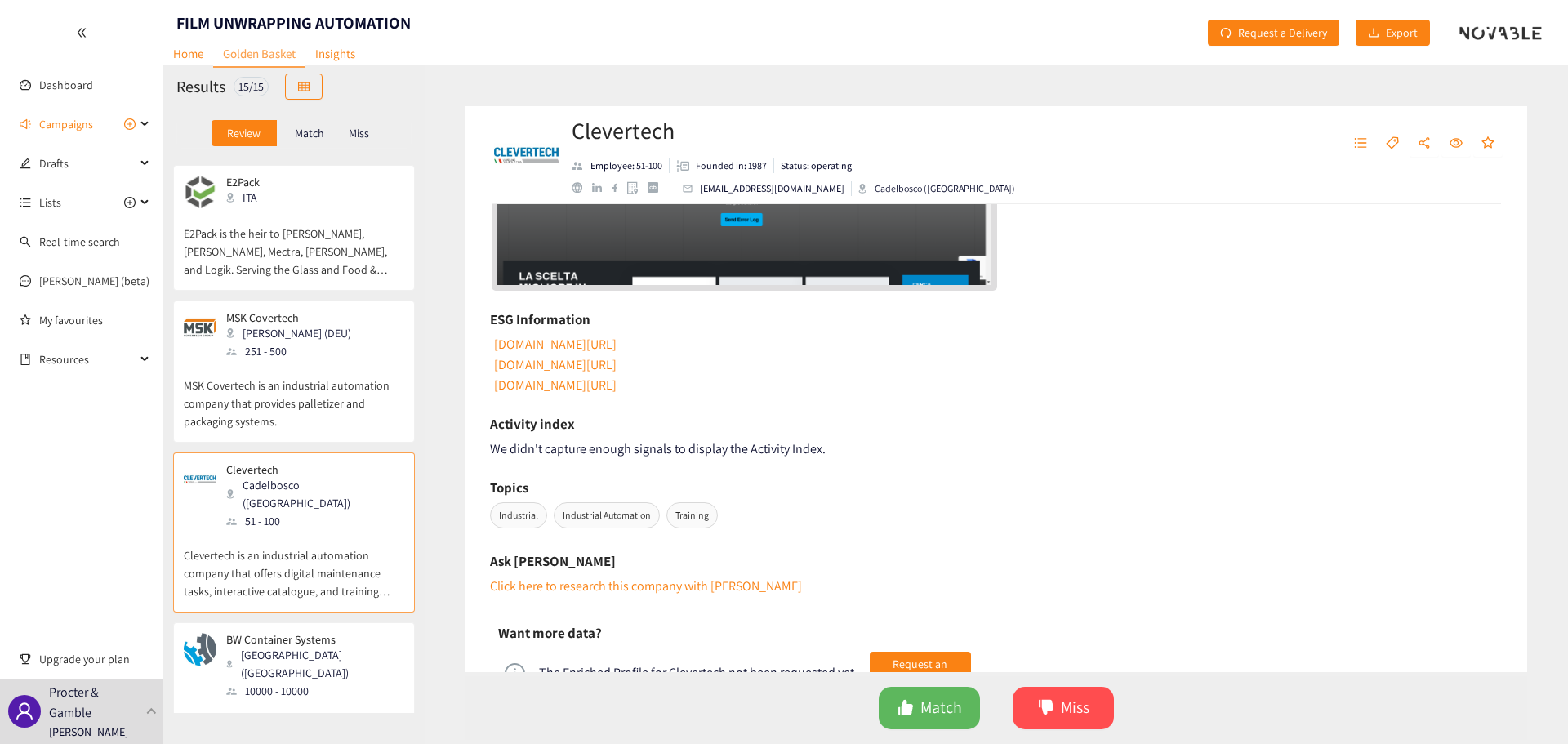
click at [354, 359] on div "MSK Covertech [PERSON_NAME] (DEU) 251 - 500" at bounding box center [294, 336] width 220 height 49
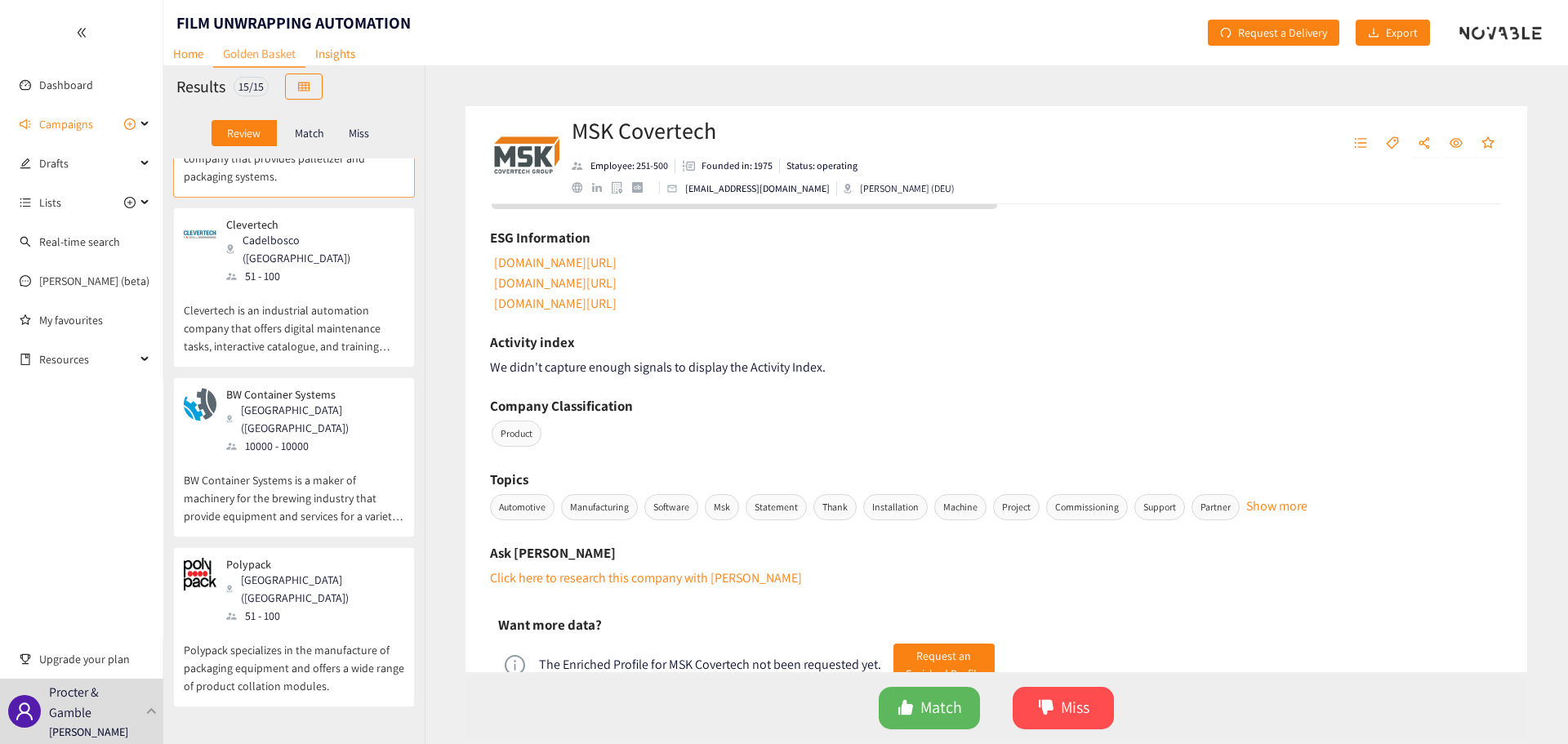
click at [324, 455] on p "BW Container Systems is a maker of machinery for the brewing industry that prov…" at bounding box center [294, 489] width 220 height 70
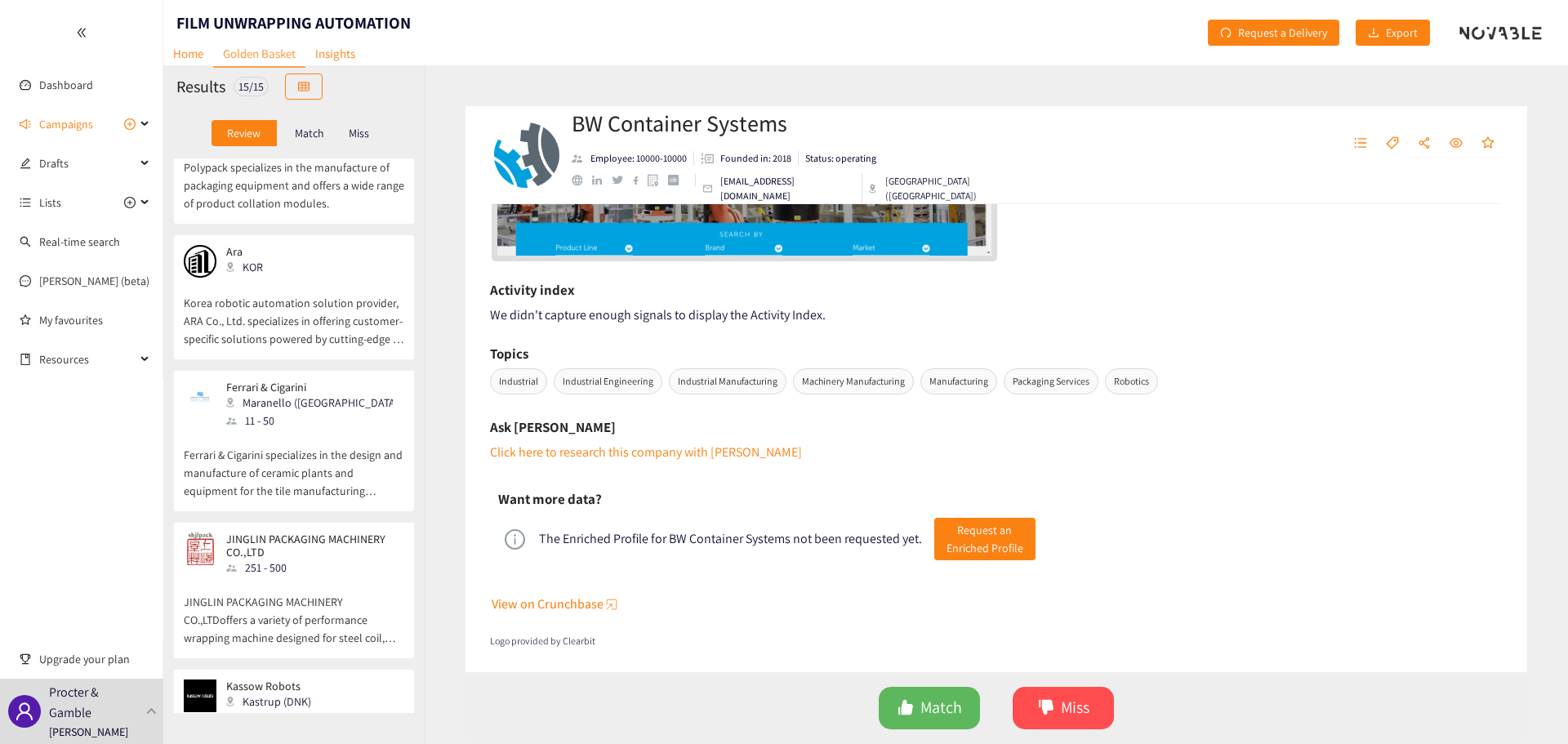
scroll to position [980, 0]
